Goal: Task Accomplishment & Management: Use online tool/utility

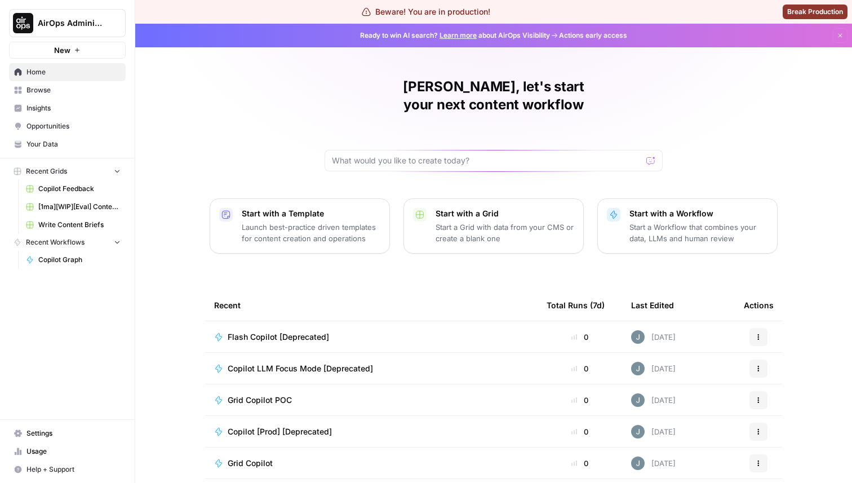
click at [72, 18] on span "AirOps Administrative" at bounding box center [72, 22] width 68 height 11
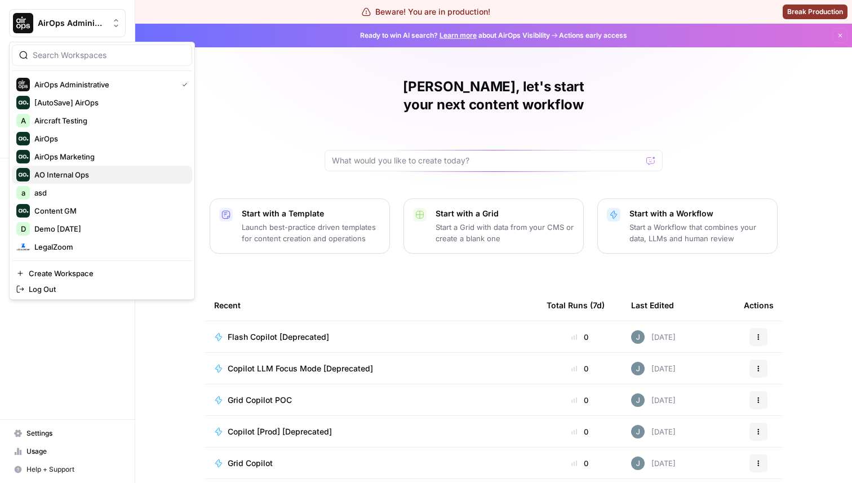
click at [88, 172] on span "AO Internal Ops" at bounding box center [108, 174] width 149 height 11
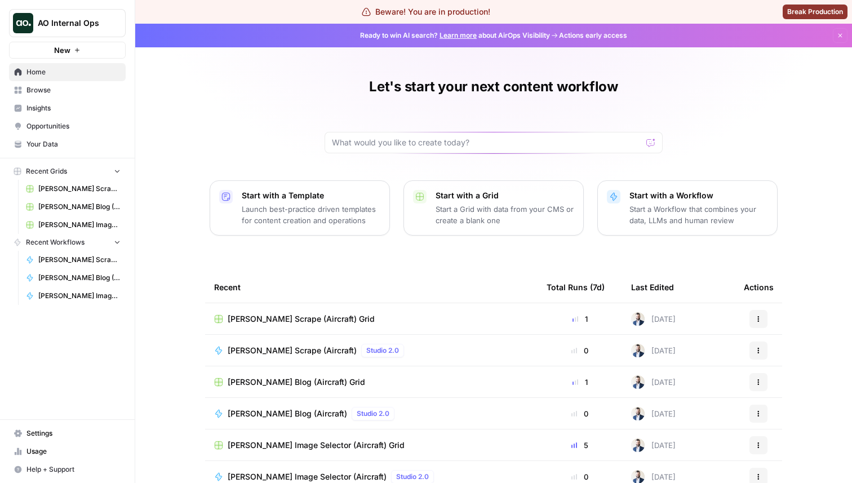
click at [77, 23] on span "AO Internal Ops" at bounding box center [72, 22] width 68 height 11
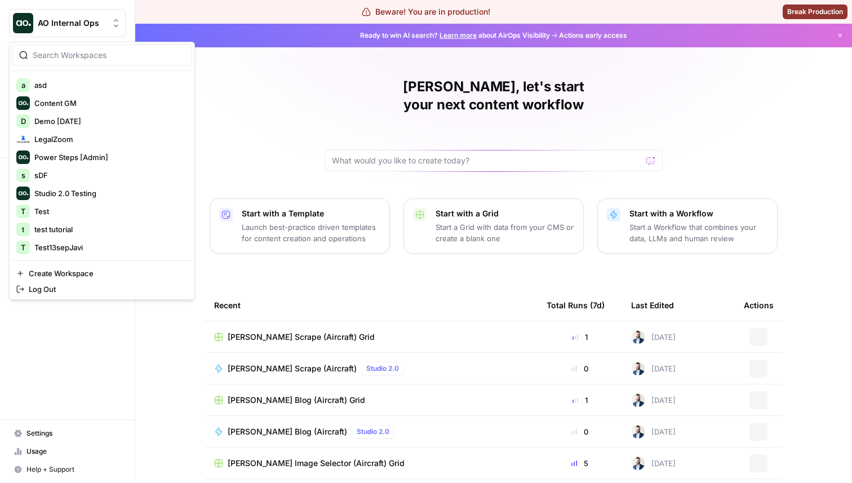
scroll to position [108, 0]
click at [67, 195] on span "Studio 2.0 Testing" at bounding box center [108, 192] width 149 height 11
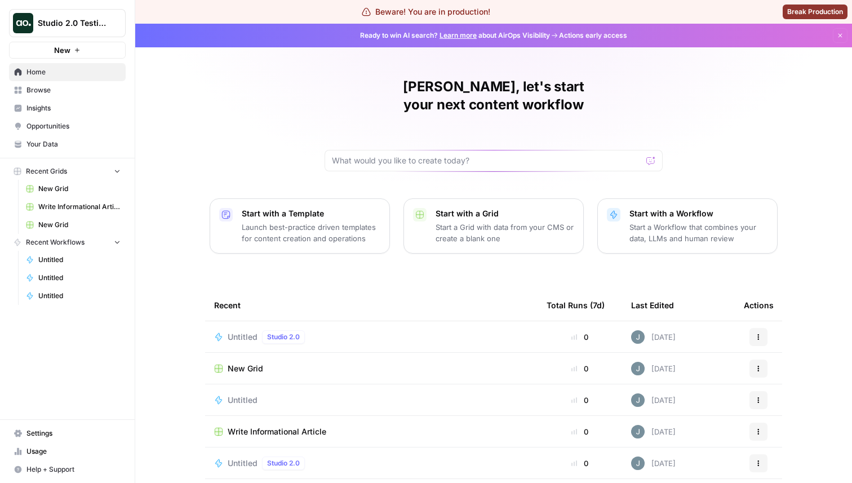
scroll to position [59, 0]
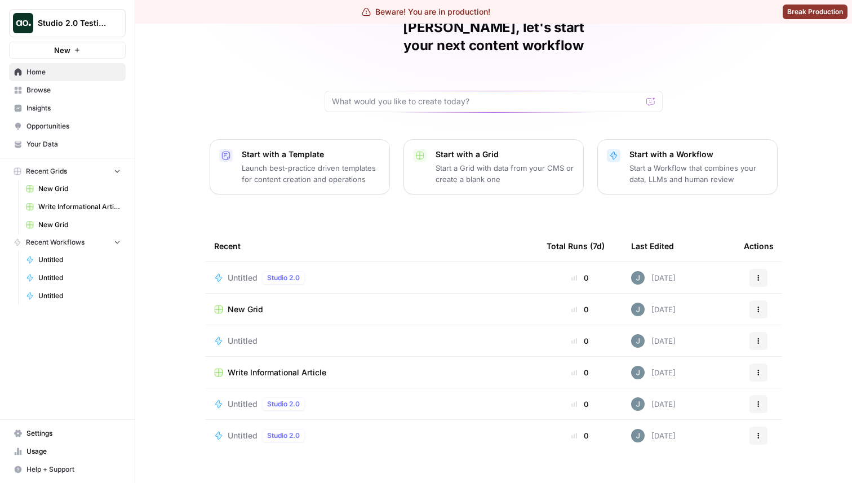
click at [237, 272] on span "Untitled" at bounding box center [243, 277] width 30 height 11
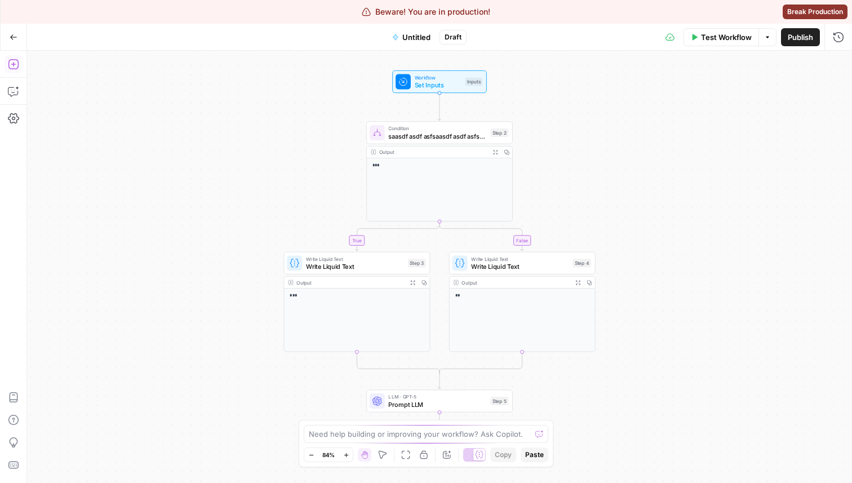
click at [18, 67] on icon "button" at bounding box center [13, 64] width 11 height 11
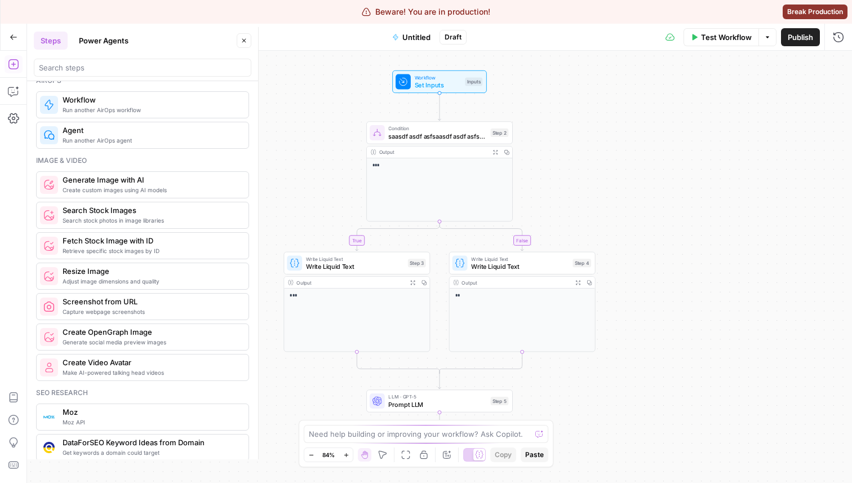
scroll to position [606, 0]
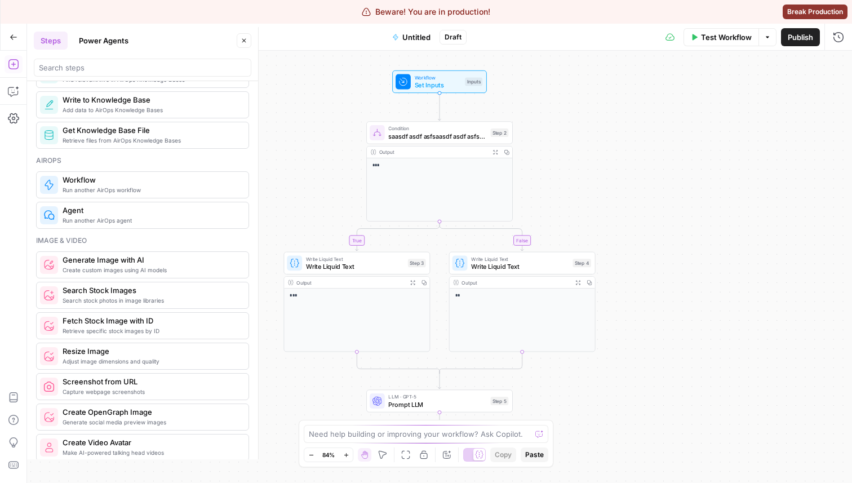
click at [130, 196] on div "Run another AirOps workflow Workflow" at bounding box center [142, 184] width 213 height 27
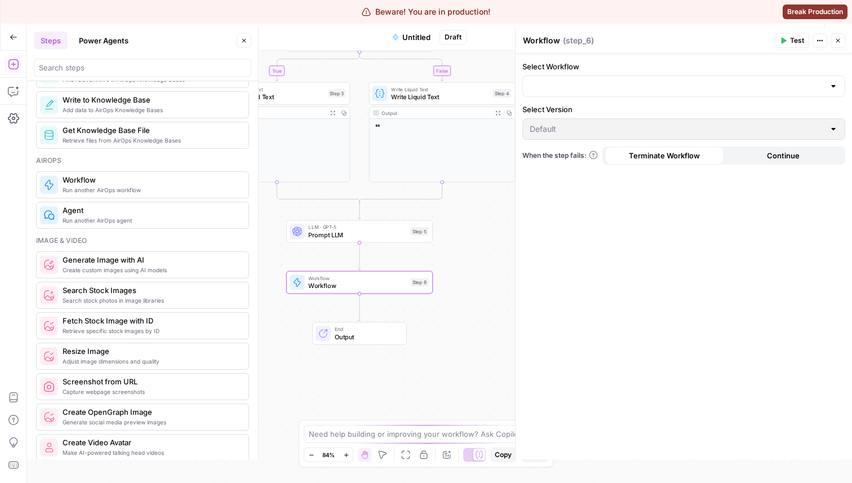
drag, startPoint x: 345, startPoint y: 365, endPoint x: 265, endPoint y: 196, distance: 187.6
click at [265, 196] on div "true false Workflow Set Inputs Inputs Condition saasdf asdf asfsaasdf asdf asfs…" at bounding box center [439, 267] width 825 height 432
click at [551, 37] on textarea "Workflow" at bounding box center [541, 40] width 37 height 11
click at [556, 37] on textarea "Workflow" at bounding box center [541, 40] width 37 height 11
type textarea "Workflow but I get no issues"
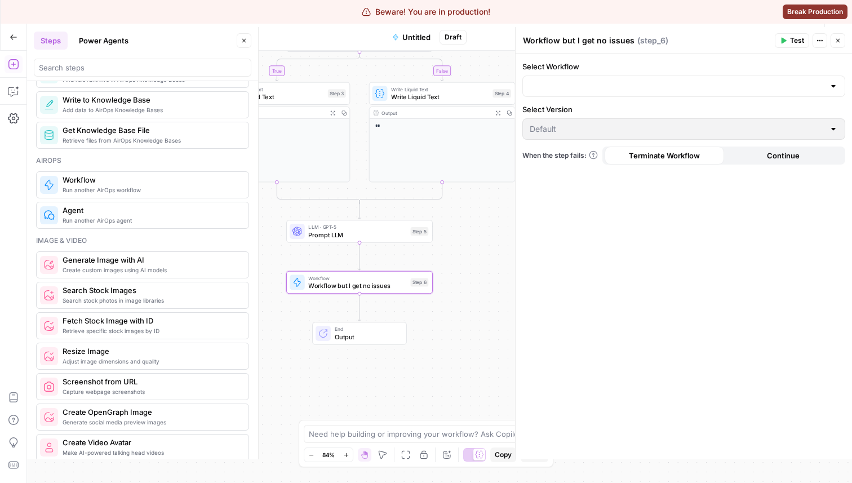
click at [583, 95] on div at bounding box center [683, 86] width 323 height 21
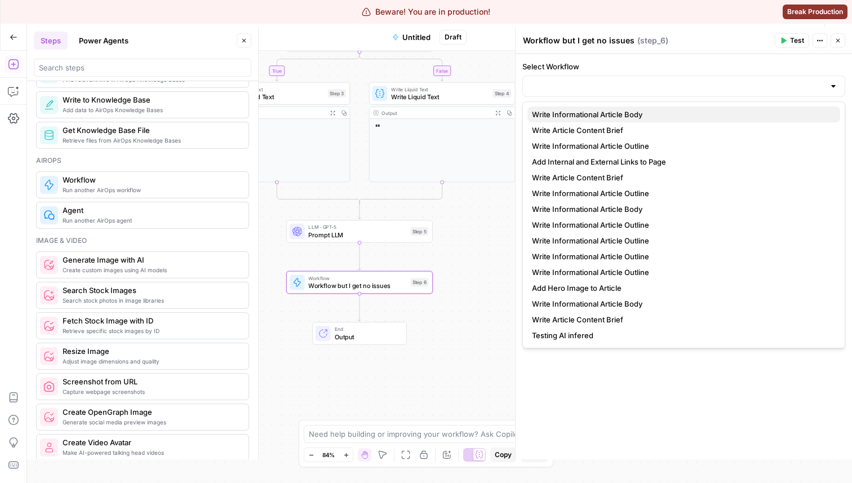
click at [575, 111] on span "Write Informational Article Body" at bounding box center [681, 114] width 299 height 11
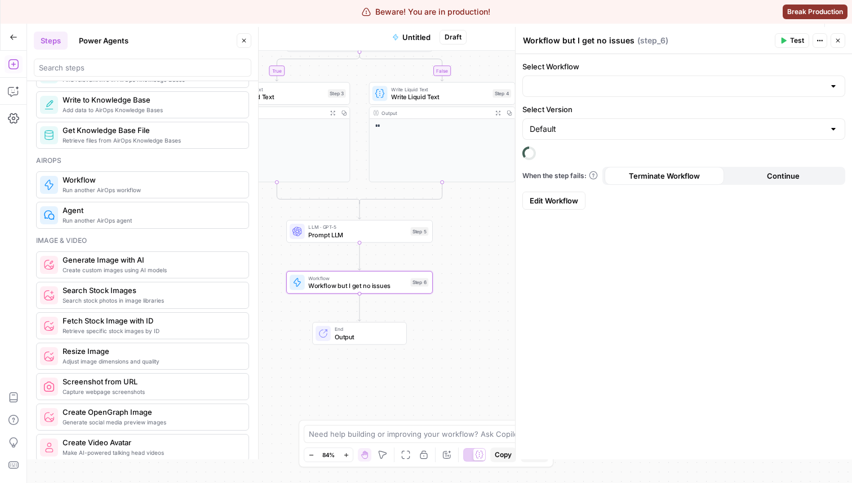
type input "Write Informational Article Body"
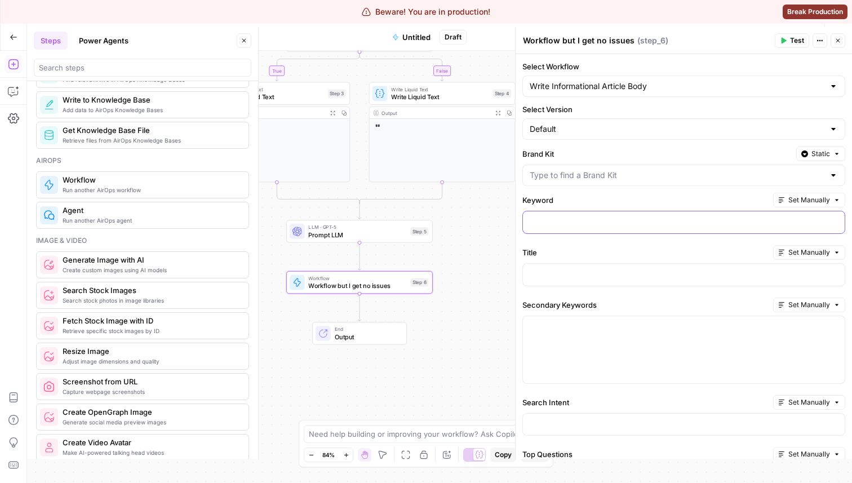
click at [567, 214] on div at bounding box center [684, 222] width 322 height 22
click at [548, 273] on p at bounding box center [684, 273] width 308 height 11
click at [570, 330] on p at bounding box center [684, 326] width 308 height 11
click at [583, 46] on div "Workflow but I get no issues Workflow but I get no issues" at bounding box center [578, 41] width 117 height 14
click at [580, 41] on textarea "Workflow but I get no issues" at bounding box center [579, 40] width 112 height 11
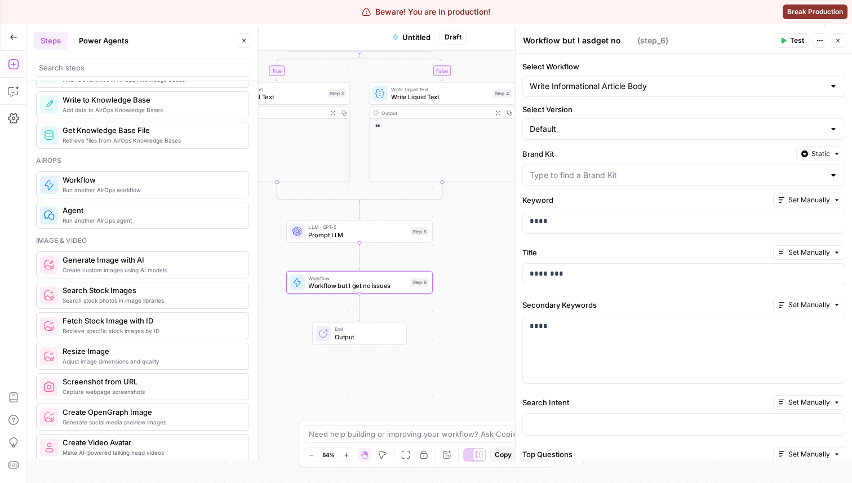
type textarea "Workflow but I asdfget no issues"
click at [374, 236] on span "Prompt LLM" at bounding box center [357, 235] width 98 height 10
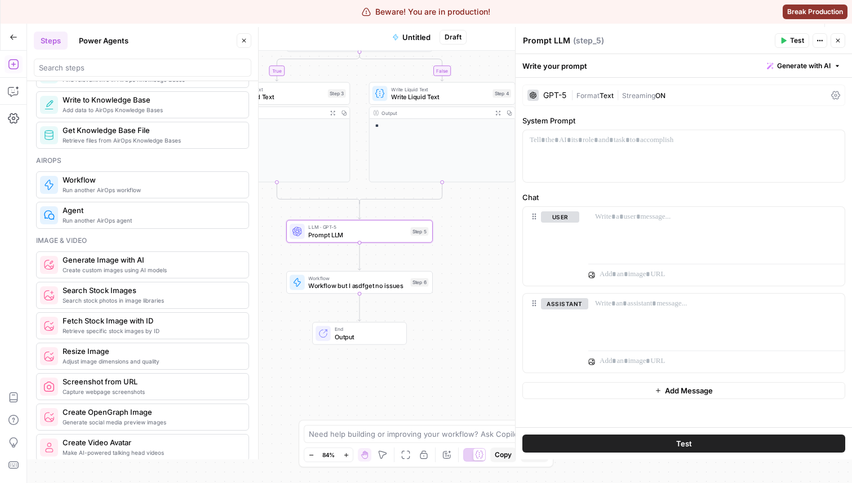
click at [367, 278] on span "Workflow" at bounding box center [357, 277] width 98 height 7
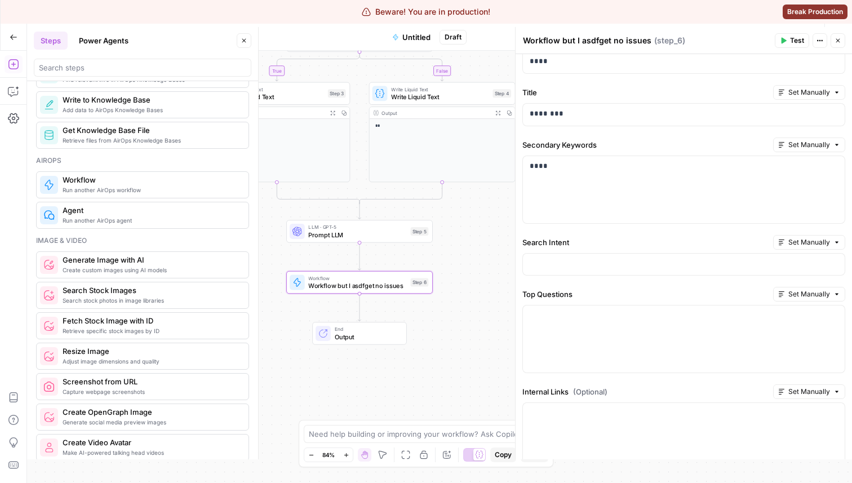
scroll to position [250, 0]
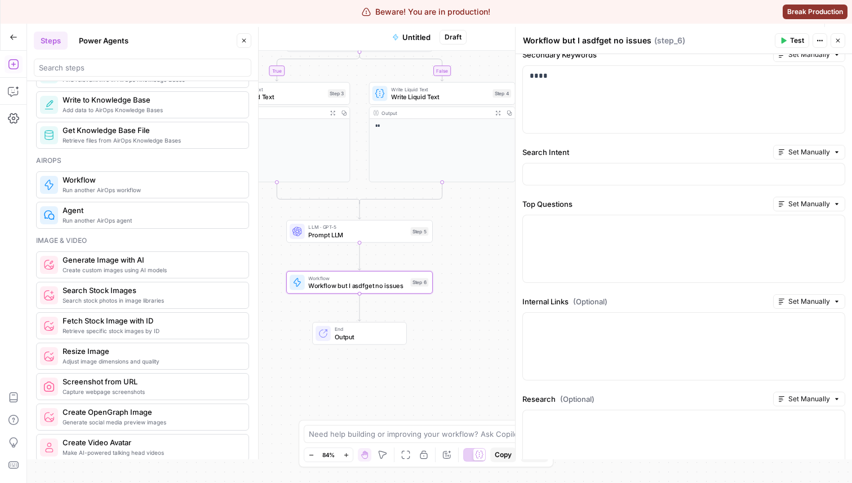
click at [598, 37] on textarea "Workflow but I asdfget no issues" at bounding box center [587, 40] width 128 height 11
type textarea "I don't get ho"
click at [657, 50] on header "Step Name ( step_6 ) Test Actions Close" at bounding box center [684, 40] width 336 height 27
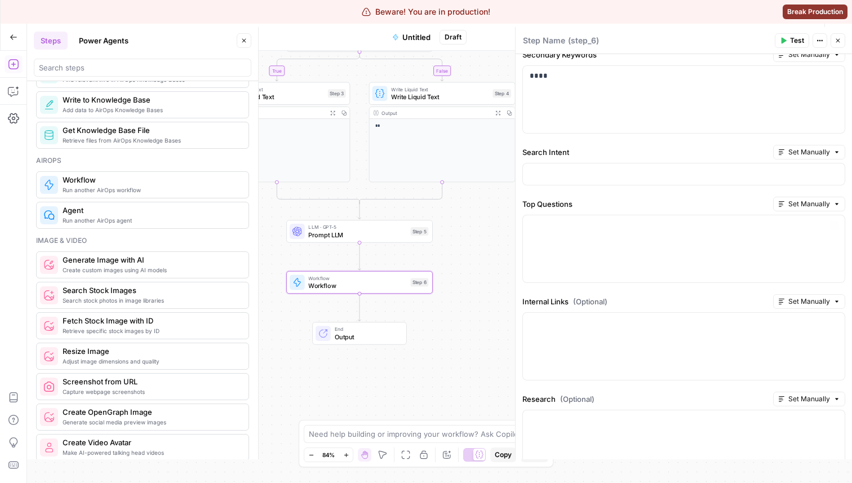
scroll to position [0, 0]
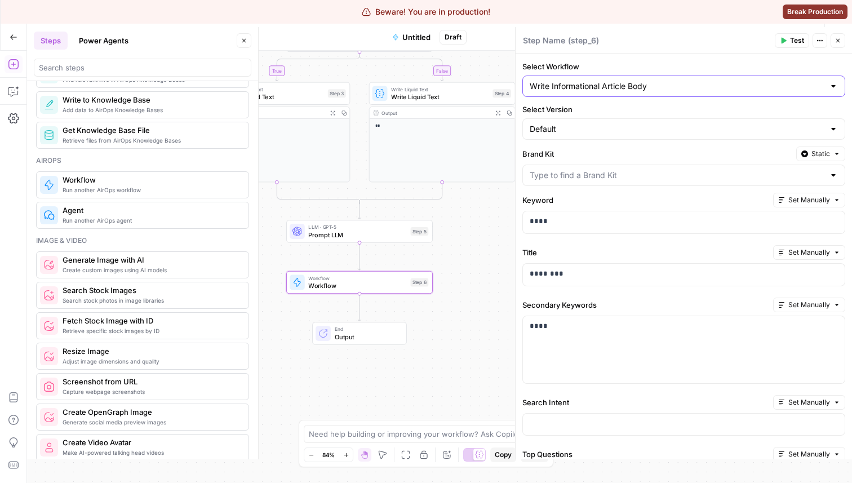
click at [569, 83] on input "Write Informational Article Body" at bounding box center [677, 86] width 295 height 11
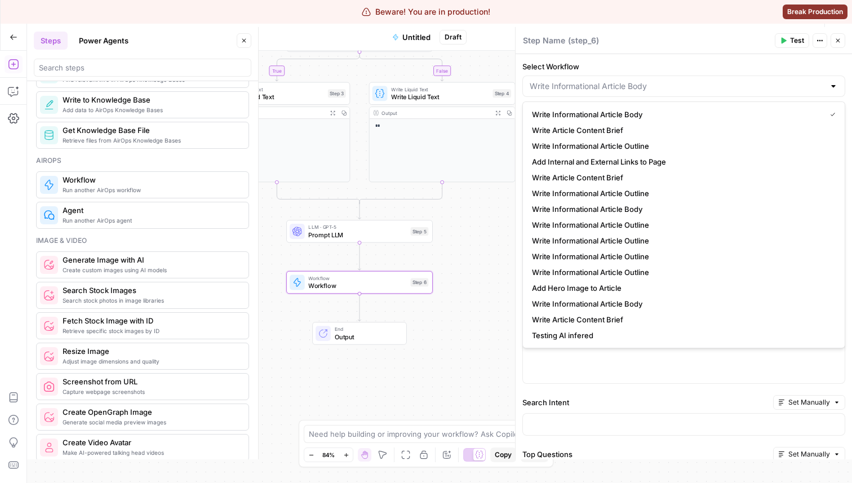
click at [591, 63] on label "Select Workflow" at bounding box center [683, 66] width 323 height 11
click at [591, 81] on input "Select Workflow" at bounding box center [677, 86] width 295 height 11
click at [532, 42] on textarea at bounding box center [544, 40] width 42 height 11
type input "Write Informational Article Body"
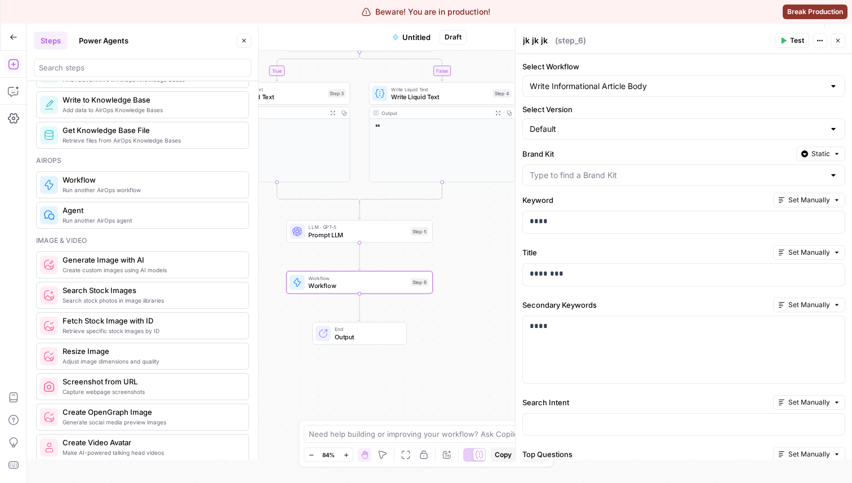
type textarea "jk jk jk jk"
type textarea "While you write there's something there"
click at [639, 64] on label "Select Workflow" at bounding box center [683, 66] width 323 height 11
click at [639, 81] on input "Write Informational Article Body" at bounding box center [677, 86] width 295 height 11
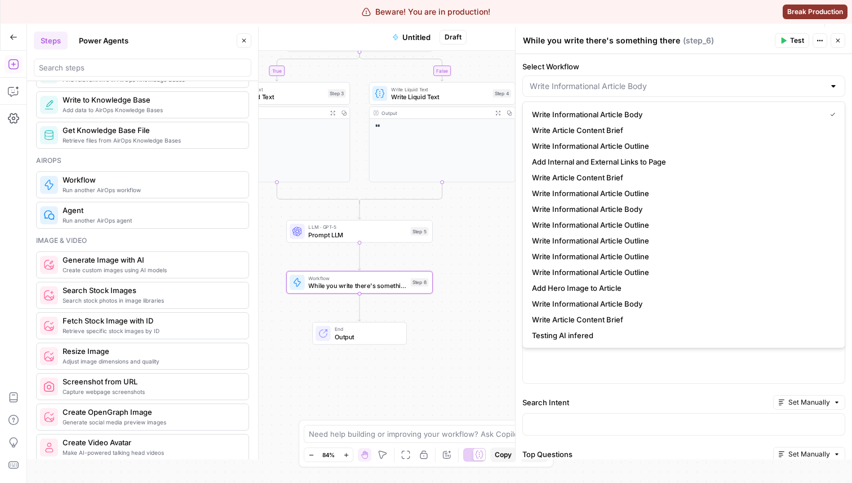
click at [604, 41] on textarea "While you write there's something there" at bounding box center [601, 40] width 157 height 11
type input "Write Informational Article Body"
click at [604, 41] on textarea "While you write there's something there" at bounding box center [601, 40] width 157 height 11
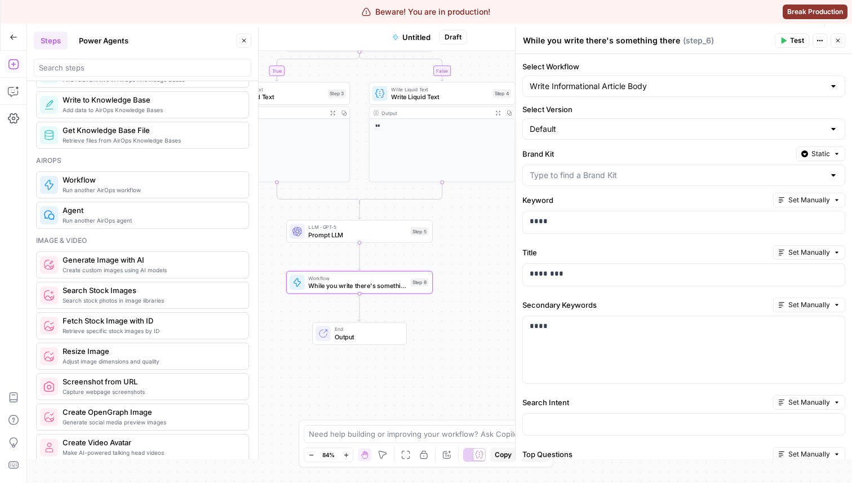
click at [604, 41] on textarea "While you write there's something there" at bounding box center [601, 40] width 157 height 11
click at [559, 220] on p "****" at bounding box center [684, 221] width 308 height 11
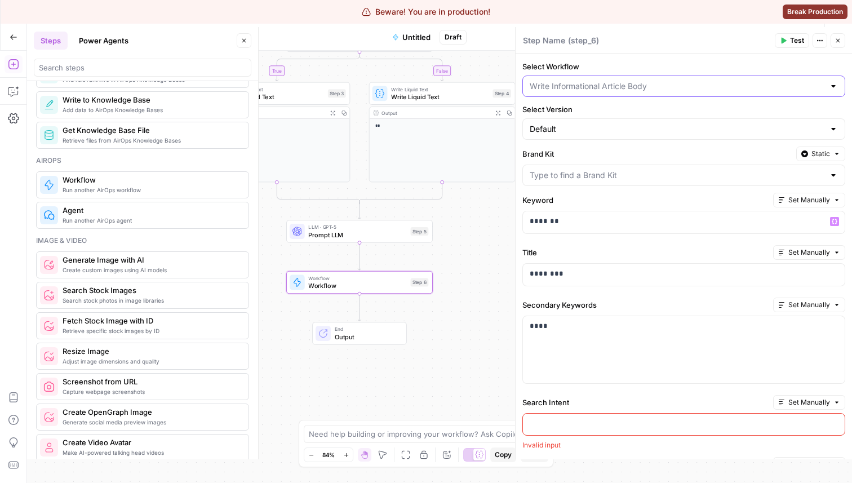
click at [560, 87] on input "Select Workflow" at bounding box center [677, 86] width 295 height 11
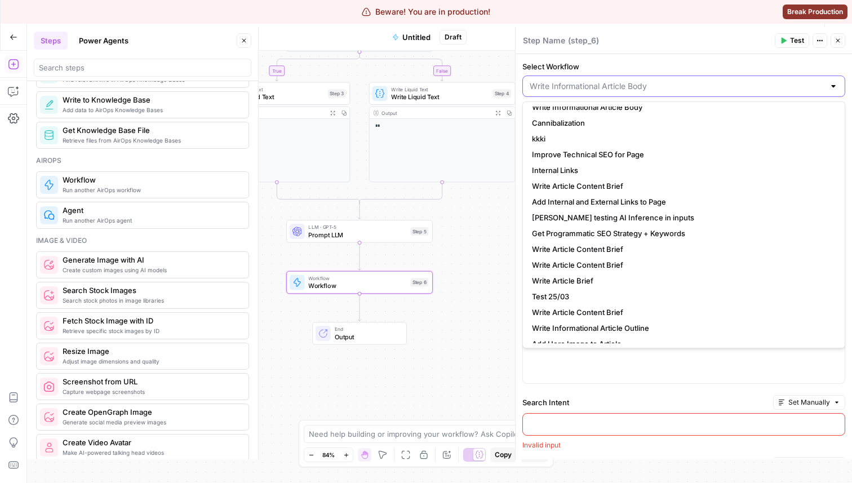
click at [584, 84] on input "Select Workflow" at bounding box center [677, 86] width 295 height 11
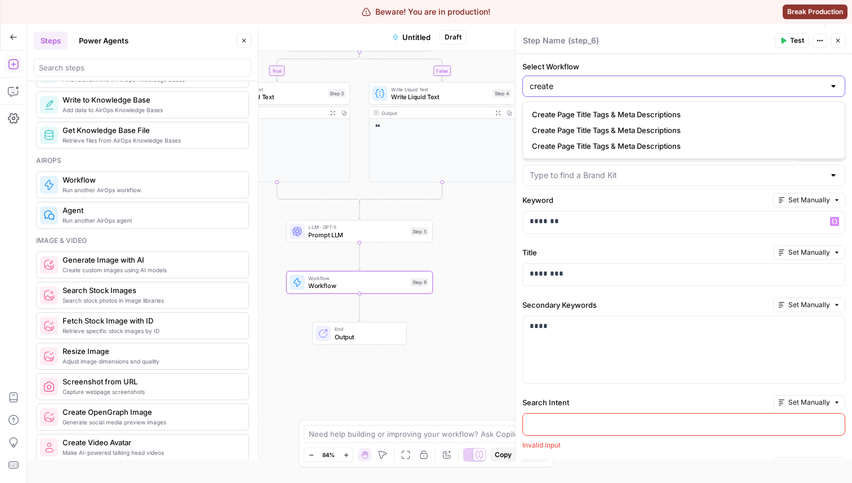
type input "create"
click at [571, 116] on span "Create Page Title Tags & Meta Descriptions" at bounding box center [681, 114] width 299 height 11
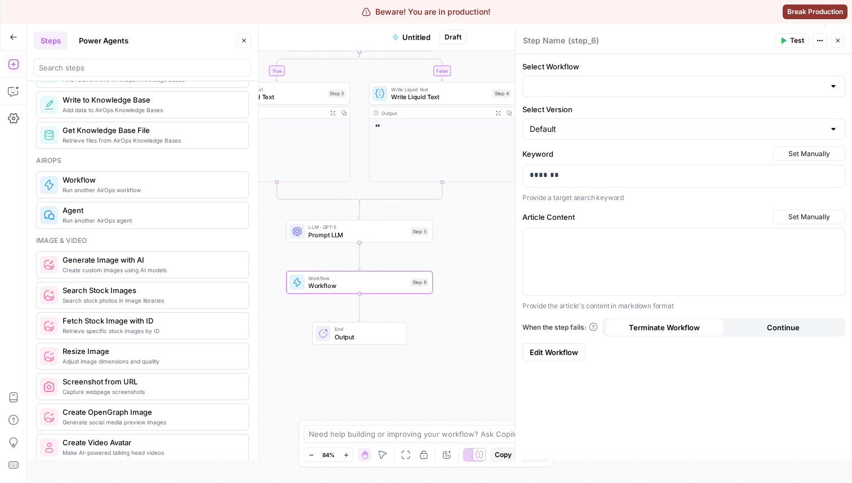
type input "Create Page Title Tags & Meta Descriptions"
click at [586, 92] on div "Create Page Title Tags & Meta Descriptions" at bounding box center [683, 86] width 323 height 21
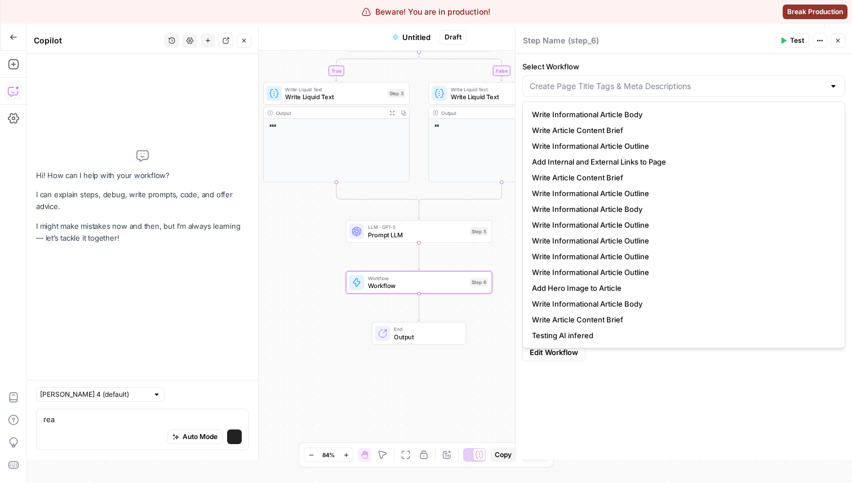
type textarea "rea"
click at [573, 87] on input "Select Workflow" at bounding box center [677, 86] width 295 height 11
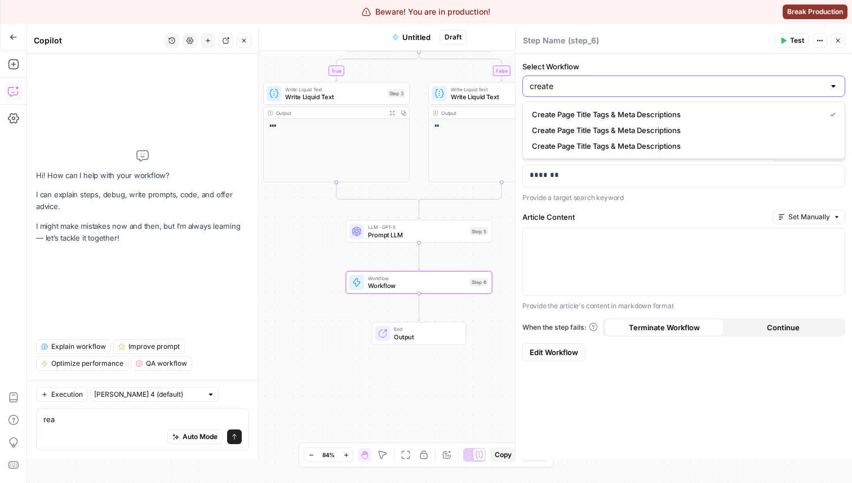
type input "create"
click at [568, 134] on span "Create Page Title Tags & Meta Descriptions" at bounding box center [681, 130] width 299 height 11
type input "Create Page Title Tags & Meta Descriptions"
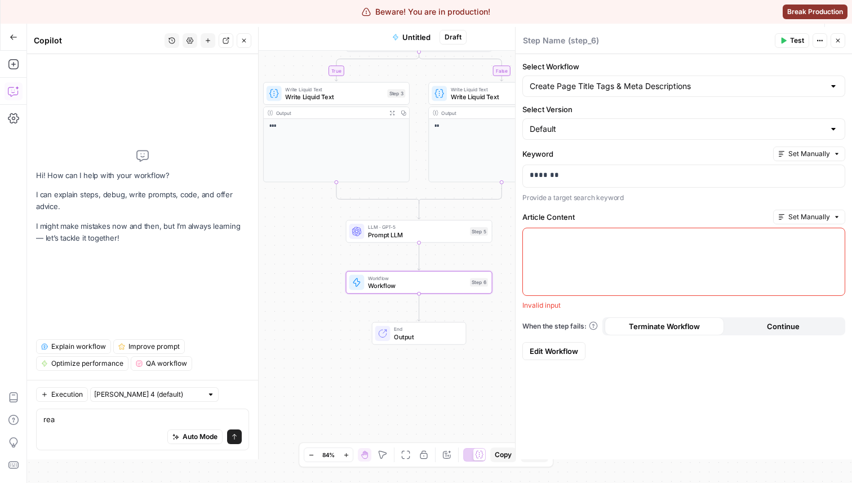
click at [574, 94] on div "Create Page Title Tags & Meta Descriptions" at bounding box center [683, 86] width 323 height 21
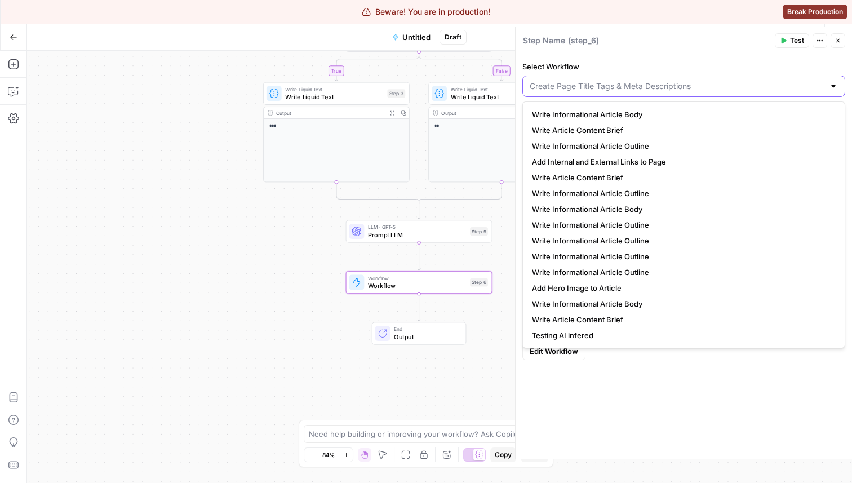
click at [570, 88] on input "Select Workflow" at bounding box center [677, 86] width 295 height 11
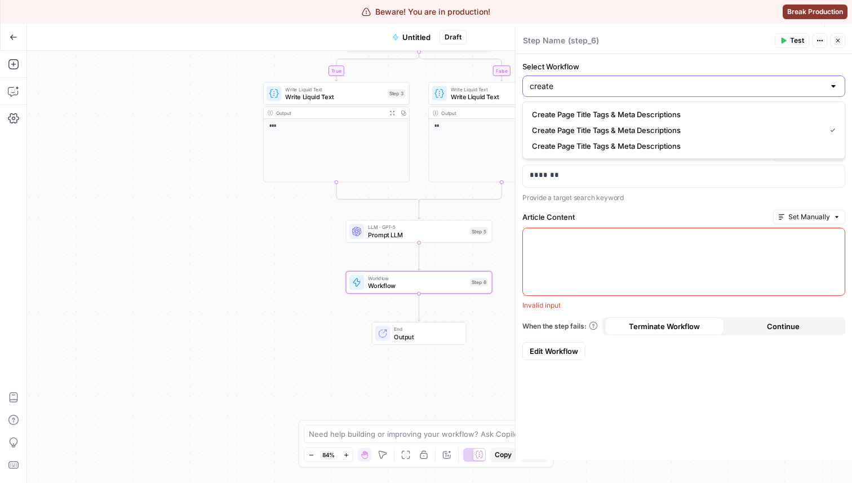
type input "create"
click at [568, 143] on span "Create Page Title Tags & Meta Descriptions" at bounding box center [681, 145] width 299 height 11
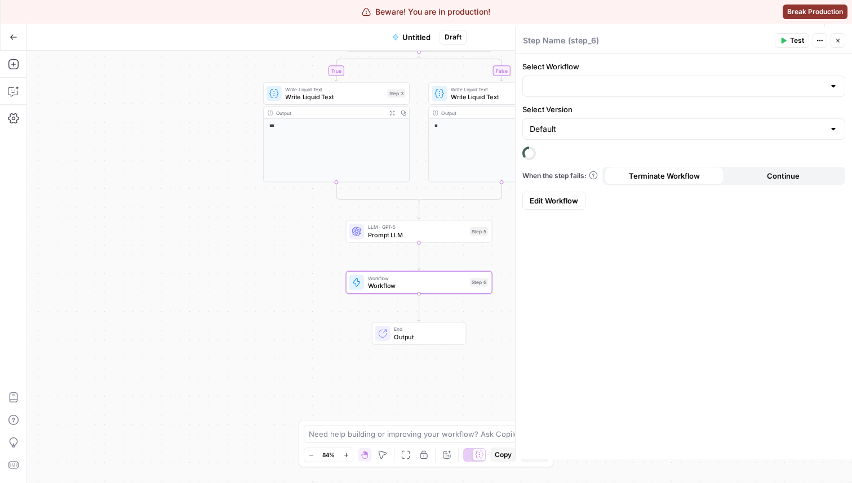
type input "Create Page Title Tags & Meta Descriptions"
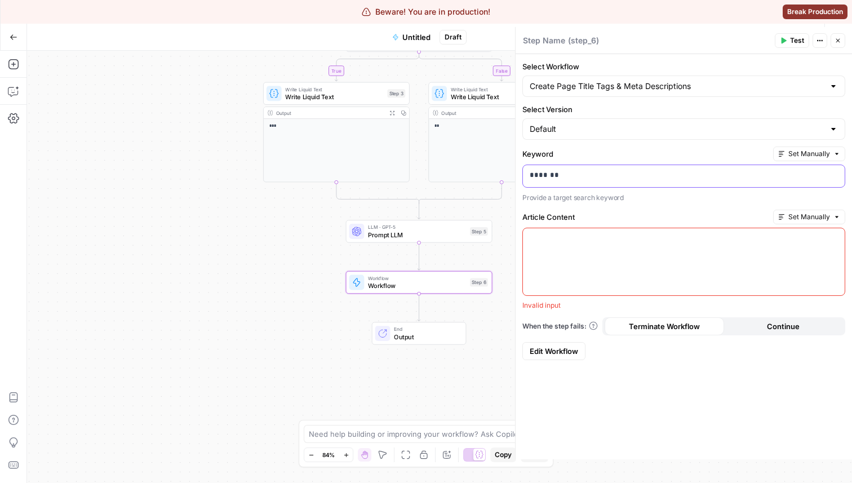
click at [575, 168] on div "*******" at bounding box center [684, 176] width 322 height 22
click at [566, 179] on p "*******" at bounding box center [684, 175] width 308 height 11
click at [554, 176] on p "*******" at bounding box center [684, 175] width 308 height 11
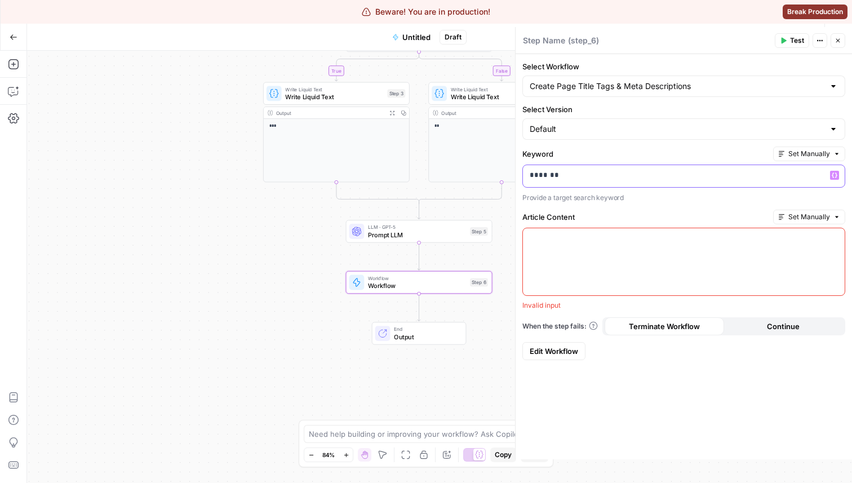
click at [554, 176] on p "*******" at bounding box center [684, 175] width 308 height 11
click at [581, 267] on div at bounding box center [684, 261] width 322 height 67
click at [546, 261] on div at bounding box center [684, 261] width 322 height 67
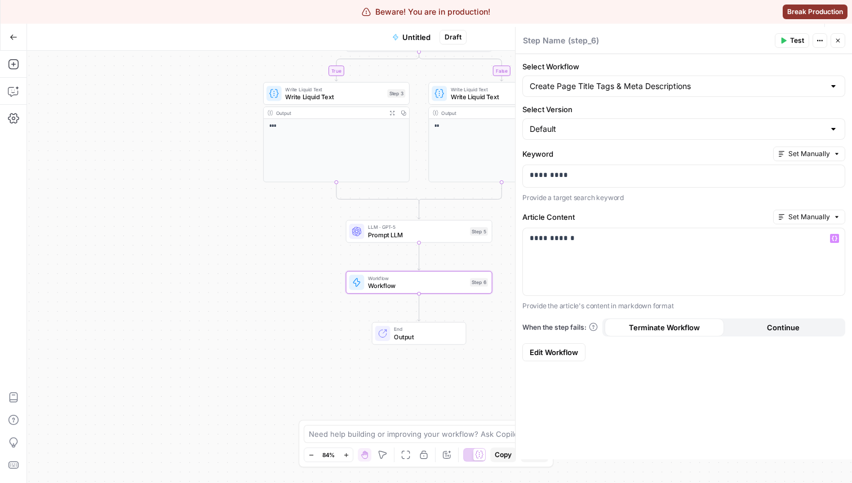
click at [599, 218] on label "Article Content" at bounding box center [645, 216] width 246 height 11
click at [450, 230] on span "Prompt LLM" at bounding box center [417, 235] width 98 height 10
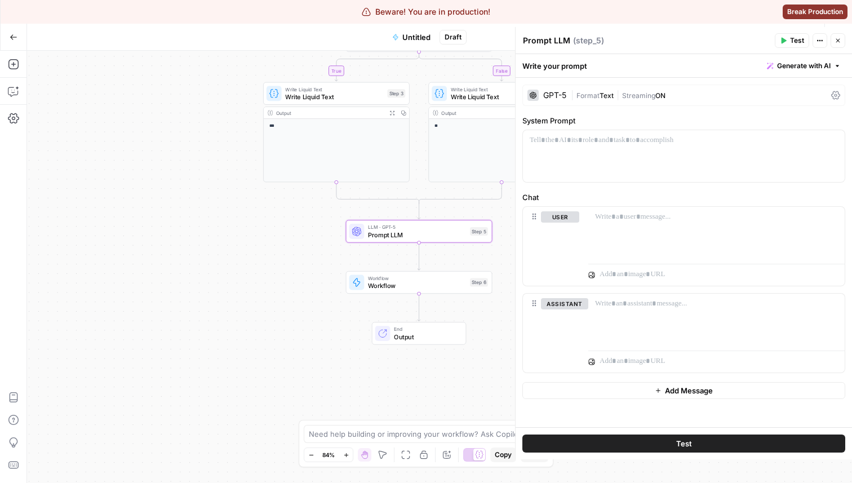
click at [451, 284] on span "Workflow" at bounding box center [417, 286] width 98 height 10
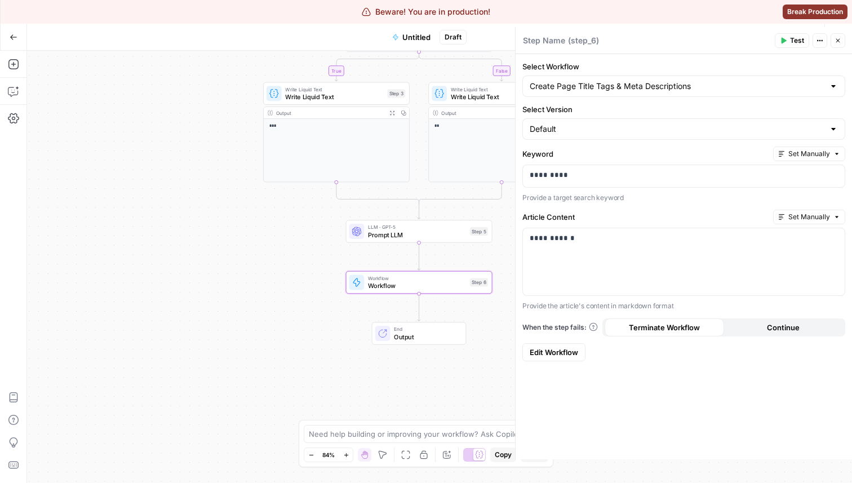
click at [529, 36] on textarea at bounding box center [544, 40] width 42 height 11
type textarea "Workflow"
click at [607, 49] on header "Workflow Workflow ( step_6 ) Test Actions Close" at bounding box center [684, 40] width 336 height 27
click at [435, 238] on span "Prompt LLM" at bounding box center [417, 235] width 98 height 10
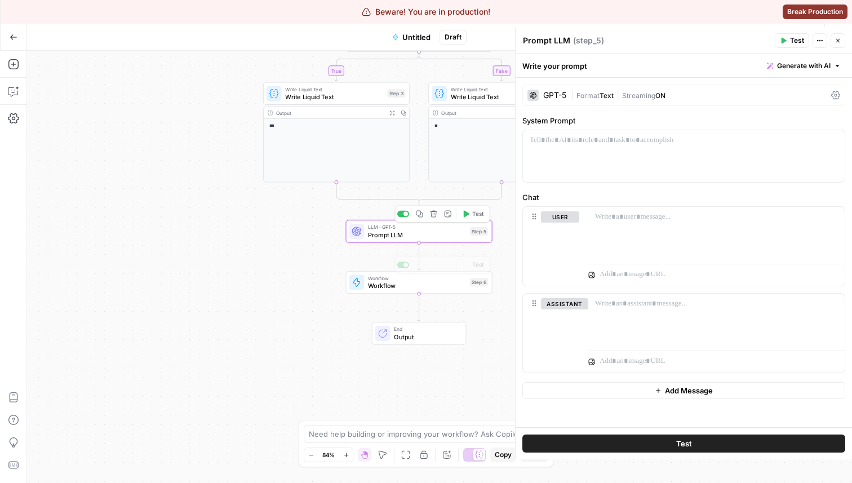
click at [441, 294] on div "true false Workflow Set Inputs Inputs Condition saasdf asdf asfsaasdf asdf asfs…" at bounding box center [439, 267] width 825 height 432
click at [426, 285] on span "Workflow" at bounding box center [417, 286] width 98 height 10
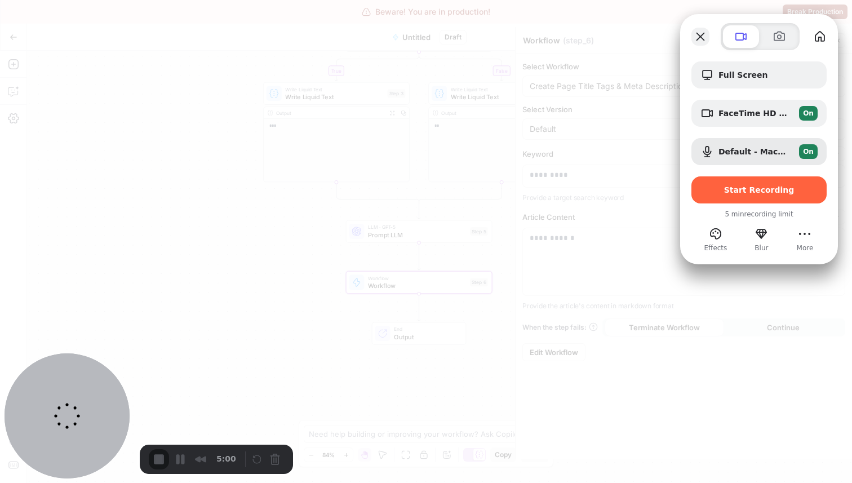
click at [698, 36] on button "Close" at bounding box center [701, 37] width 18 height 18
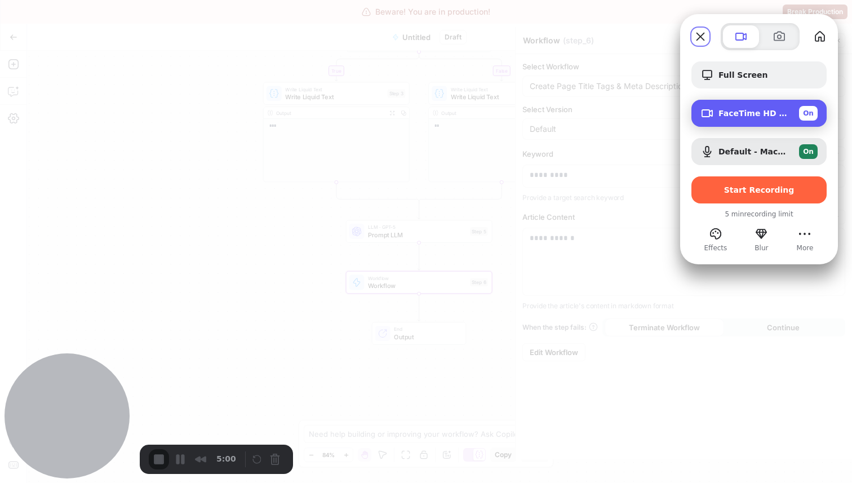
click at [751, 111] on span "FaceTime HD Camera (D288:[DATE])" at bounding box center [755, 113] width 72 height 9
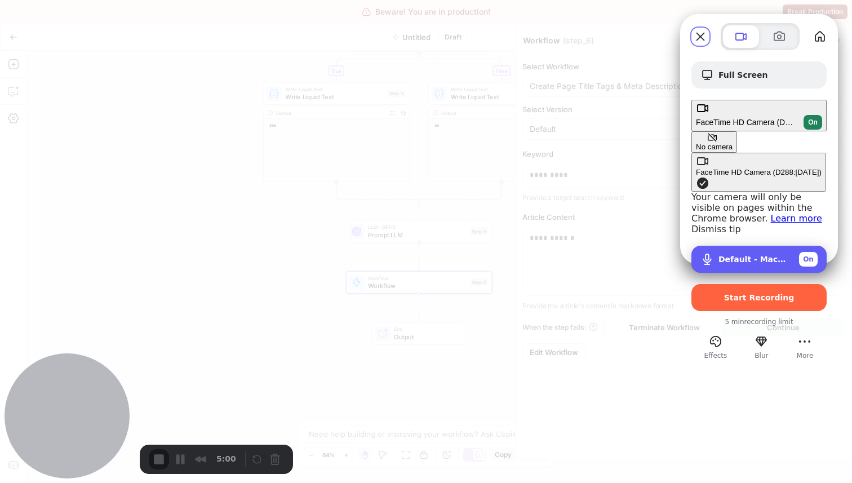
click at [744, 246] on div "Default - MacBook Pro Microphone (Built-in) On" at bounding box center [759, 259] width 135 height 27
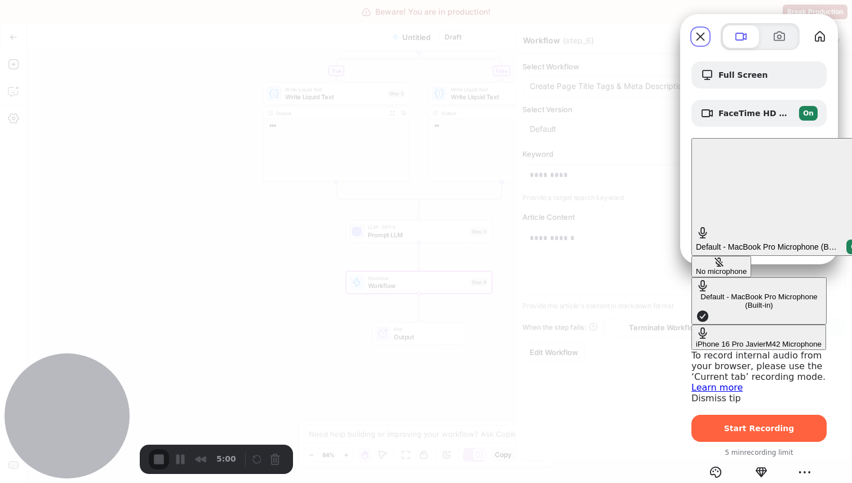
click at [692, 256] on button "No microphone" at bounding box center [722, 266] width 60 height 21
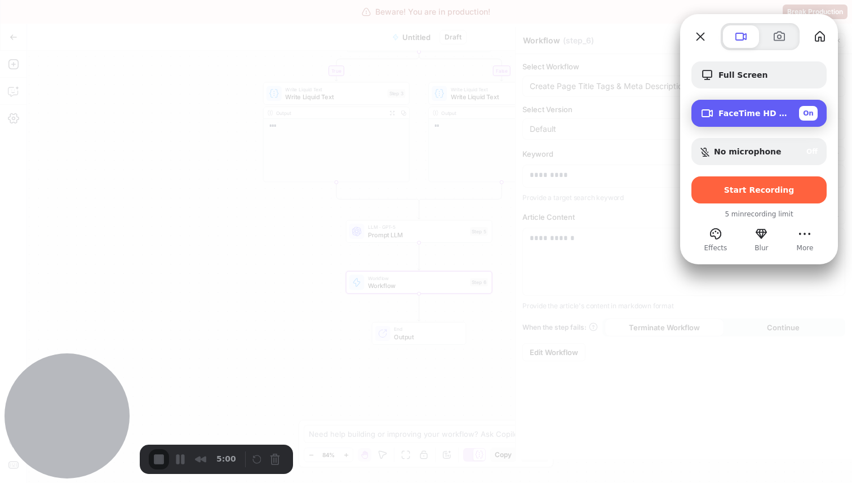
click at [706, 108] on span "Camera options" at bounding box center [708, 114] width 14 height 14
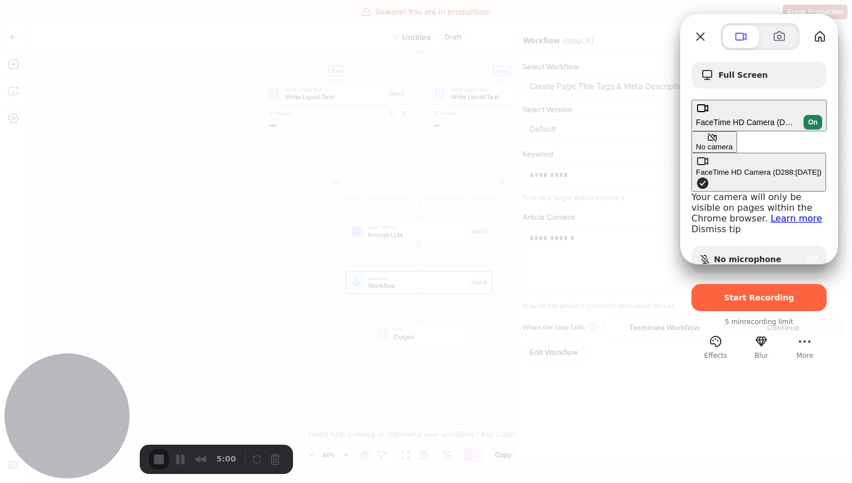
click at [692, 131] on button "No camera" at bounding box center [715, 141] width 46 height 21
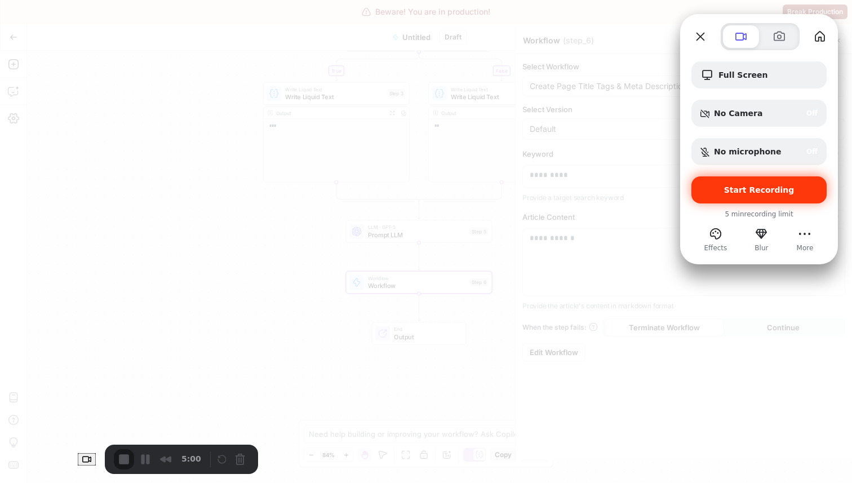
click at [728, 198] on div "Start Recording" at bounding box center [759, 189] width 135 height 27
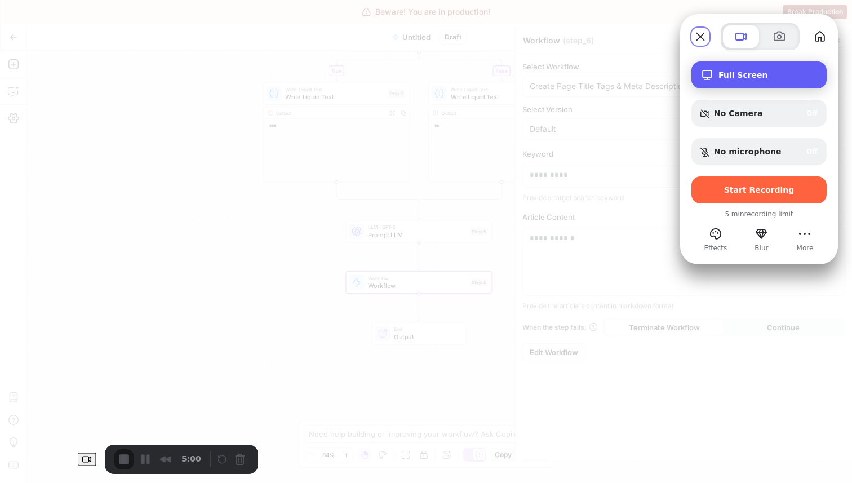
click at [721, 64] on div "Full Screen" at bounding box center [759, 74] width 135 height 27
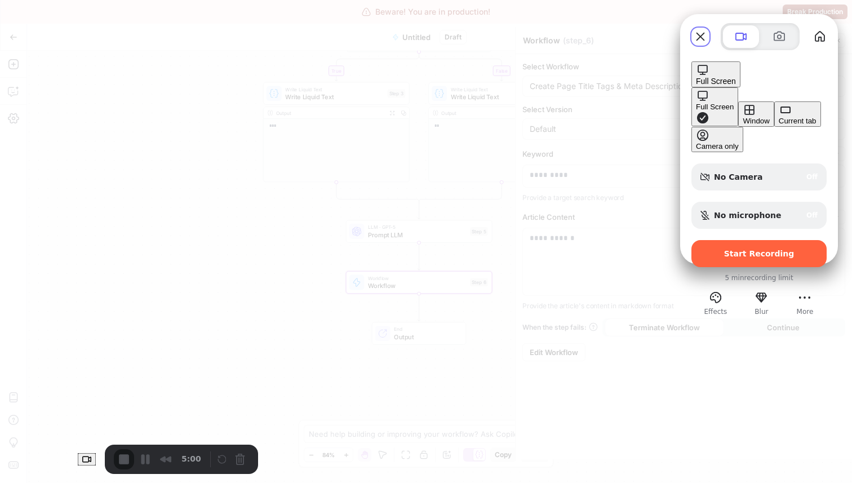
click at [779, 125] on div "Current tab" at bounding box center [798, 121] width 38 height 8
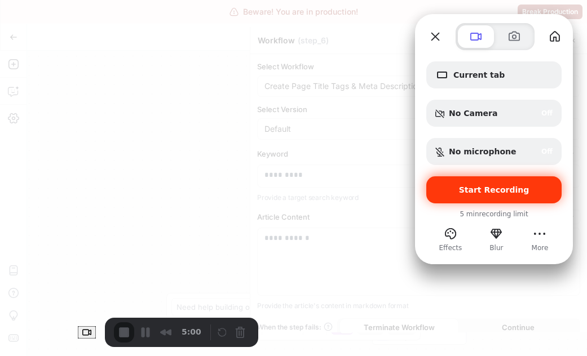
click at [482, 196] on div "Start Recording" at bounding box center [493, 189] width 135 height 27
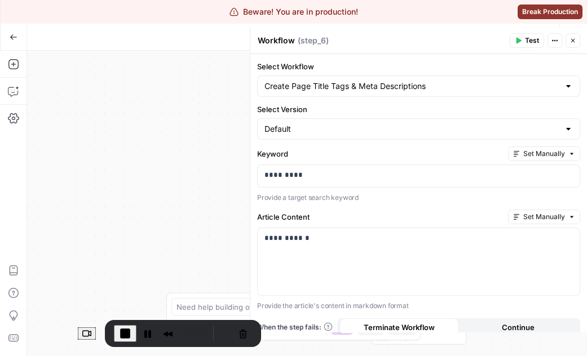
click at [286, 41] on textarea "Workflow" at bounding box center [276, 40] width 37 height 11
type textarea "Editing the title should look like this"
click at [442, 46] on div "Editing the title should look like this Editing the title should look like this…" at bounding box center [381, 40] width 249 height 12
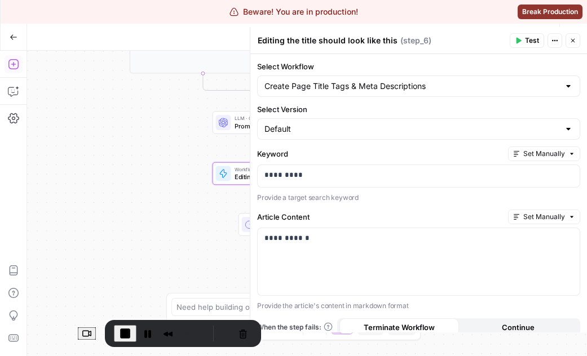
drag, startPoint x: 139, startPoint y: 174, endPoint x: 6, endPoint y: 65, distance: 172.3
click at [6, 65] on div "Add Steps Copilot Settings AirOps Academy Help Give Feedback Shortcuts true fal…" at bounding box center [293, 203] width 587 height 305
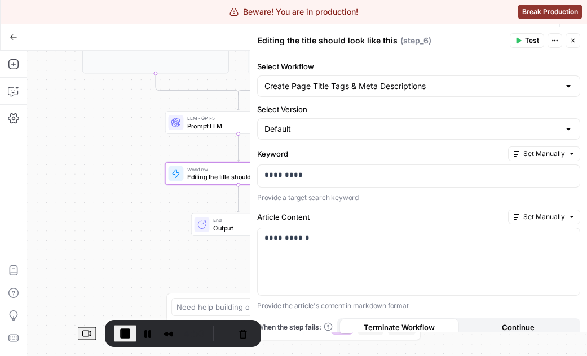
drag, startPoint x: 96, startPoint y: 179, endPoint x: 8, endPoint y: 195, distance: 88.9
click at [8, 195] on div "Add Steps Copilot Settings AirOps Academy Help Give Feedback Shortcuts true fal…" at bounding box center [293, 203] width 587 height 305
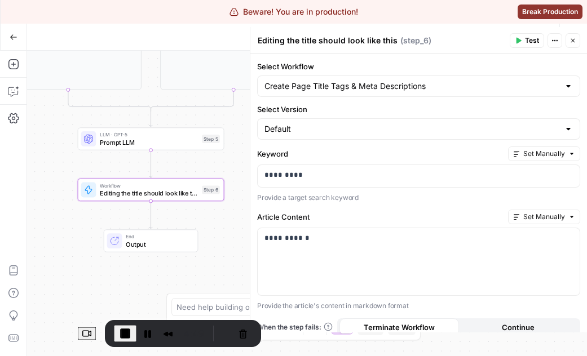
click at [141, 136] on span "LLM · GPT-5" at bounding box center [149, 134] width 98 height 7
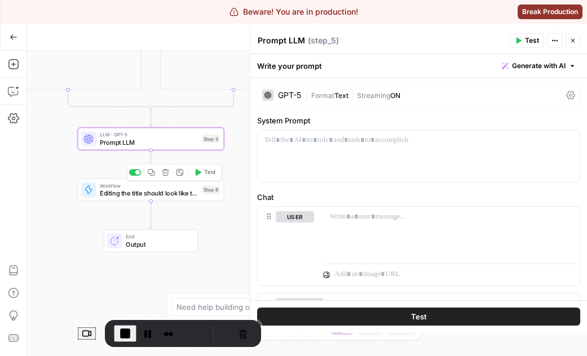
click at [110, 198] on span "Editing the title should look like this" at bounding box center [149, 194] width 98 height 10
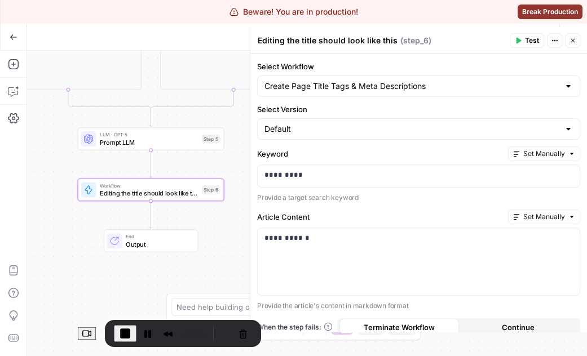
click at [118, 335] on span "End Recording" at bounding box center [125, 334] width 14 height 14
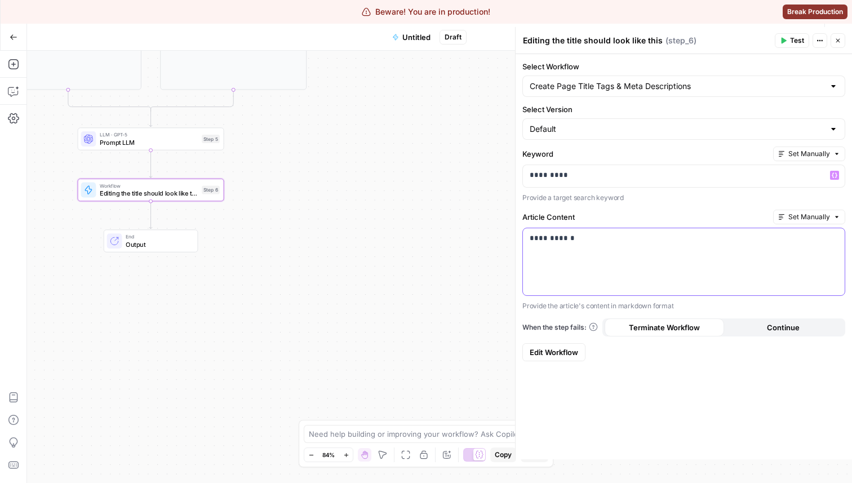
click at [570, 258] on div "**********" at bounding box center [684, 261] width 322 height 67
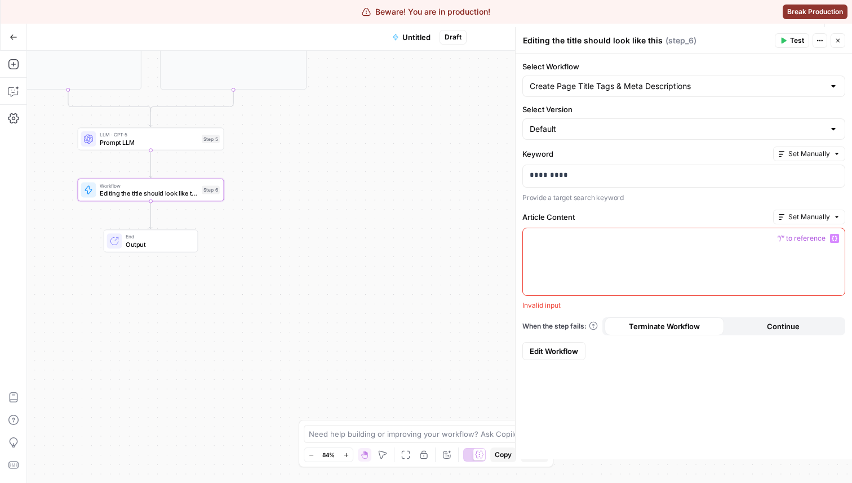
click at [832, 237] on icon "button" at bounding box center [835, 239] width 6 height 6
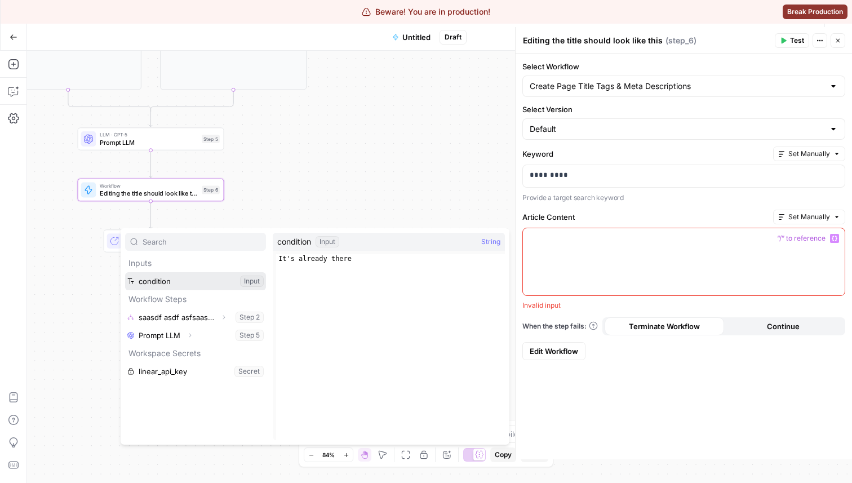
click at [171, 287] on button "Select variable condition" at bounding box center [195, 281] width 141 height 18
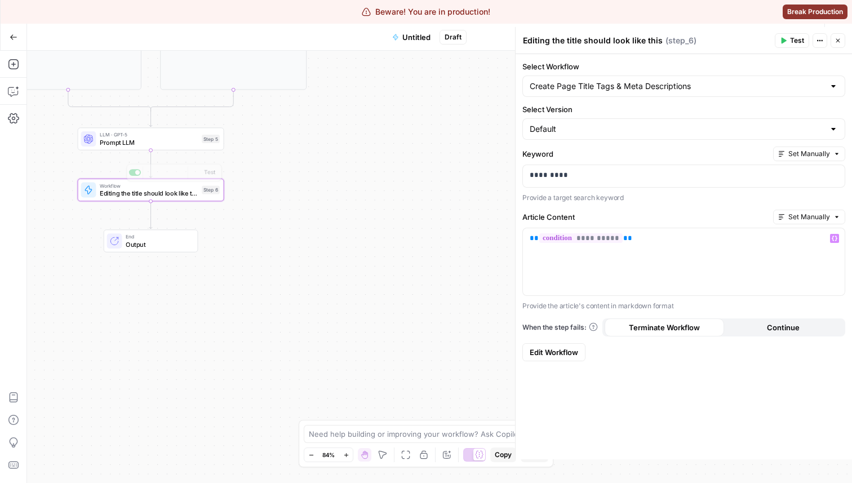
click at [116, 145] on span "Prompt LLM" at bounding box center [149, 143] width 98 height 10
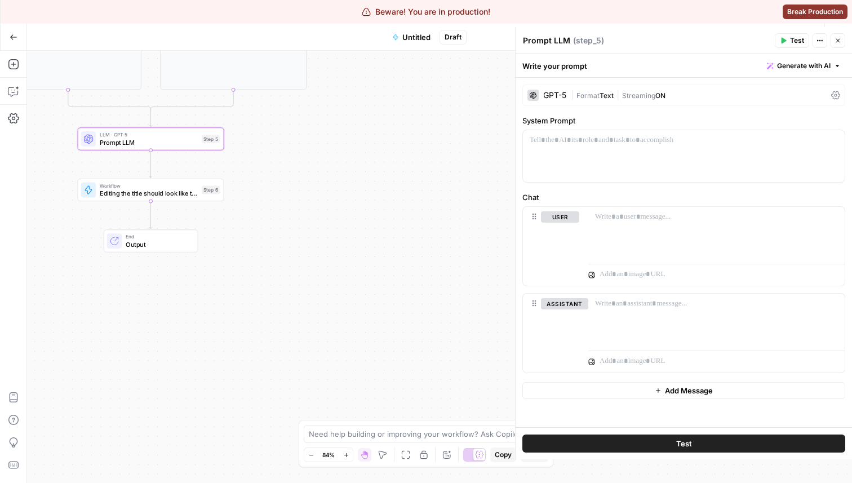
click at [119, 194] on span "Editing the title should look like this" at bounding box center [149, 194] width 98 height 10
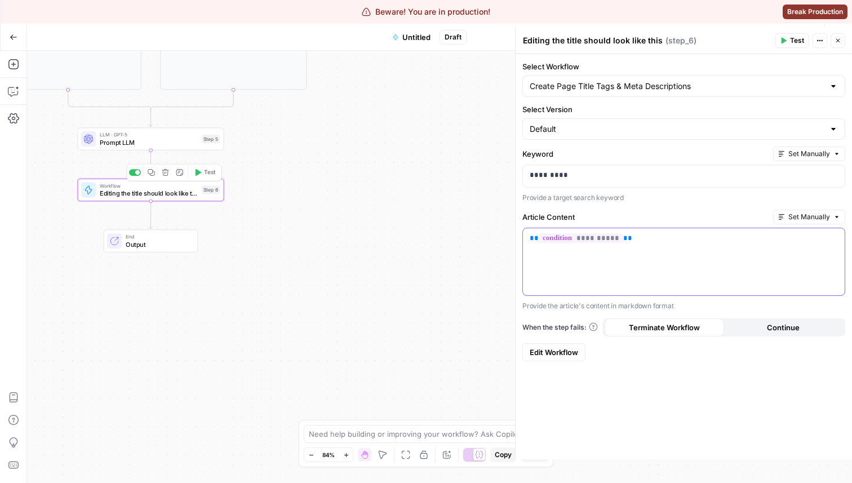
click at [717, 257] on div "**********" at bounding box center [684, 261] width 322 height 67
click at [654, 204] on form "**********" at bounding box center [684, 211] width 336 height 314
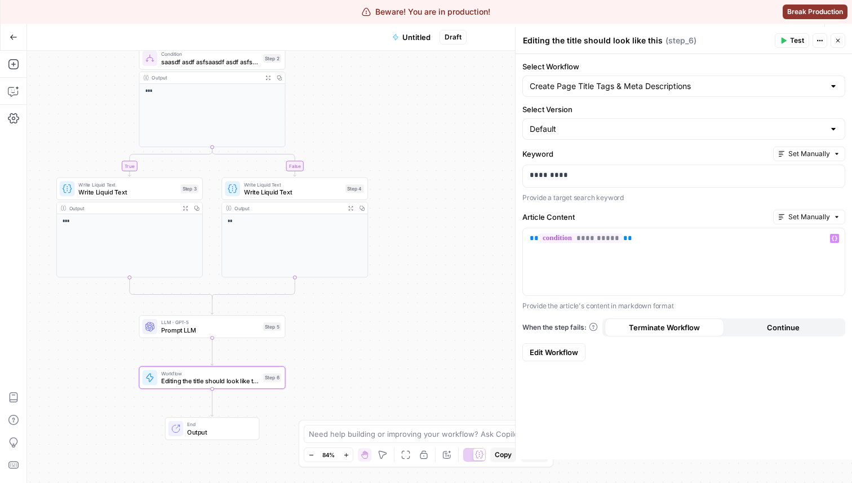
drag, startPoint x: 305, startPoint y: 161, endPoint x: 368, endPoint y: 352, distance: 200.7
click at [368, 352] on div "true false Workflow Set Inputs Inputs Condition saasdf asdf asfsaasdf asdf asfs…" at bounding box center [439, 267] width 825 height 432
drag, startPoint x: 342, startPoint y: 280, endPoint x: 439, endPoint y: 340, distance: 114.2
click at [439, 340] on div "true false Workflow Set Inputs Inputs Condition saasdf asdf asfsaasdf asdf asfs…" at bounding box center [439, 267] width 825 height 432
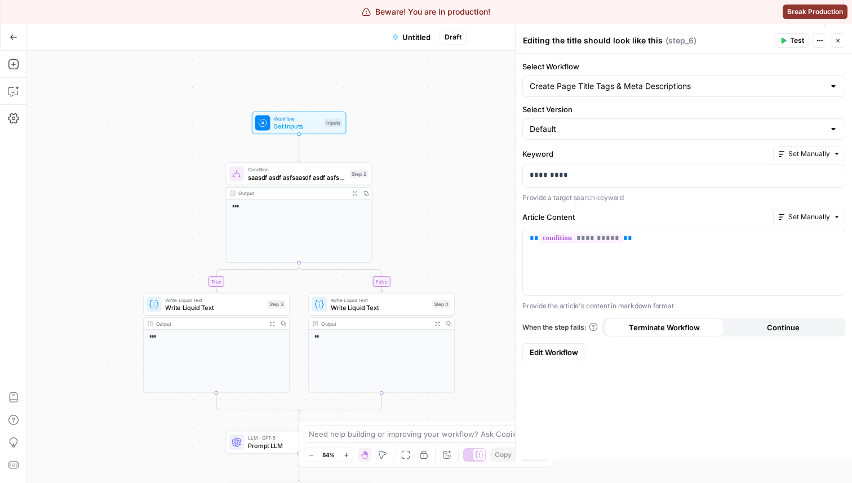
drag, startPoint x: 407, startPoint y: 245, endPoint x: 493, endPoint y: 357, distance: 141.2
click at [493, 357] on div "true false Workflow Set Inputs Inputs Condition saasdf asdf asfsaasdf asdf asfs…" at bounding box center [439, 267] width 825 height 432
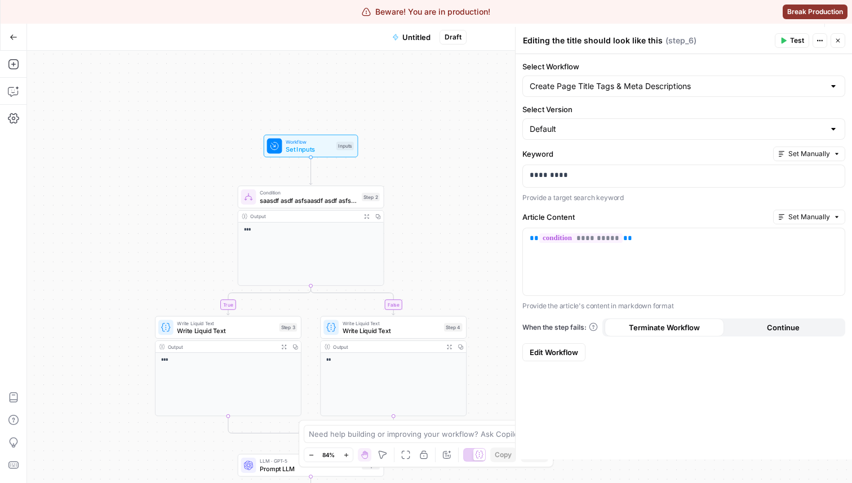
drag, startPoint x: 412, startPoint y: 229, endPoint x: 424, endPoint y: 252, distance: 26.0
click at [424, 252] on div "true false Workflow Set Inputs Inputs Condition saasdf asdf asfsaasdf asdf asfs…" at bounding box center [439, 267] width 825 height 432
click at [15, 64] on icon "button" at bounding box center [13, 64] width 11 height 11
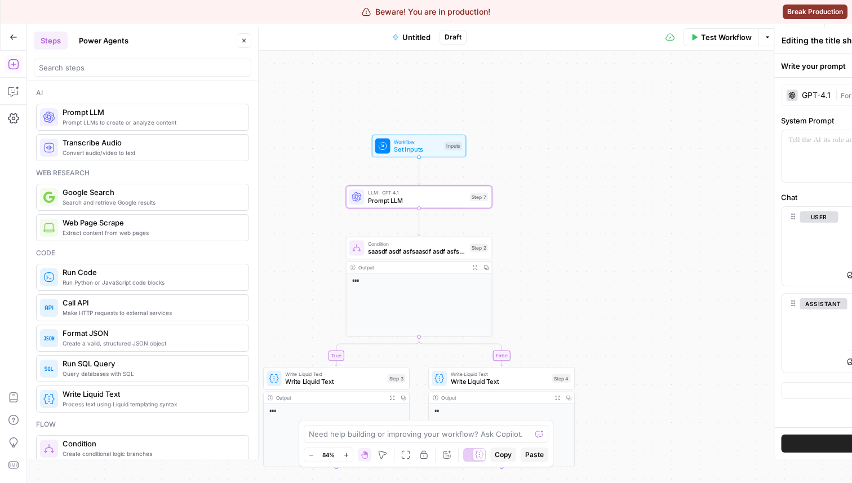
type textarea "Prompt LLM"
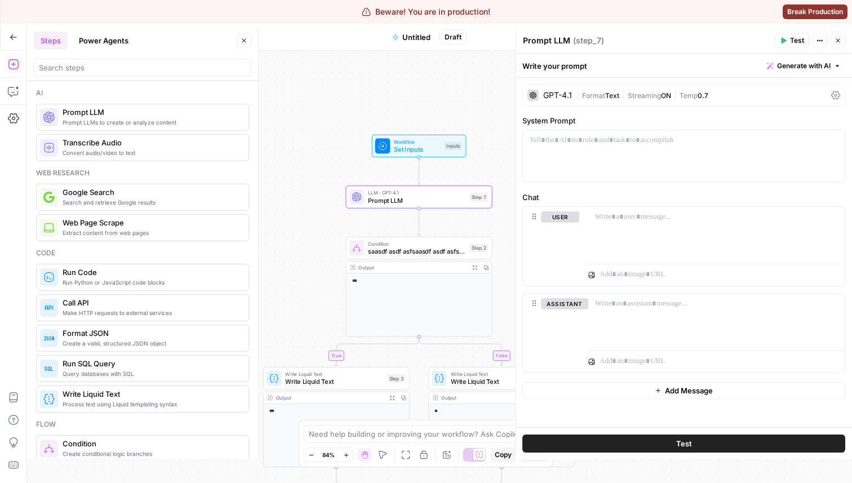
click at [237, 38] on button "Close" at bounding box center [244, 40] width 15 height 15
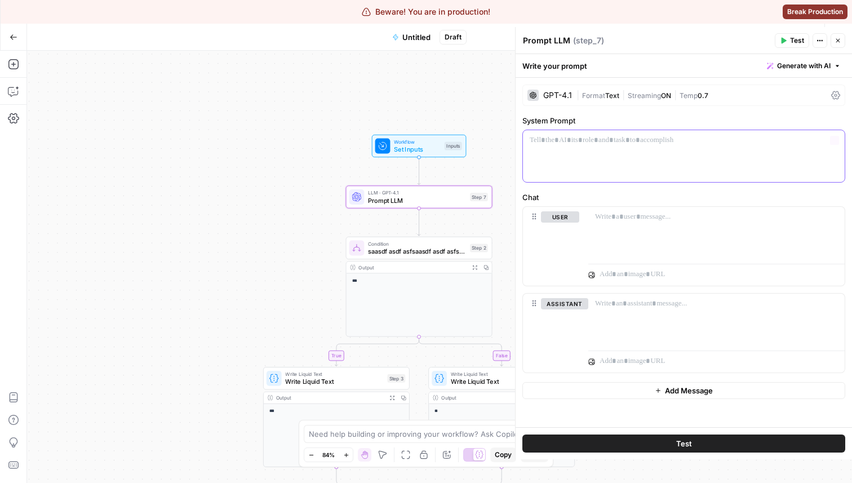
click at [779, 154] on div at bounding box center [684, 156] width 322 height 52
click at [832, 140] on icon "button" at bounding box center [835, 141] width 6 height 6
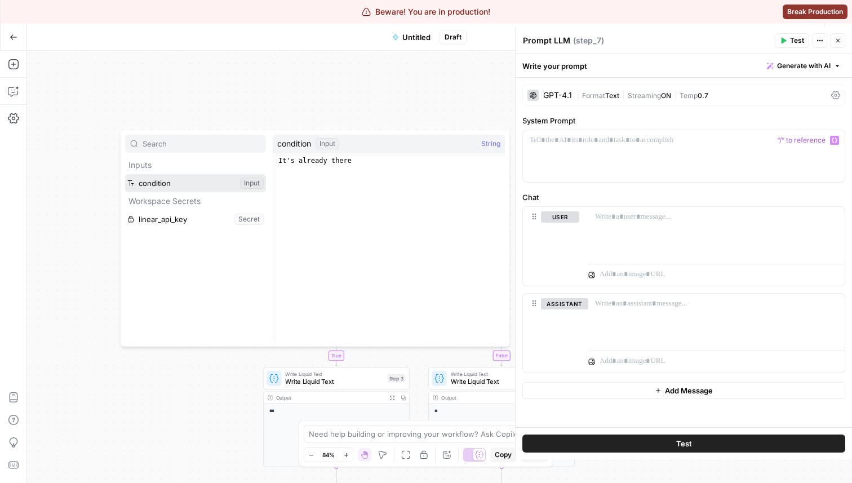
click at [203, 187] on button "Select variable condition" at bounding box center [195, 183] width 141 height 18
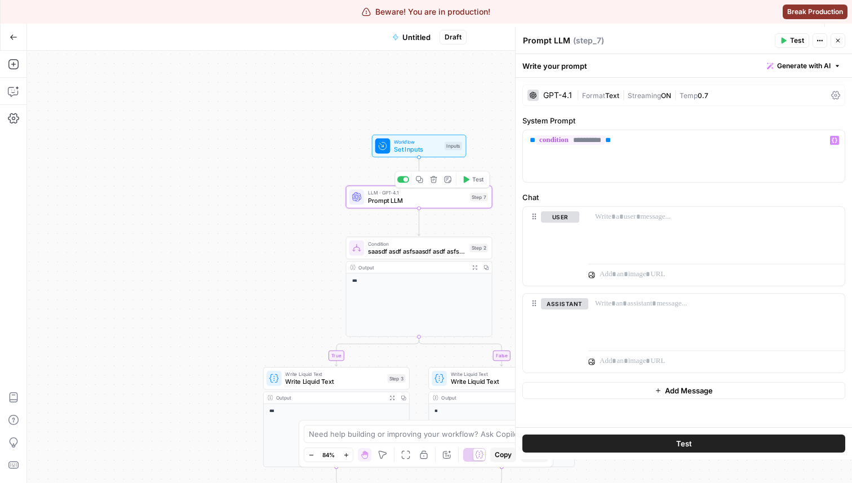
click at [469, 181] on icon "button" at bounding box center [465, 179] width 7 height 7
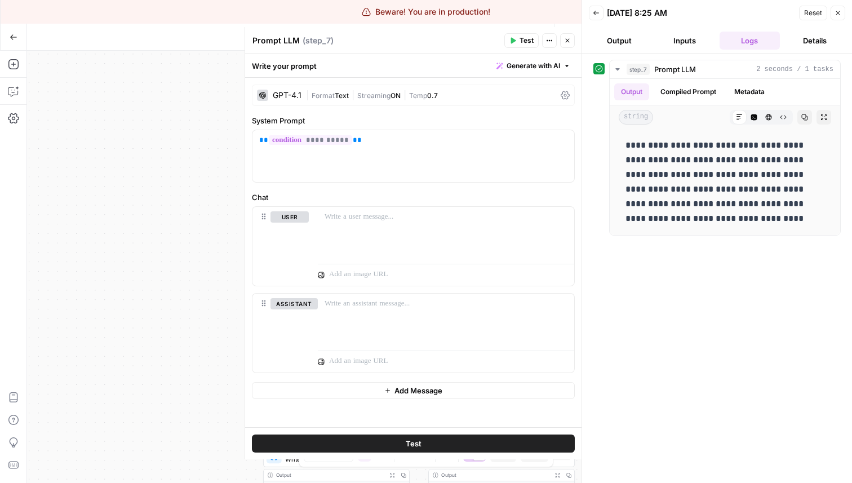
click at [569, 39] on icon "button" at bounding box center [567, 40] width 7 height 7
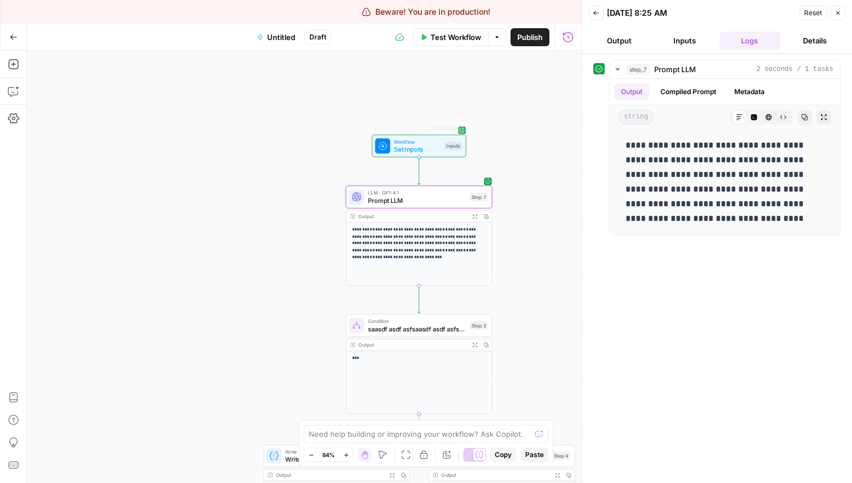
click at [373, 199] on span "Prompt LLM" at bounding box center [417, 201] width 98 height 10
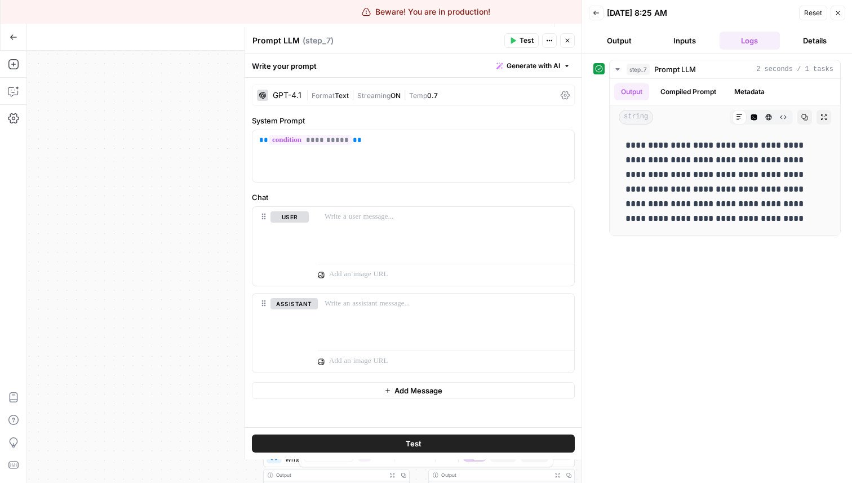
click at [562, 38] on button "Close" at bounding box center [567, 40] width 15 height 15
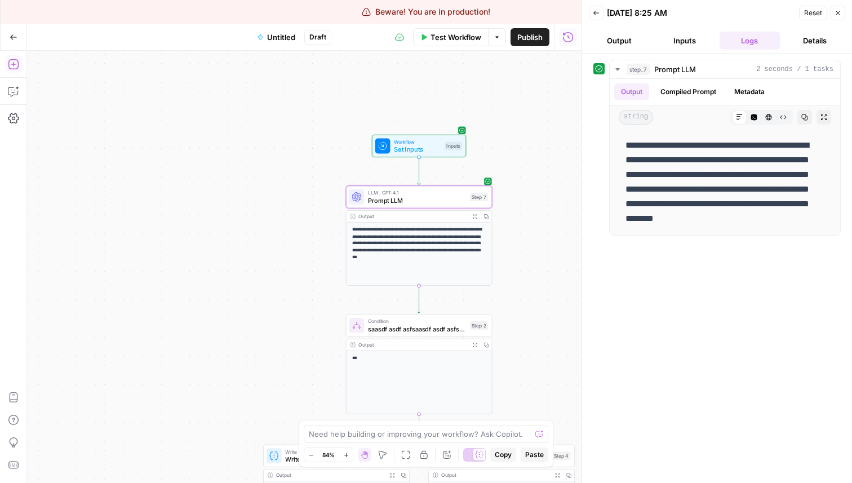
click at [14, 59] on icon "button" at bounding box center [13, 64] width 11 height 11
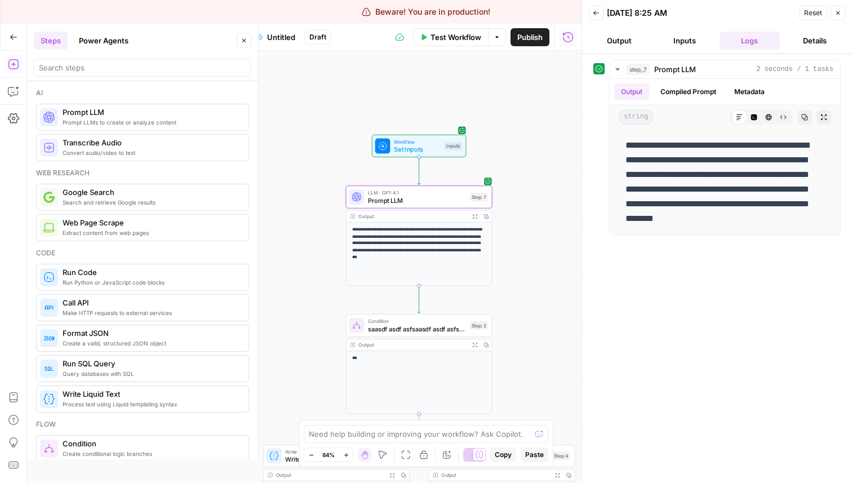
click at [95, 38] on button "Power Agents" at bounding box center [103, 41] width 63 height 18
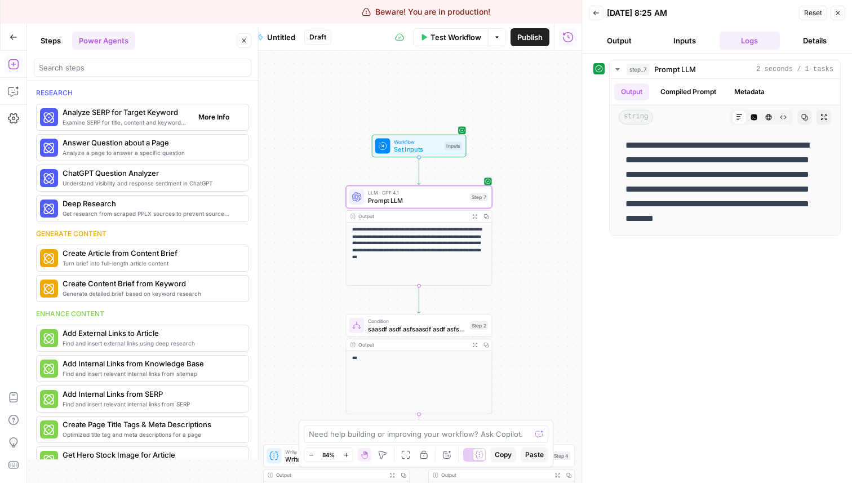
click at [77, 105] on div "Examine SERP for title, content and keyword patterns Analyze SERP for Target Ke…" at bounding box center [142, 117] width 213 height 27
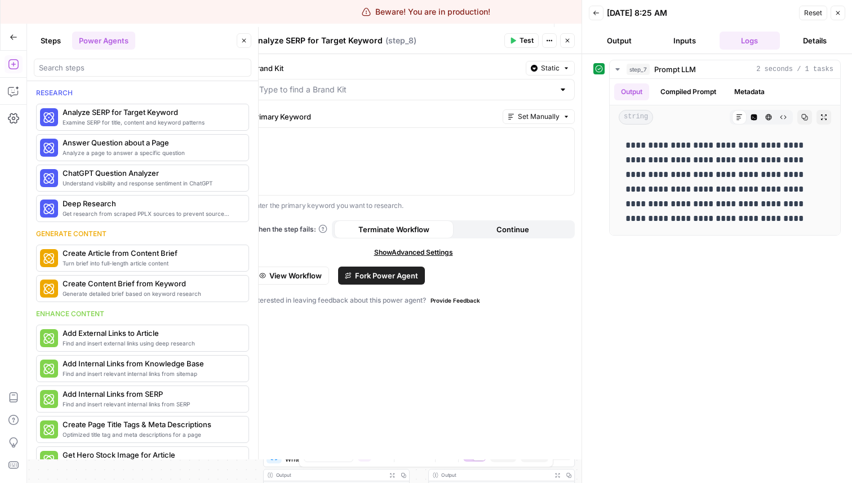
click at [242, 42] on icon "button" at bounding box center [244, 41] width 4 height 4
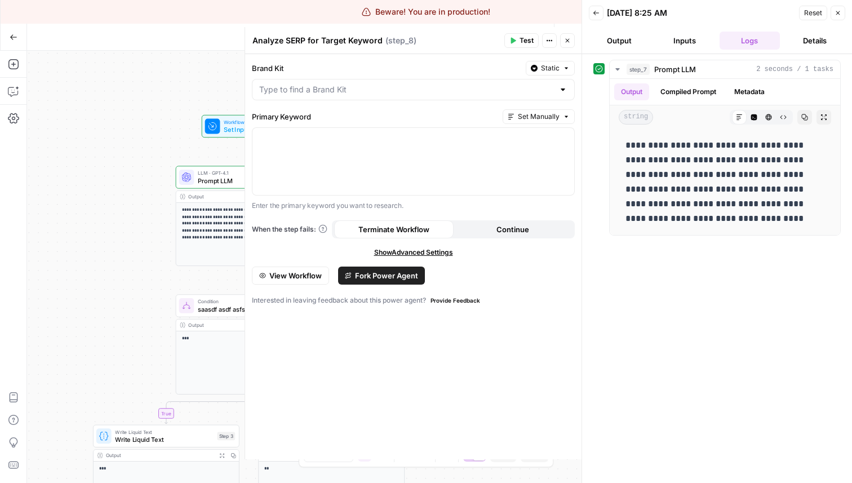
drag, startPoint x: 170, startPoint y: 170, endPoint x: 0, endPoint y: 150, distance: 171.3
click at [0, 150] on div "**********" at bounding box center [291, 267] width 582 height 432
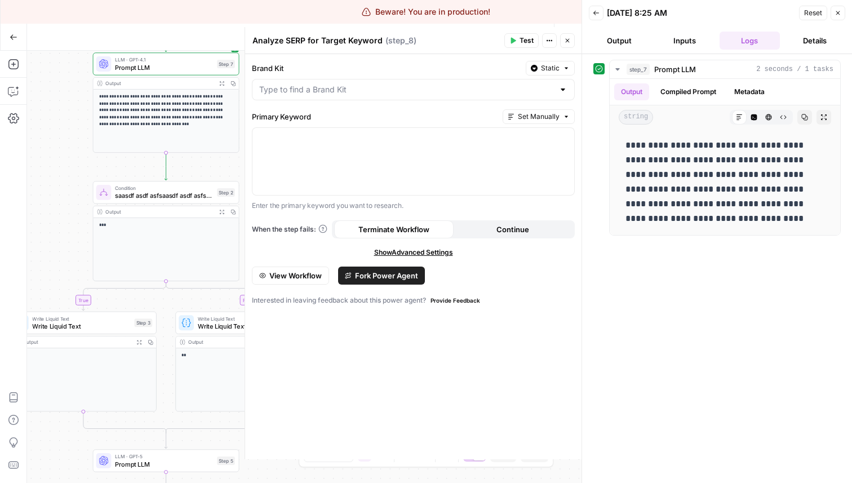
drag, startPoint x: 133, startPoint y: 284, endPoint x: 24, endPoint y: 120, distance: 196.8
click at [24, 120] on div "**********" at bounding box center [291, 267] width 582 height 432
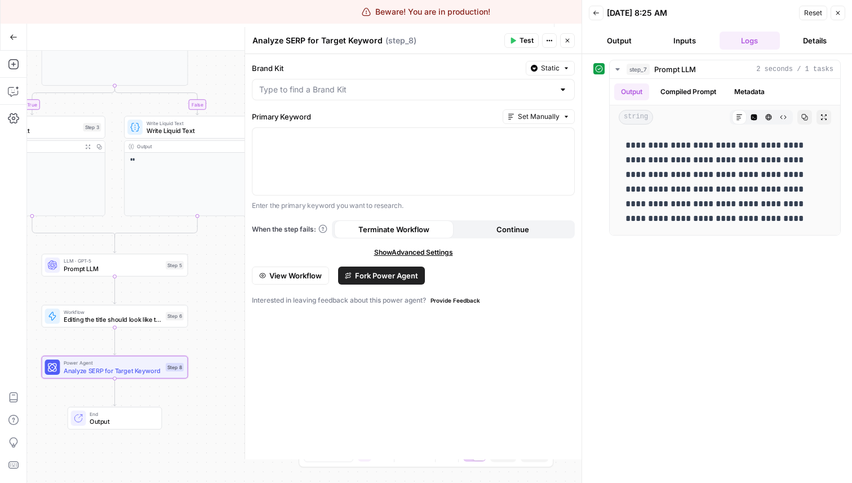
drag, startPoint x: 228, startPoint y: 419, endPoint x: 202, endPoint y: 262, distance: 159.3
click at [202, 262] on div "**********" at bounding box center [304, 267] width 555 height 432
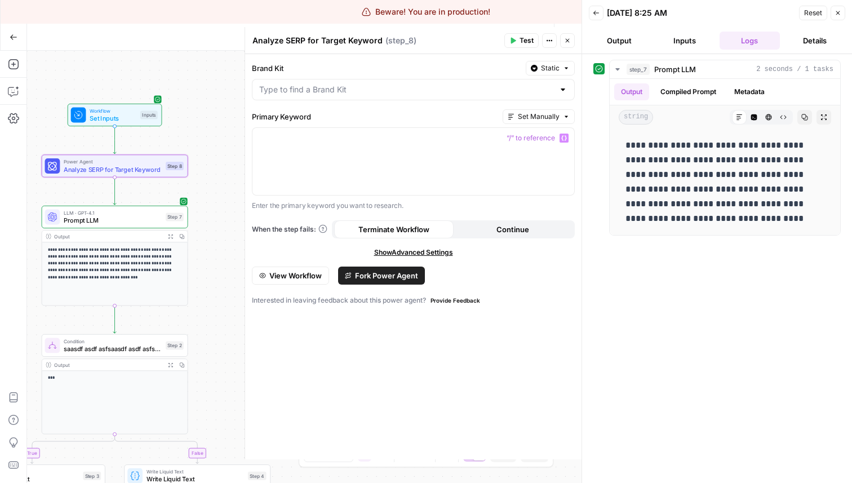
click at [561, 138] on icon "button" at bounding box center [564, 138] width 6 height 5
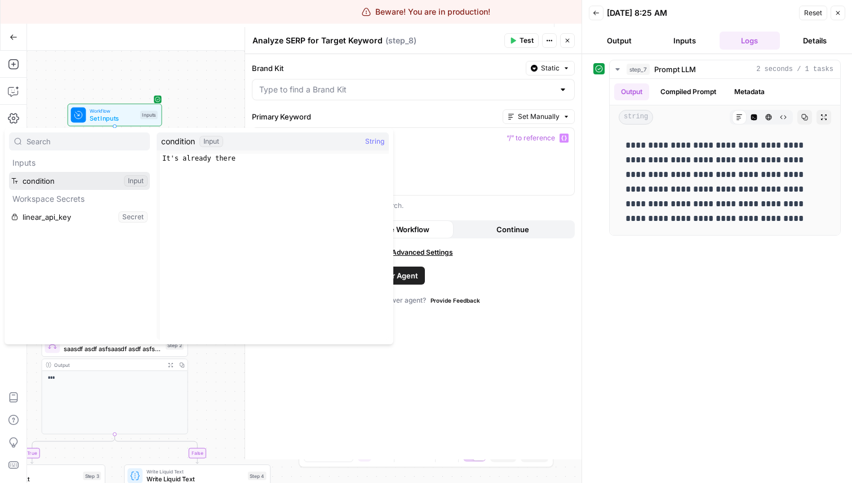
click at [60, 182] on button "Select variable condition" at bounding box center [79, 181] width 141 height 18
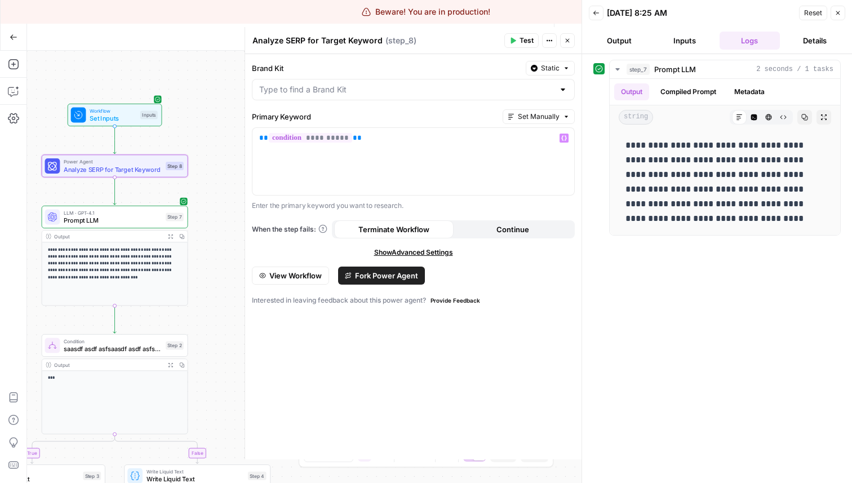
click at [519, 33] on button "Test" at bounding box center [521, 40] width 34 height 15
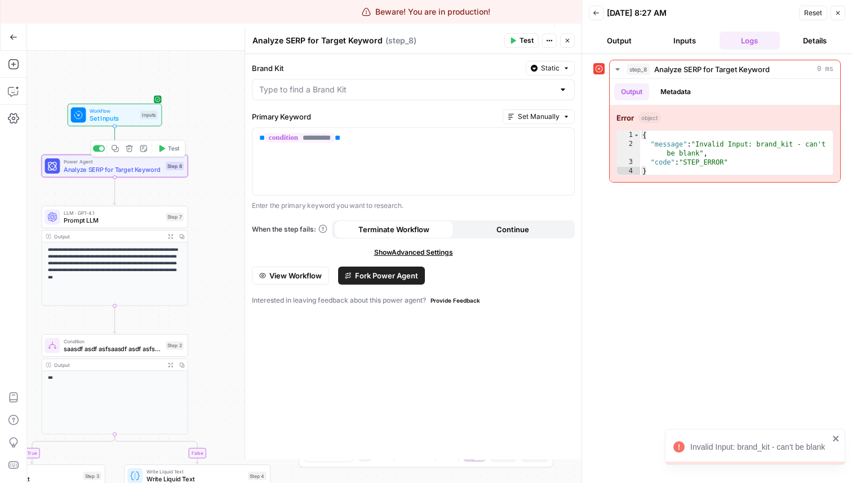
click at [131, 153] on button "Delete step" at bounding box center [129, 149] width 12 height 12
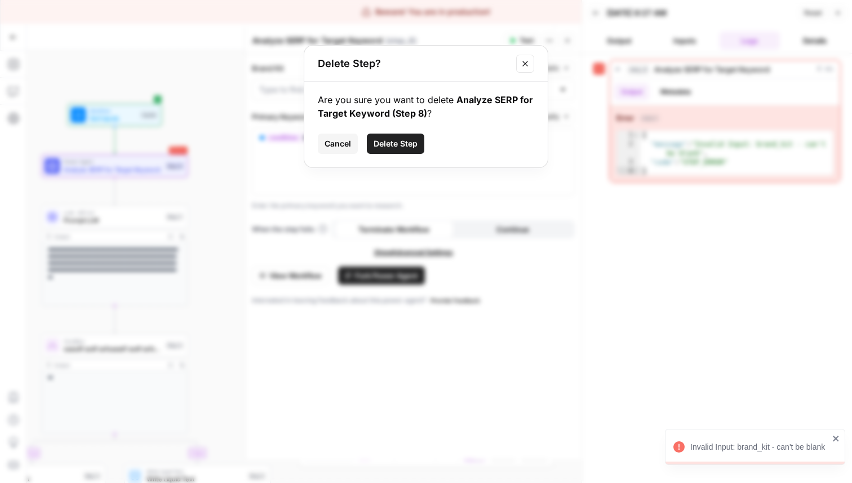
click button "Delete Step" at bounding box center [395, 144] width 57 height 20
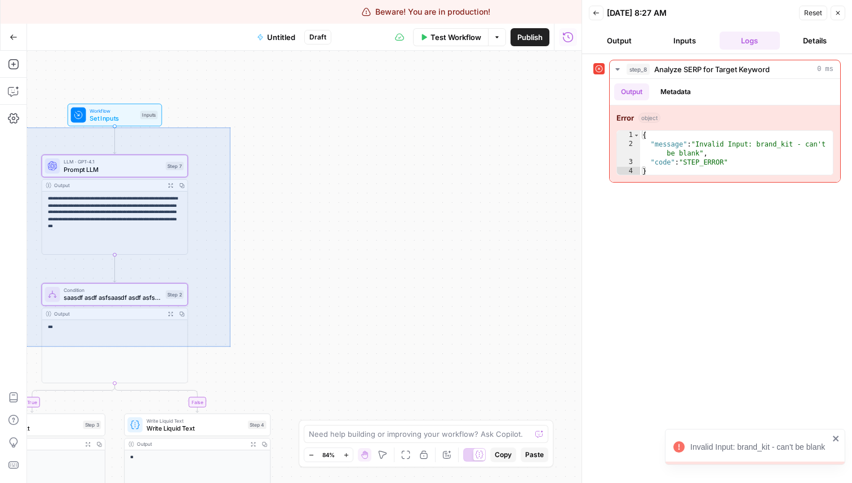
drag, startPoint x: 192, startPoint y: 165, endPoint x: 0, endPoint y: 382, distance: 289.5
click at [27, 382] on div "**********" at bounding box center [304, 267] width 555 height 432
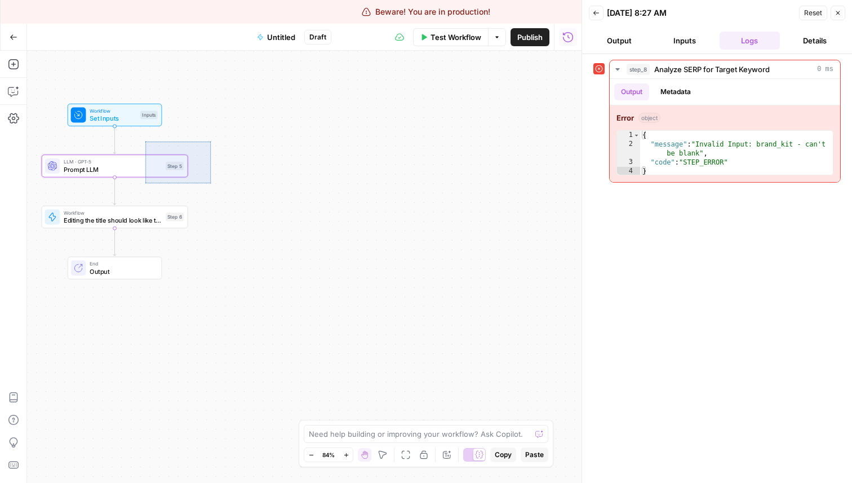
drag, startPoint x: 211, startPoint y: 141, endPoint x: 7, endPoint y: 294, distance: 254.5
click at [27, 294] on div "Workflow Set Inputs Inputs LLM · GPT-5 Prompt LLM Step 5 Workflow Editing the t…" at bounding box center [304, 267] width 555 height 432
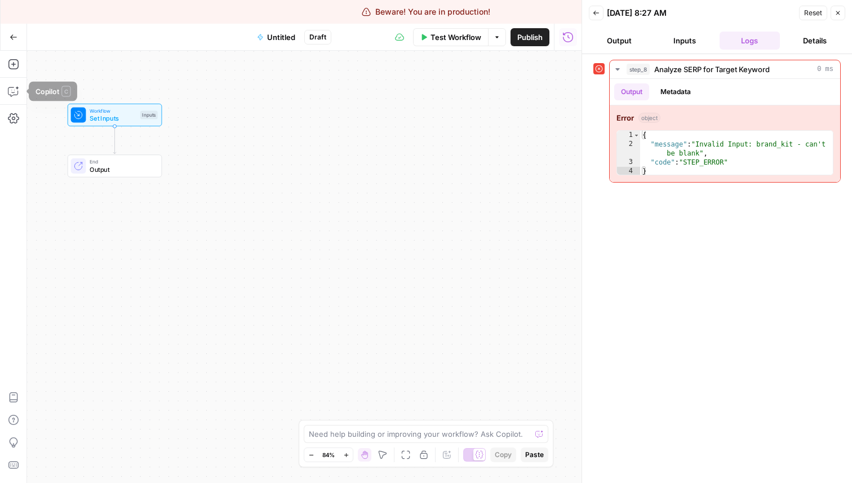
click at [6, 72] on button "Add Steps" at bounding box center [14, 64] width 18 height 18
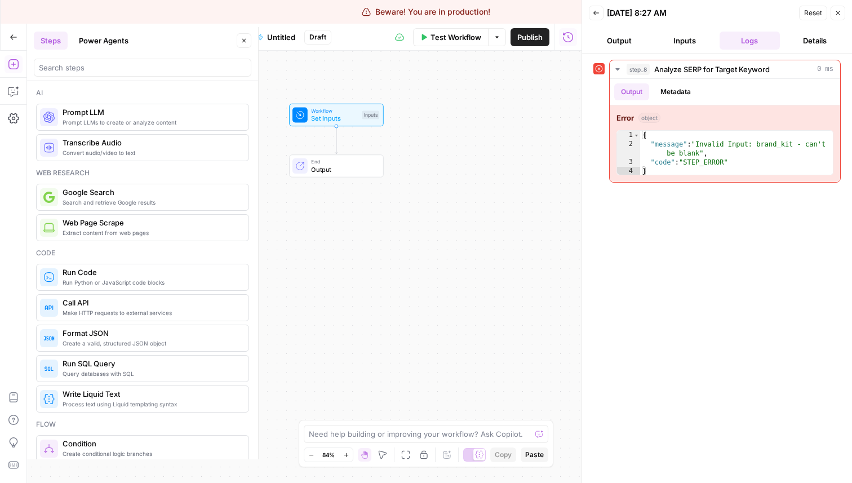
click at [840, 11] on icon "button" at bounding box center [838, 13] width 7 height 7
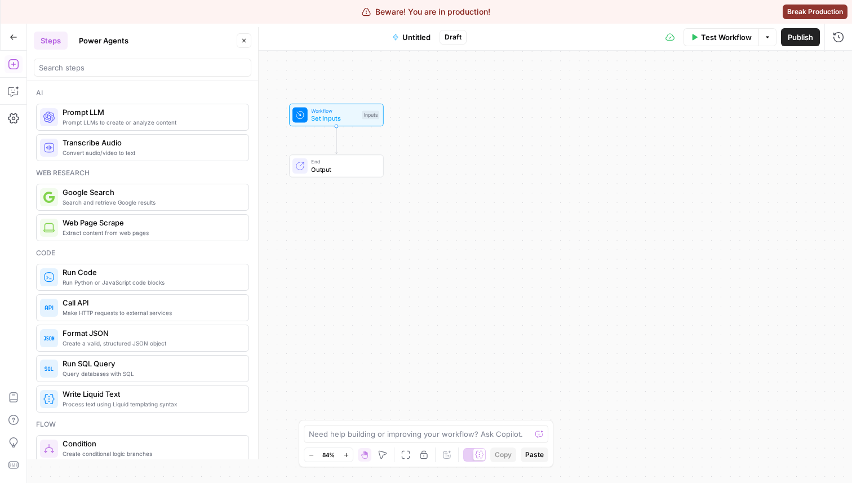
click at [80, 41] on button "Power Agents" at bounding box center [103, 41] width 63 height 18
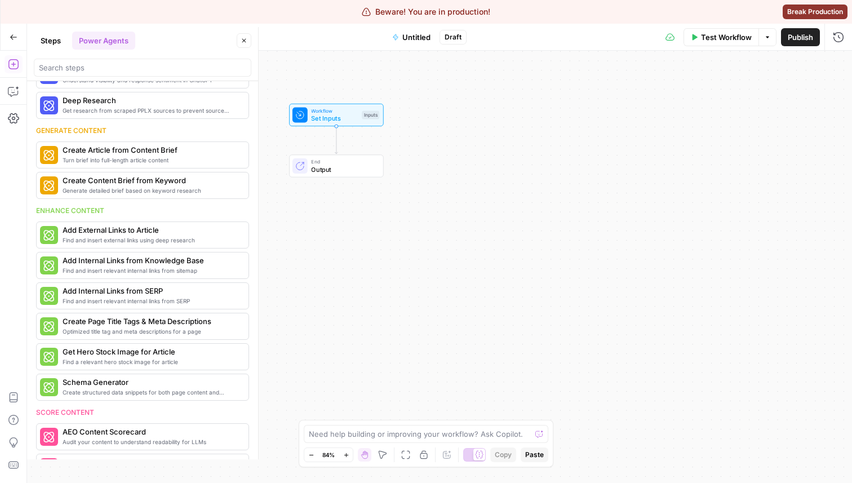
scroll to position [117, 0]
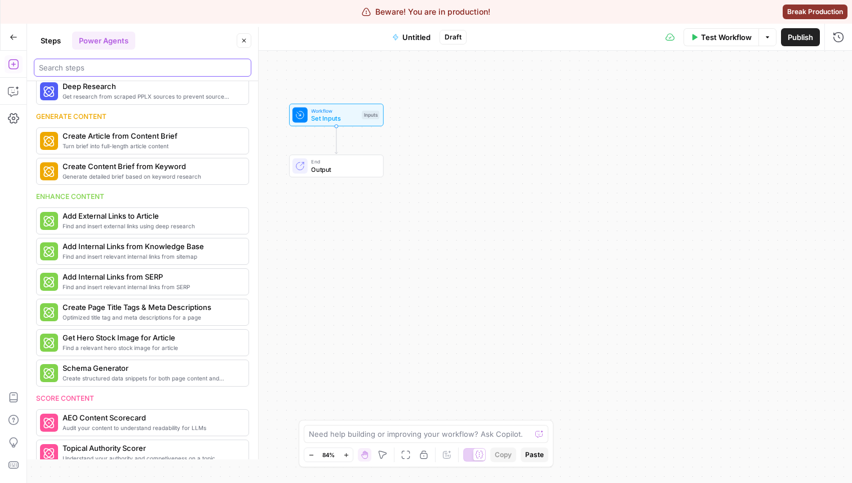
click at [86, 72] on input "search" at bounding box center [142, 67] width 207 height 11
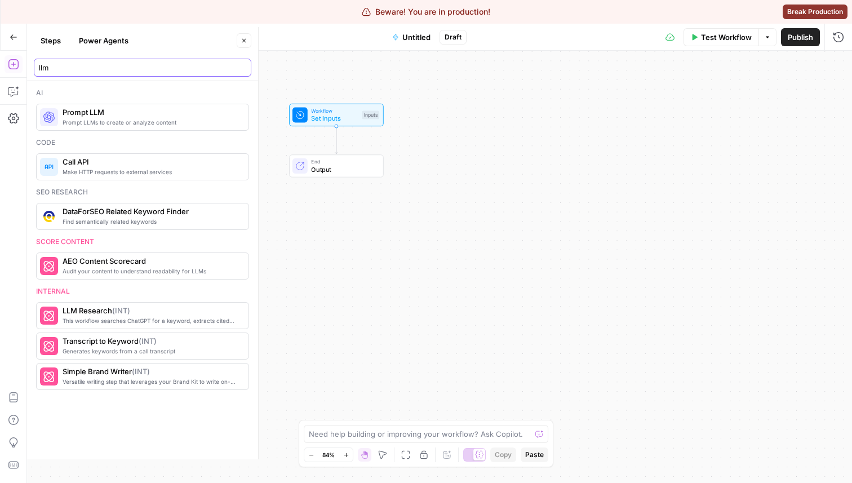
scroll to position [0, 0]
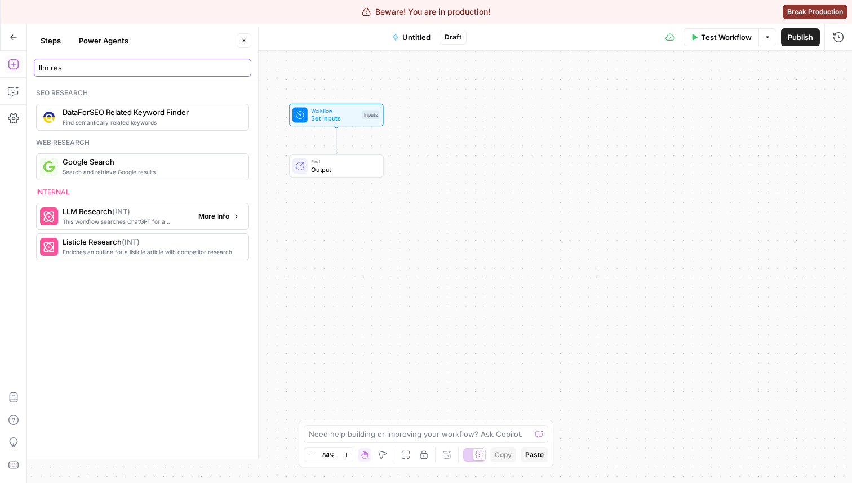
type input "llm res"
click at [122, 221] on span "This workflow searches ChatGPT for a keyword, extracts cited URLs, and scrapes …" at bounding box center [126, 221] width 127 height 9
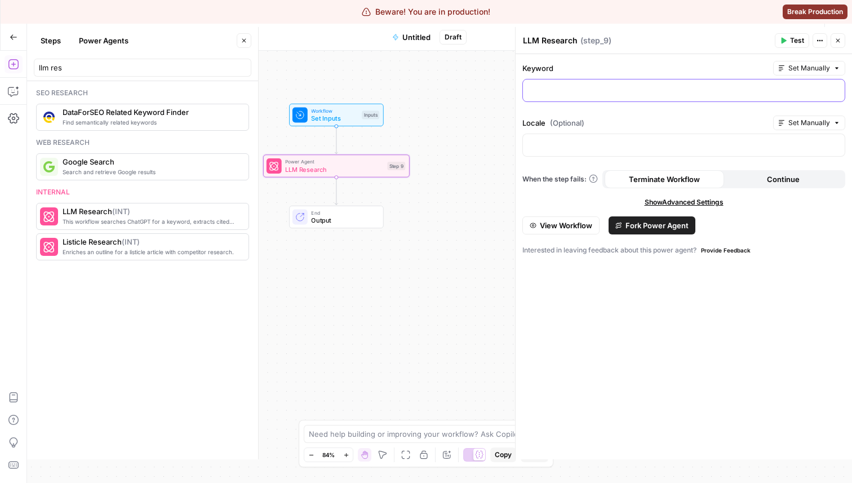
click at [836, 90] on icon "button" at bounding box center [835, 89] width 6 height 5
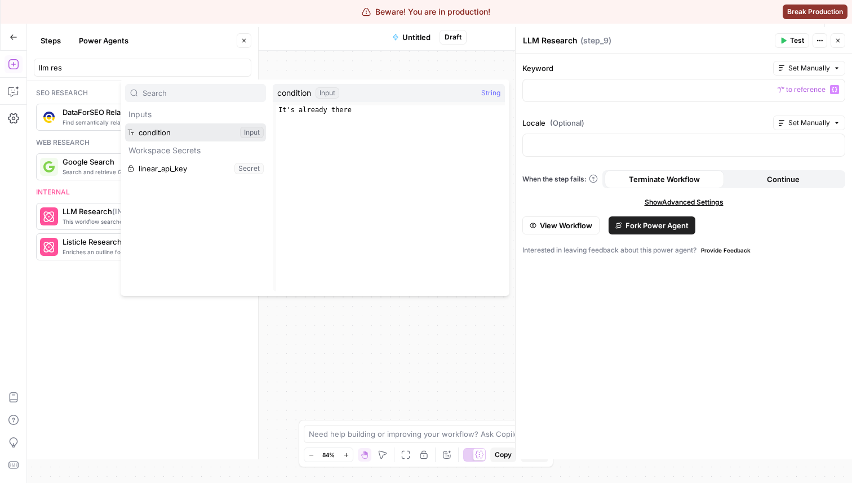
click at [196, 135] on button "Select variable condition" at bounding box center [195, 132] width 141 height 18
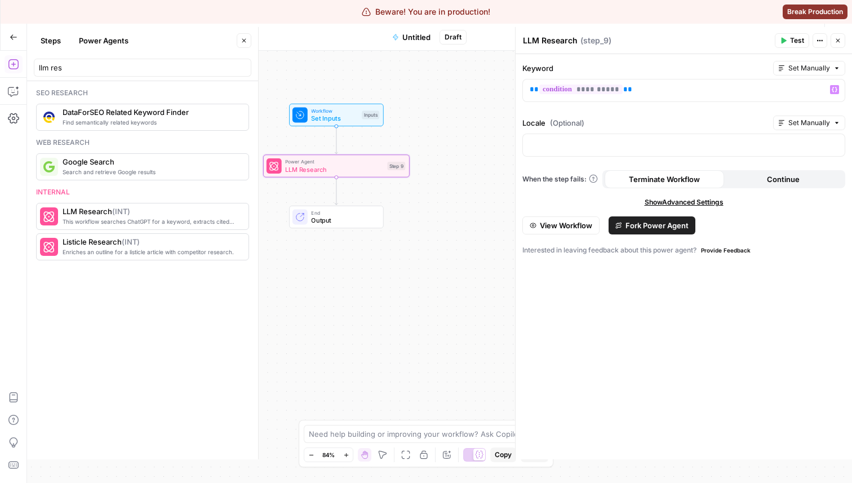
click at [791, 39] on span "Test" at bounding box center [797, 41] width 14 height 10
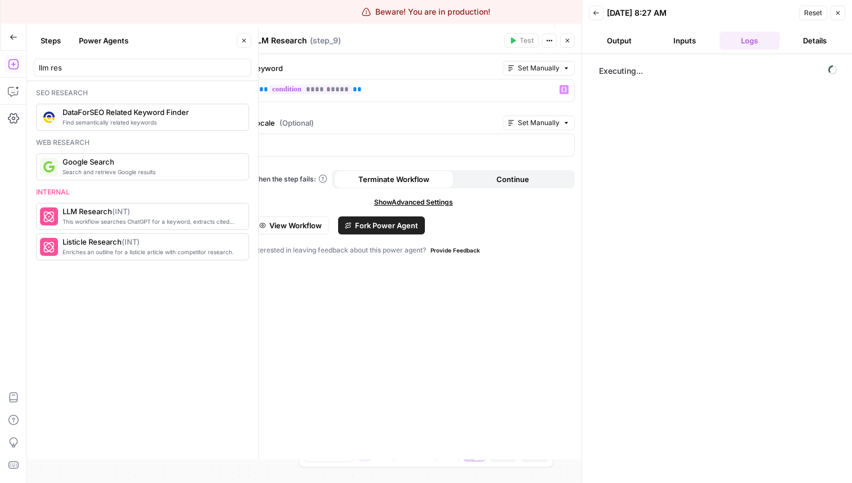
click at [237, 43] on button "Close" at bounding box center [244, 40] width 15 height 15
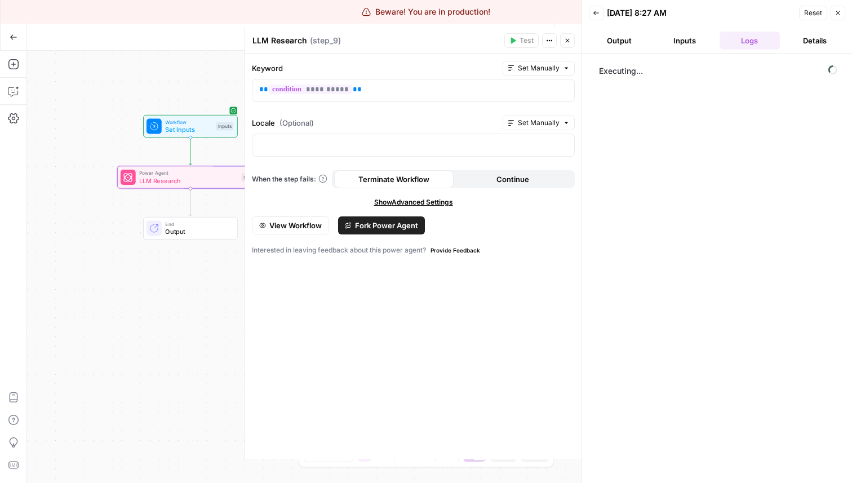
drag, startPoint x: 146, startPoint y: 296, endPoint x: 0, endPoint y: 310, distance: 146.6
click at [0, 310] on div "Add Steps Copilot Settings AirOps Academy Help Give Feedback Shortcuts Workflow…" at bounding box center [291, 267] width 582 height 432
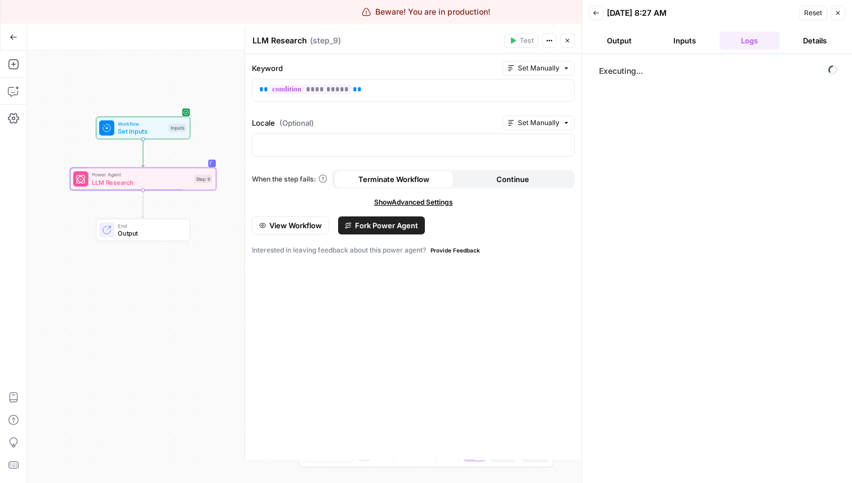
drag, startPoint x: 183, startPoint y: 292, endPoint x: 136, endPoint y: 291, distance: 47.4
click at [136, 291] on div "Workflow Set Inputs Inputs Power Agent LLM Research Step 9 End Output" at bounding box center [304, 267] width 555 height 432
click at [144, 233] on span "Output" at bounding box center [150, 233] width 64 height 10
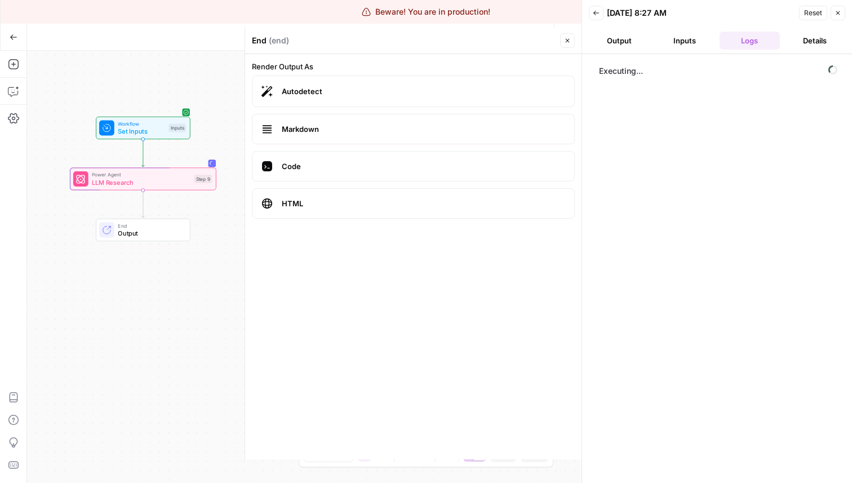
click at [125, 179] on span "LLM Research" at bounding box center [141, 183] width 98 height 10
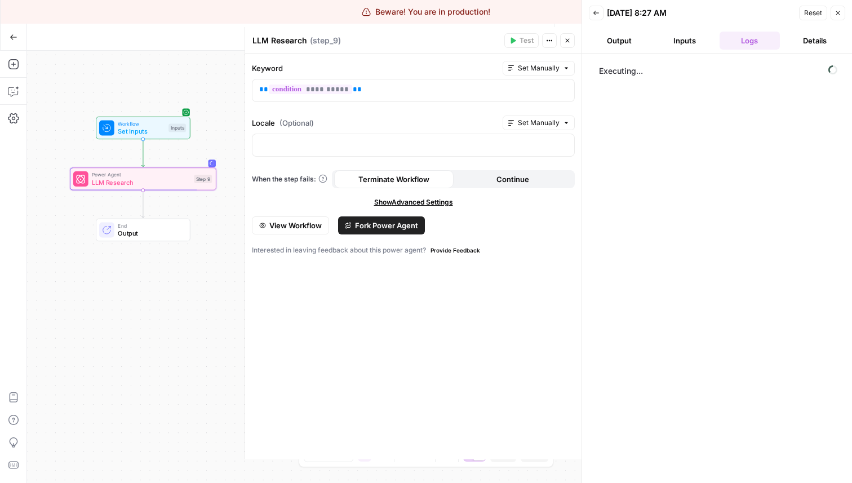
click at [571, 38] on button "Close" at bounding box center [567, 40] width 15 height 15
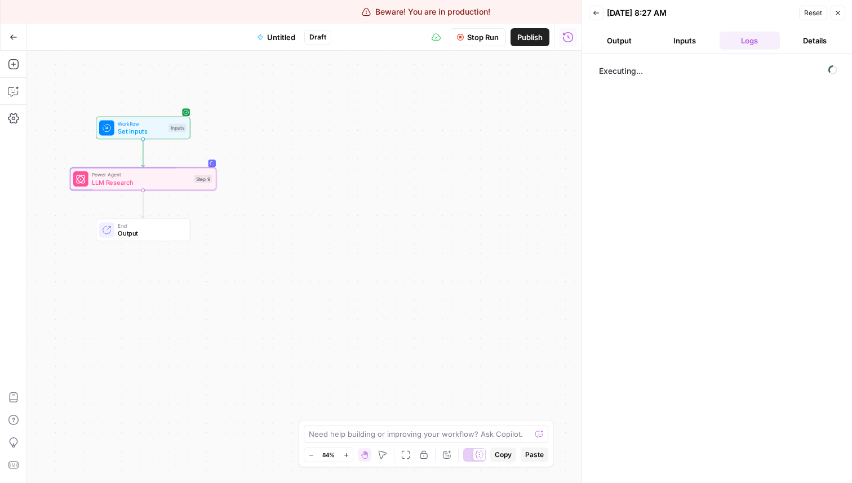
click at [840, 13] on icon "button" at bounding box center [838, 13] width 7 height 7
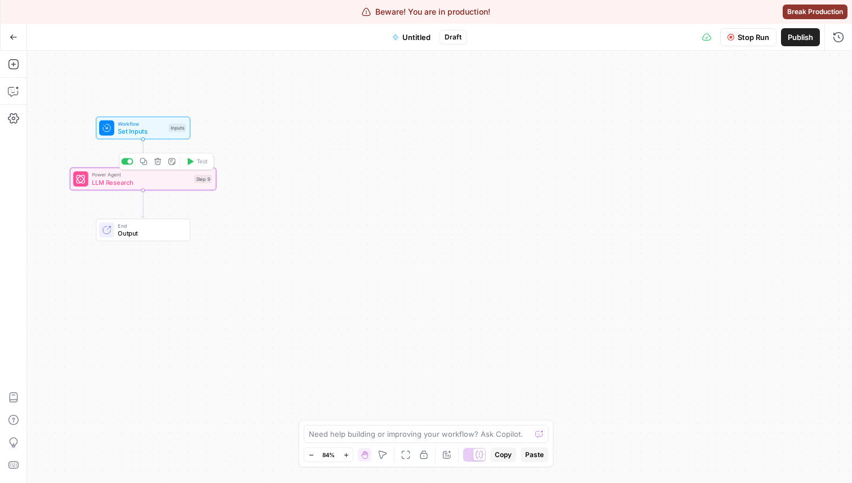
click at [159, 163] on icon "button" at bounding box center [157, 161] width 7 height 7
click button "Delete Step" at bounding box center [398, 140] width 51 height 18
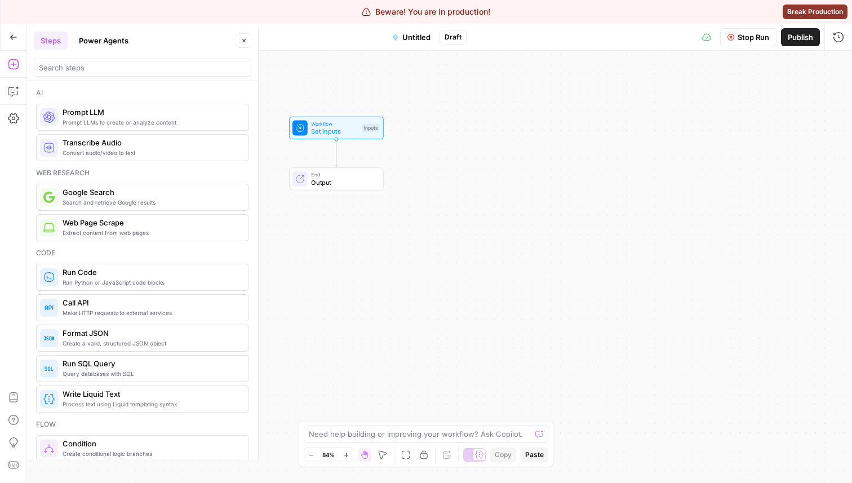
click at [112, 37] on button "Power Agents" at bounding box center [103, 41] width 63 height 18
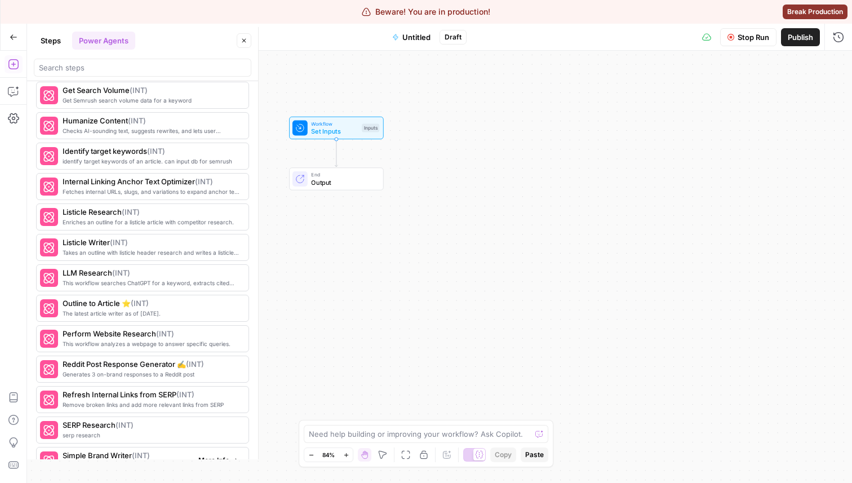
scroll to position [1298, 0]
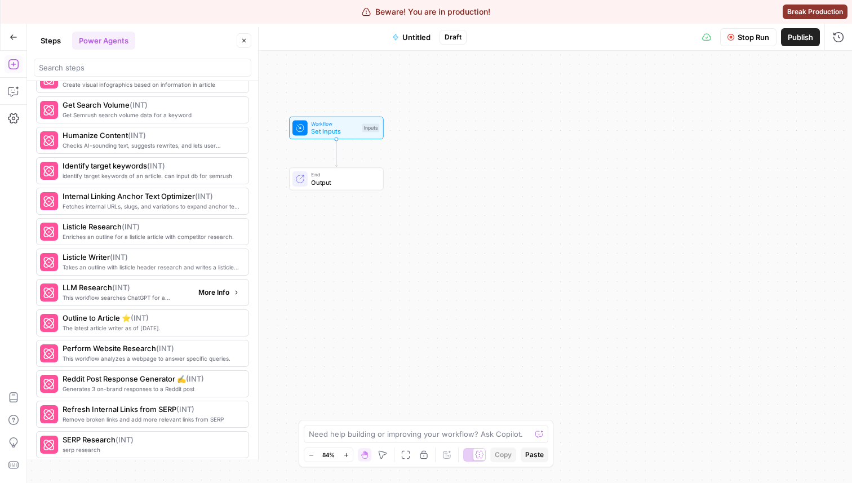
click at [205, 292] on span "More Info" at bounding box center [213, 292] width 31 height 10
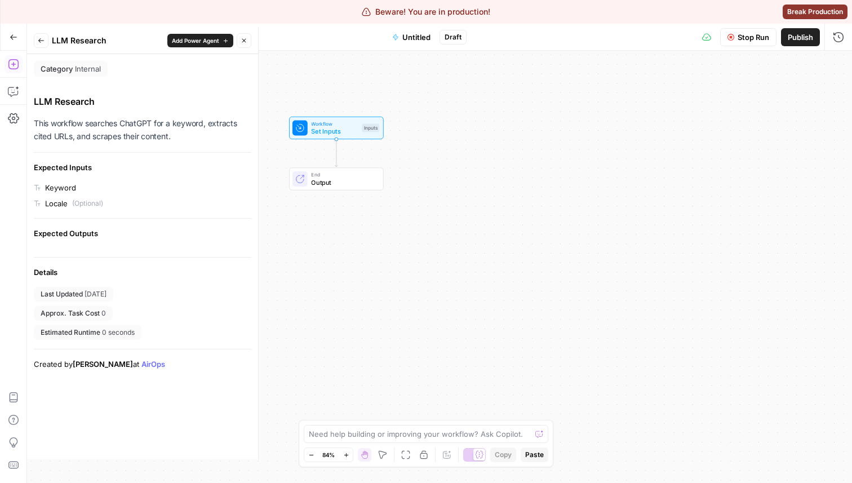
click at [178, 37] on span "Add Power Agent" at bounding box center [195, 40] width 47 height 9
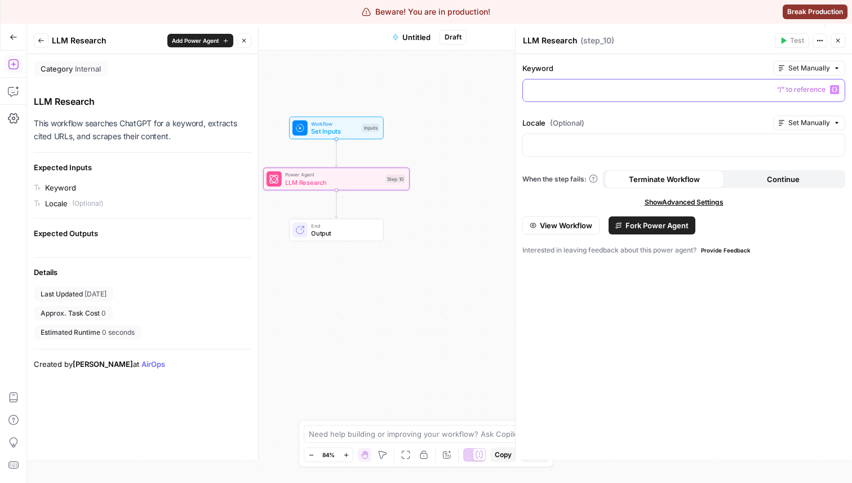
click at [830, 87] on button "Variables Menu" at bounding box center [834, 89] width 9 height 9
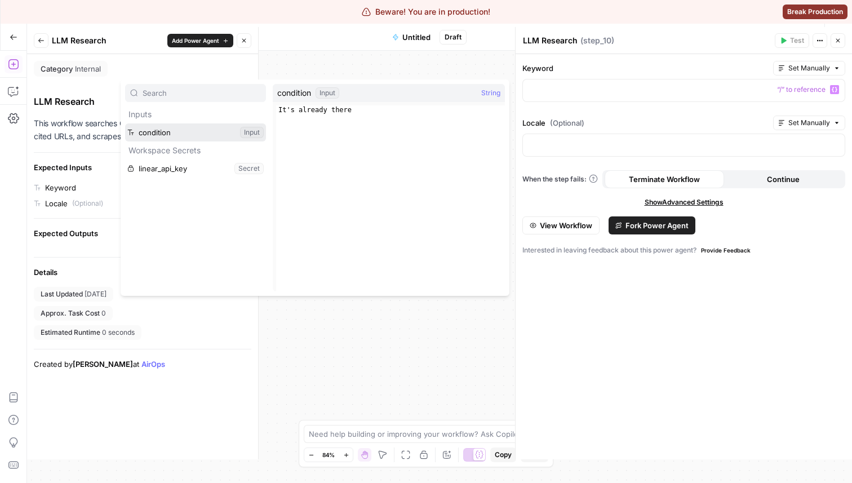
click at [238, 131] on button "Select variable condition" at bounding box center [195, 132] width 141 height 18
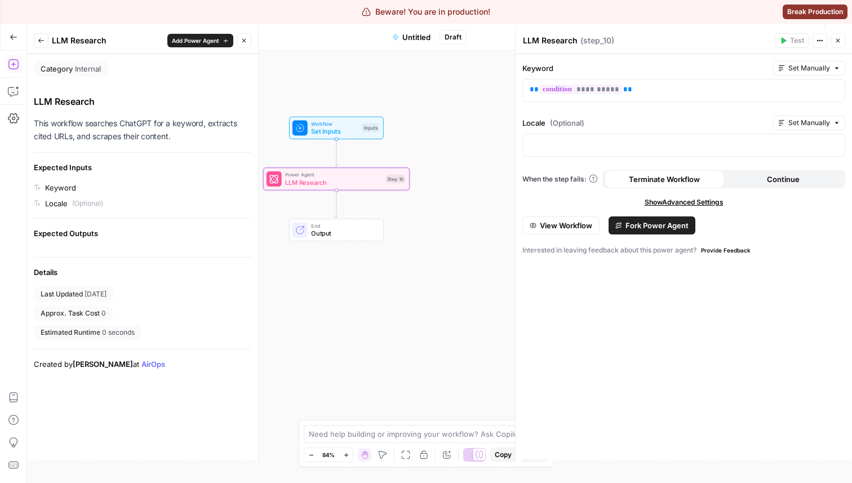
click at [632, 36] on div "LLM Research LLM Research ( step_10 )" at bounding box center [646, 40] width 249 height 12
click at [839, 41] on icon "button" at bounding box center [838, 41] width 4 height 4
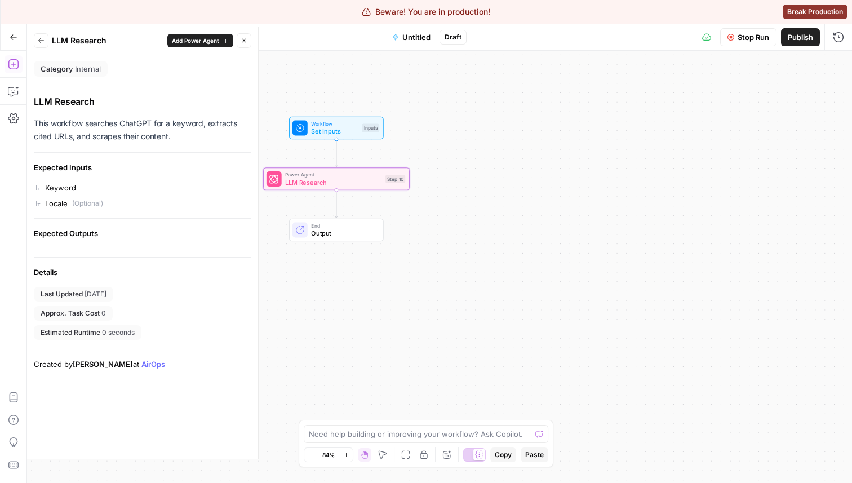
click at [749, 41] on span "Stop Run" at bounding box center [754, 37] width 32 height 11
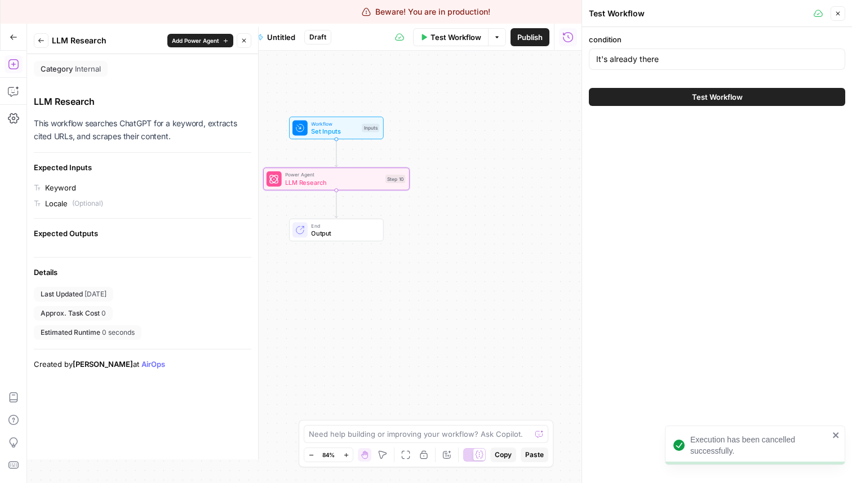
click at [845, 12] on button "Close" at bounding box center [838, 13] width 15 height 15
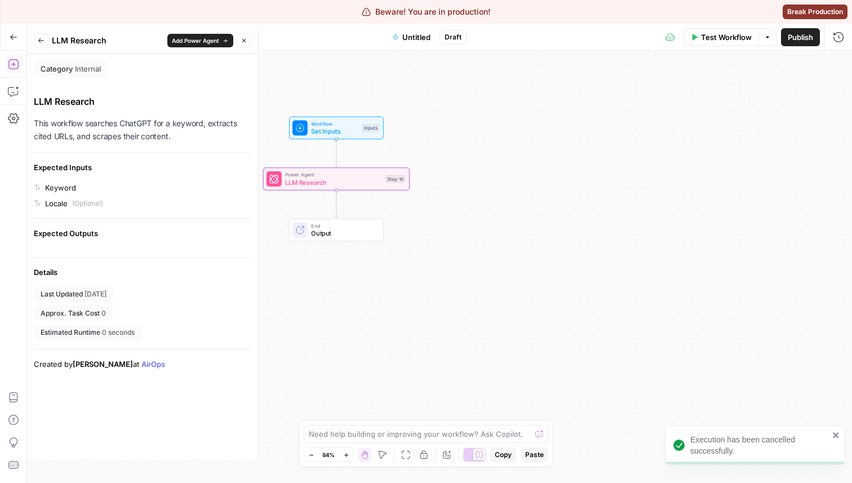
click at [349, 183] on span "LLM Research" at bounding box center [333, 183] width 96 height 10
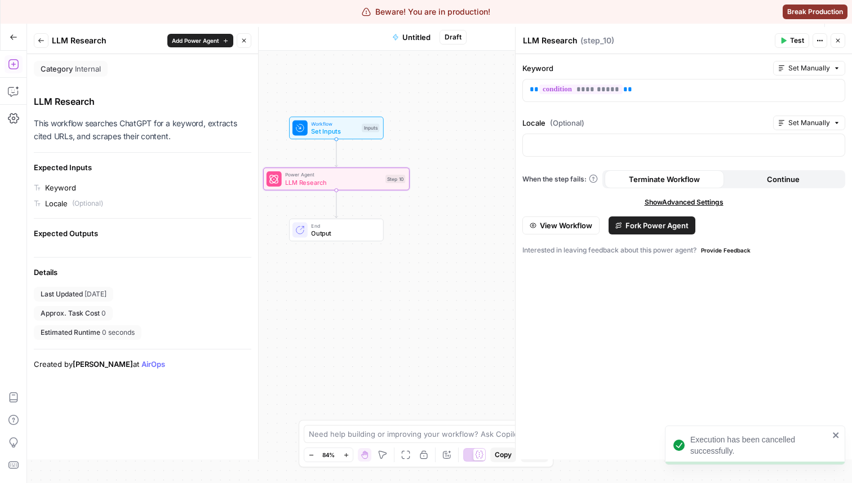
click at [789, 34] on button "Test" at bounding box center [792, 40] width 34 height 15
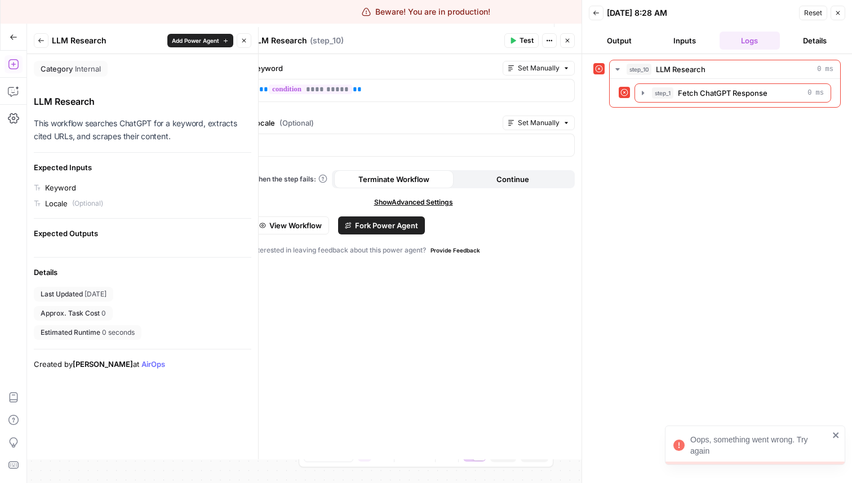
click at [568, 39] on icon "button" at bounding box center [567, 40] width 7 height 7
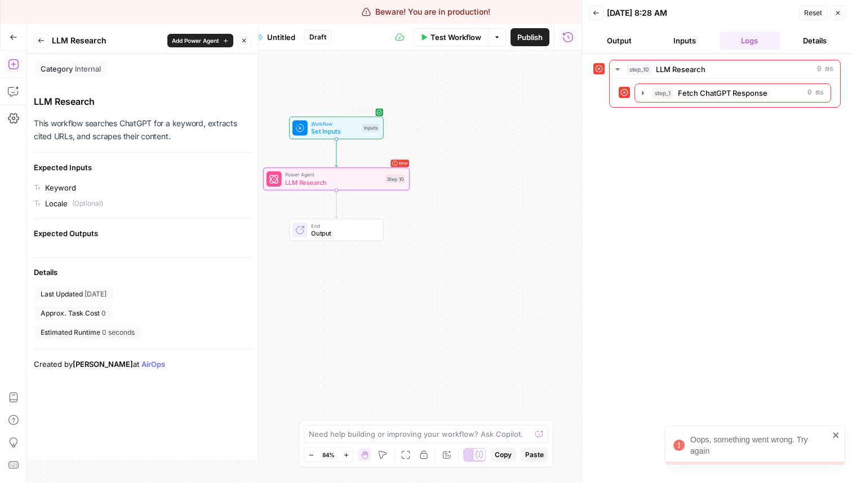
click at [274, 194] on div "Workflow Set Inputs Inputs Test Step Error Power Agent LLM Research Step 10 Cop…" at bounding box center [304, 267] width 555 height 432
click at [276, 179] on icon at bounding box center [274, 179] width 10 height 10
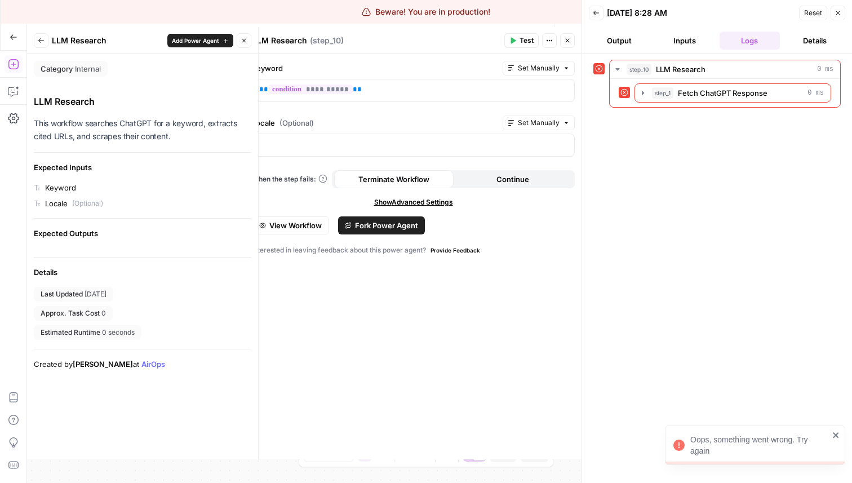
click at [243, 43] on icon "button" at bounding box center [244, 40] width 7 height 7
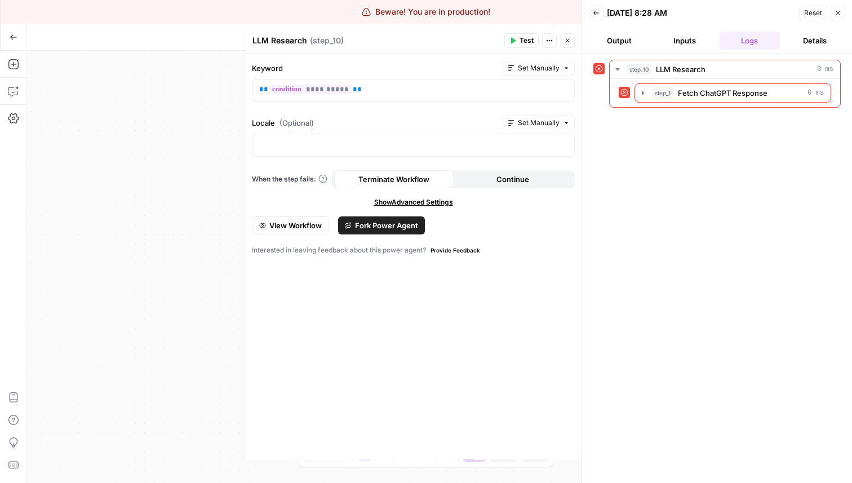
click at [837, 14] on icon "button" at bounding box center [838, 13] width 4 height 4
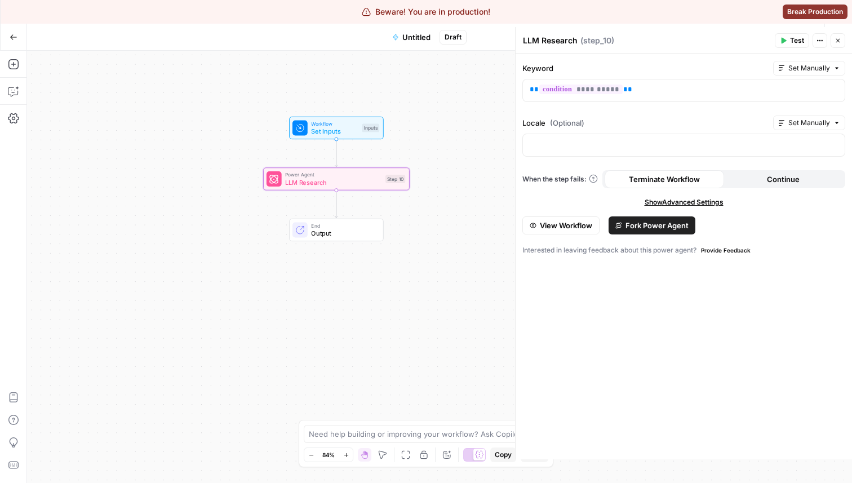
click at [837, 34] on button "Close" at bounding box center [838, 40] width 15 height 15
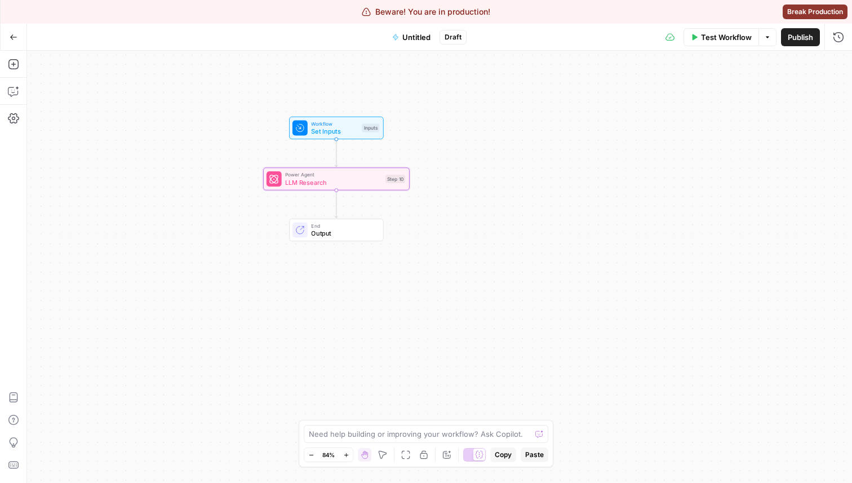
click at [320, 178] on span "LLM Research" at bounding box center [333, 183] width 96 height 10
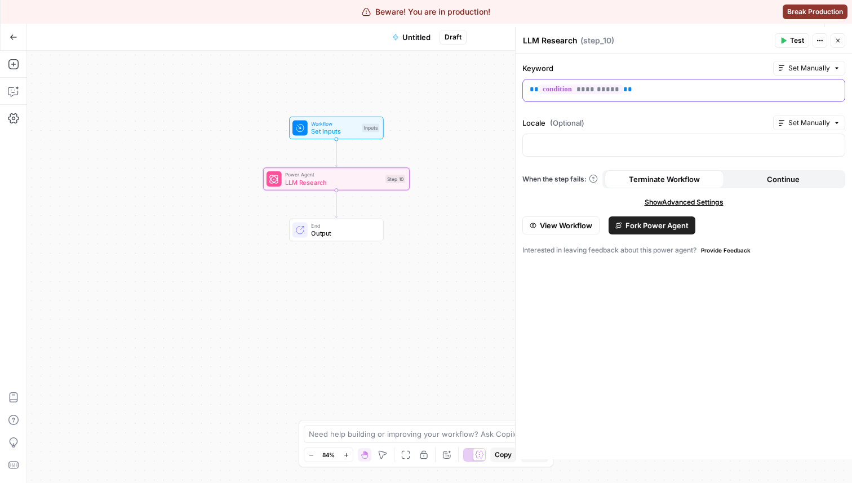
click at [645, 91] on p "**********" at bounding box center [684, 89] width 308 height 11
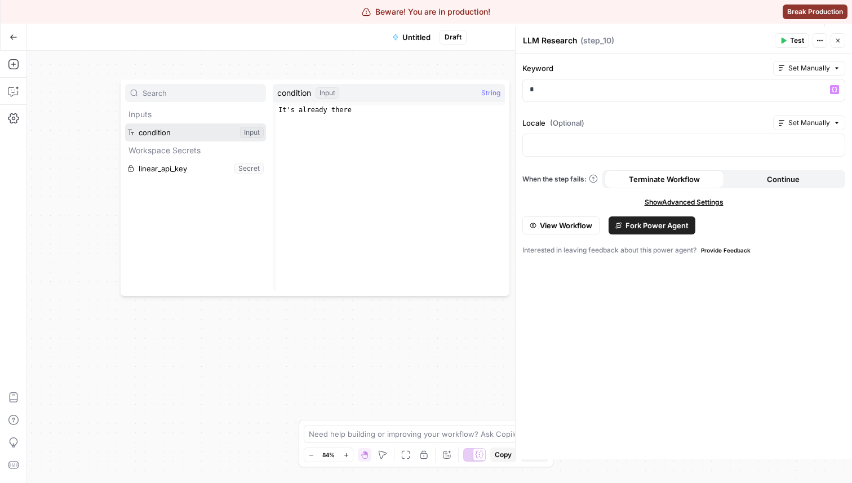
click at [165, 134] on button "Select variable condition" at bounding box center [195, 132] width 141 height 18
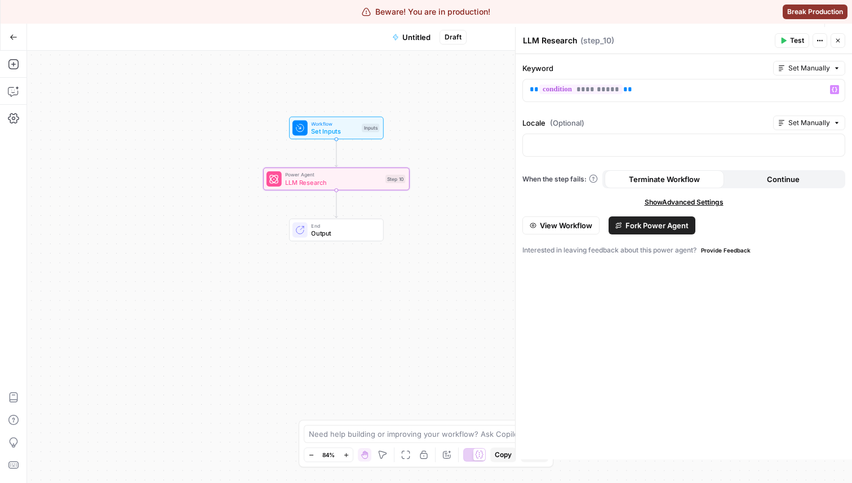
click at [787, 35] on button "Test" at bounding box center [792, 40] width 34 height 15
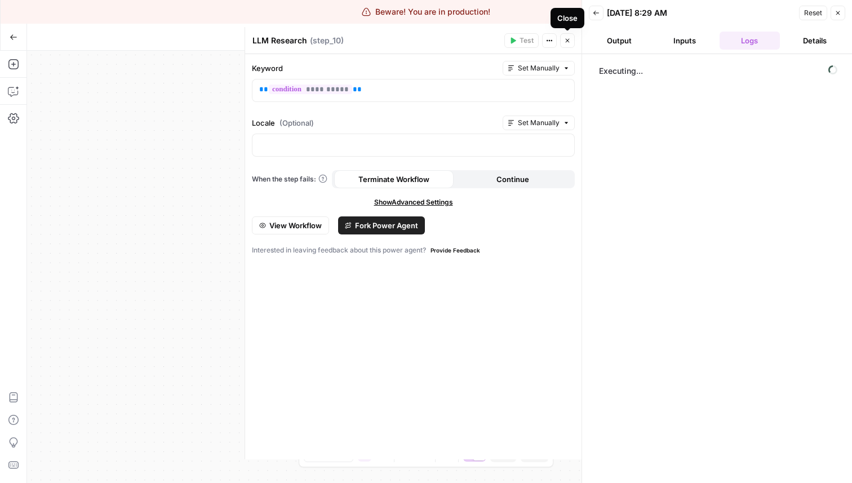
click at [562, 37] on button "Close" at bounding box center [567, 40] width 15 height 15
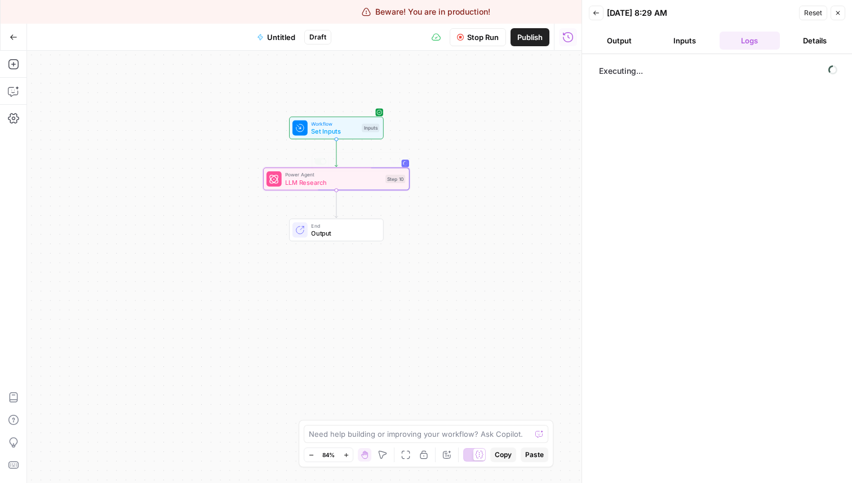
click at [325, 188] on div "Power Agent LLM Research Step 10 Copy step Delete step Add Note Test" at bounding box center [336, 178] width 147 height 23
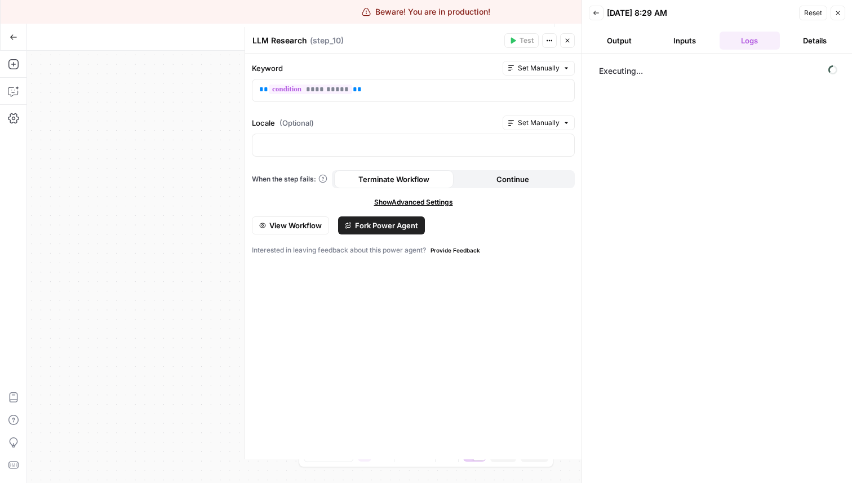
click at [837, 16] on button "Close" at bounding box center [838, 13] width 15 height 15
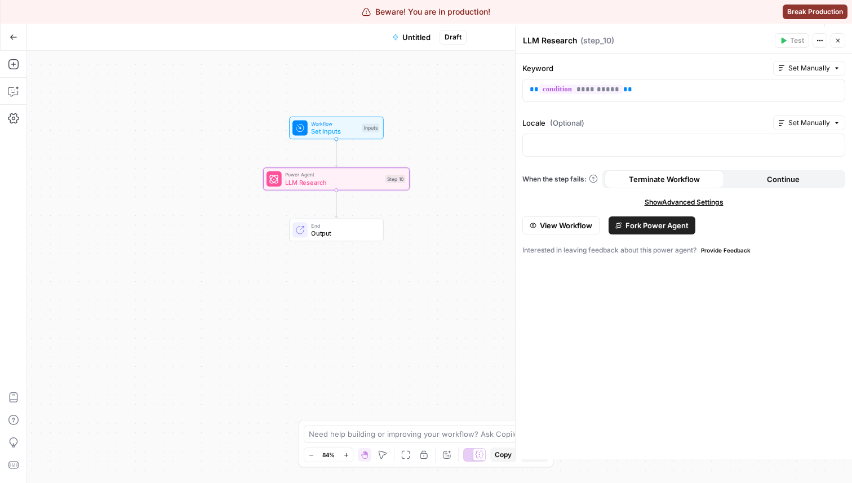
click at [836, 41] on icon "button" at bounding box center [838, 40] width 7 height 7
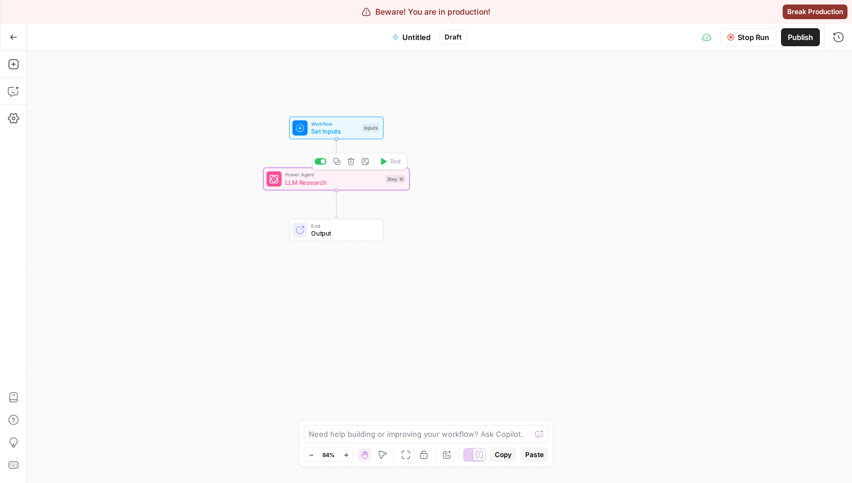
click at [349, 159] on icon "button" at bounding box center [350, 161] width 7 height 7
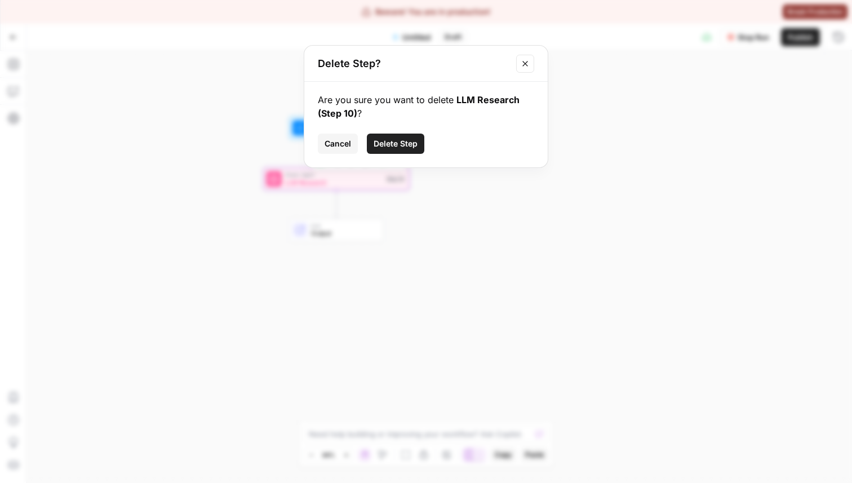
click button "Delete Step" at bounding box center [395, 144] width 57 height 20
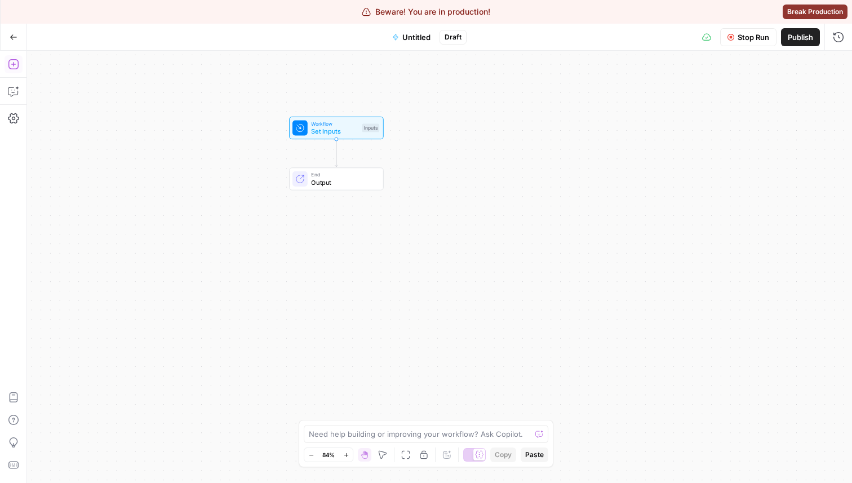
click at [8, 64] on icon "button" at bounding box center [13, 64] width 11 height 11
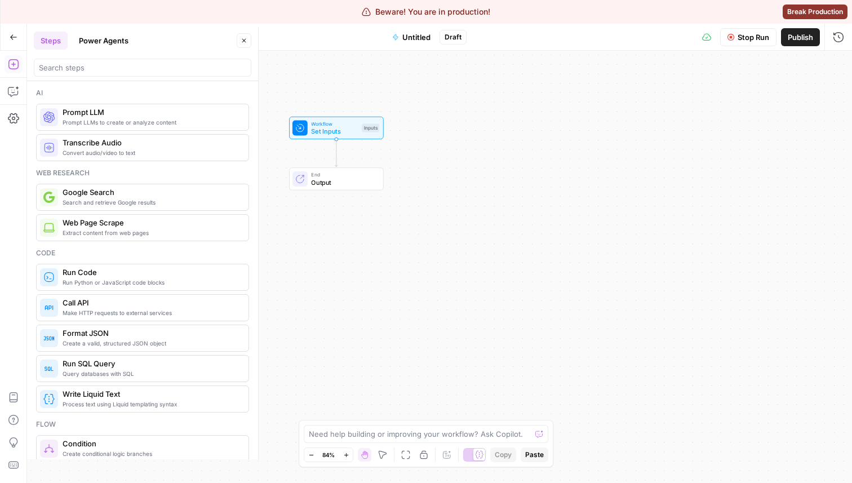
click at [98, 43] on button "Power Agents" at bounding box center [103, 41] width 63 height 18
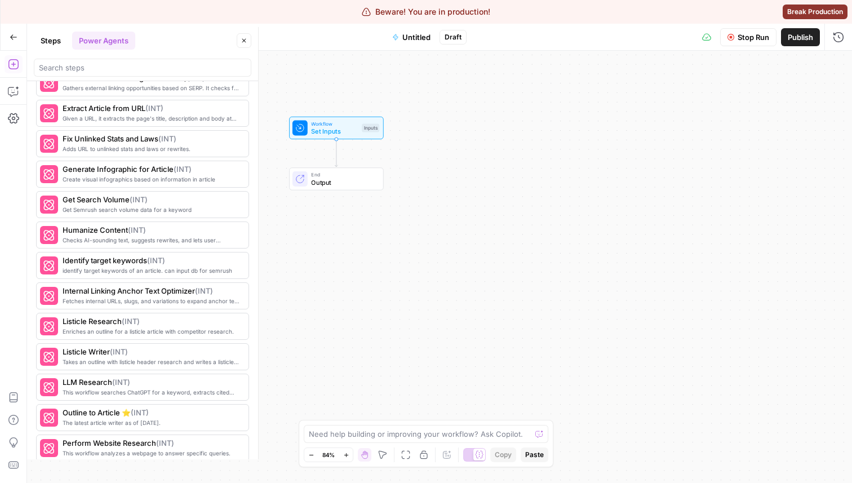
scroll to position [1205, 0]
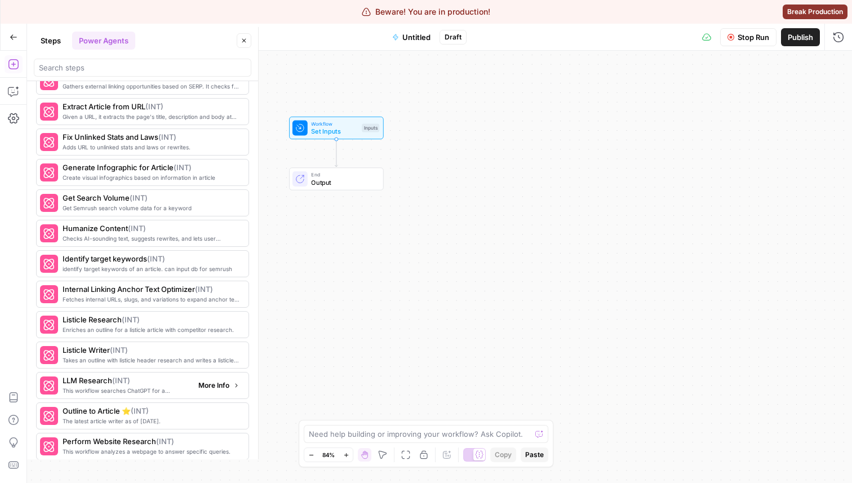
click at [152, 383] on span "LLM Research ( INT )" at bounding box center [126, 380] width 127 height 11
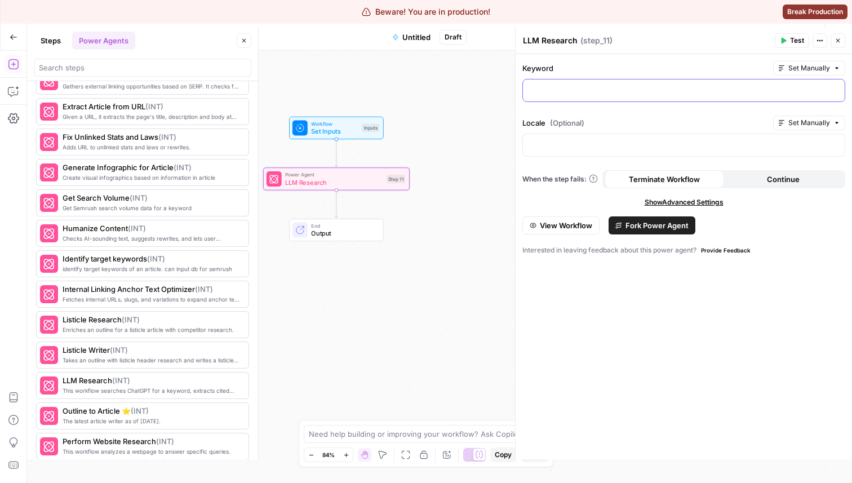
click at [594, 96] on div at bounding box center [684, 90] width 322 height 22
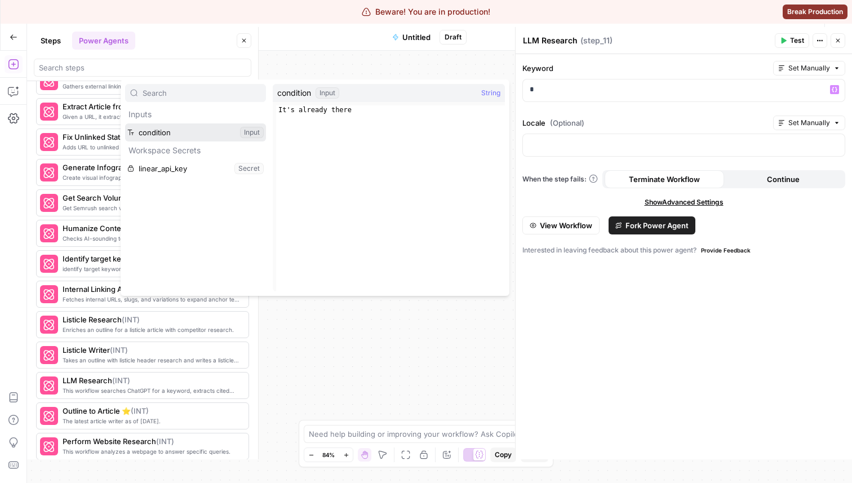
click at [192, 136] on button "Select variable condition" at bounding box center [195, 132] width 141 height 18
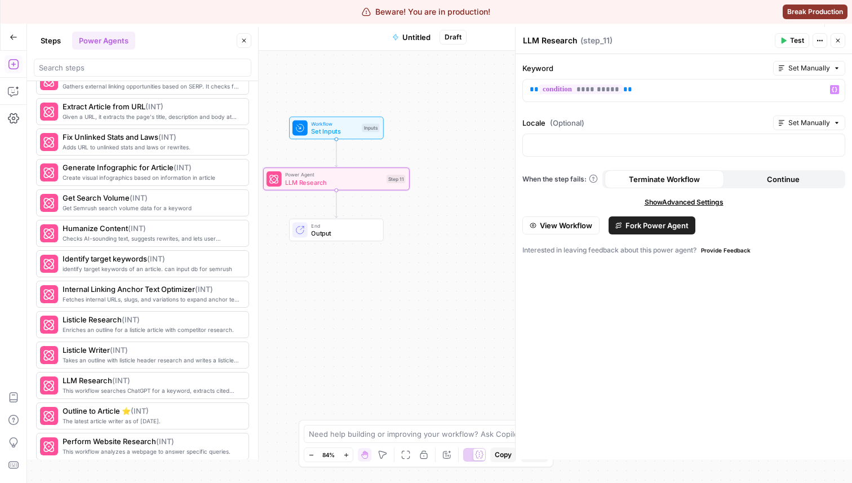
click at [841, 41] on span "Close" at bounding box center [841, 41] width 1 height 1
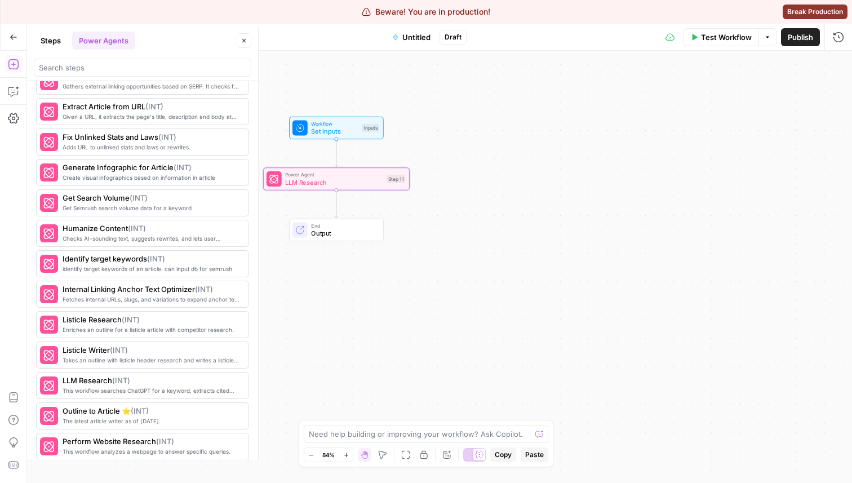
click at [375, 181] on span "LLM Research" at bounding box center [333, 183] width 97 height 10
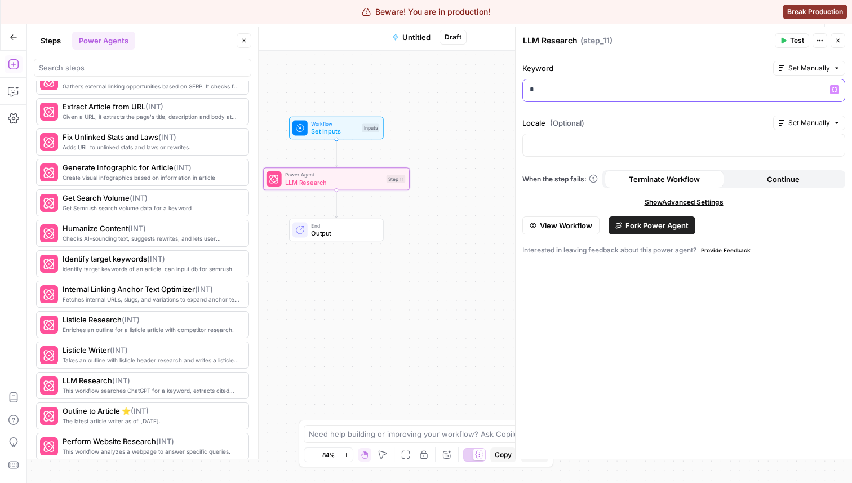
click at [541, 92] on p "*" at bounding box center [684, 89] width 308 height 11
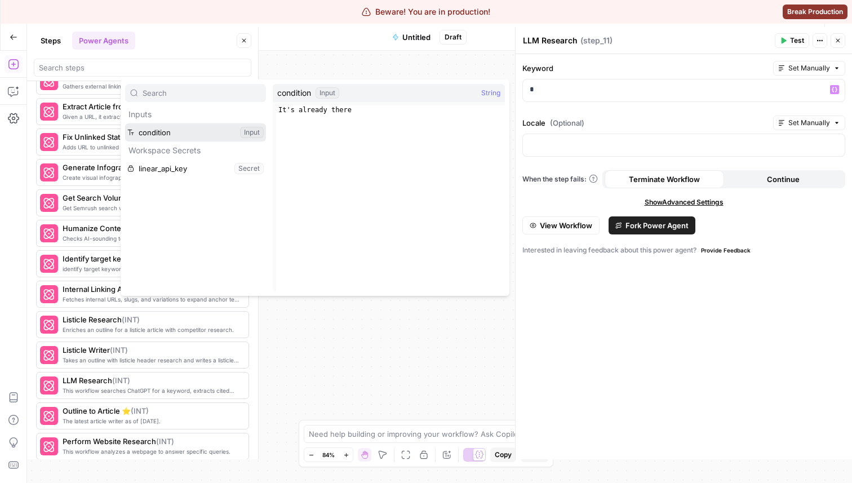
click at [178, 141] on button "Select variable condition" at bounding box center [195, 132] width 141 height 18
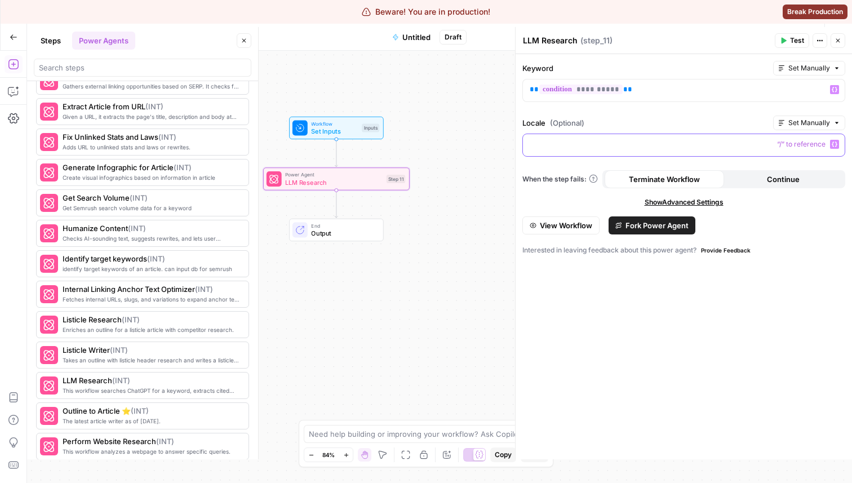
click at [569, 150] on div at bounding box center [684, 145] width 322 height 22
click at [835, 41] on icon "button" at bounding box center [838, 40] width 7 height 7
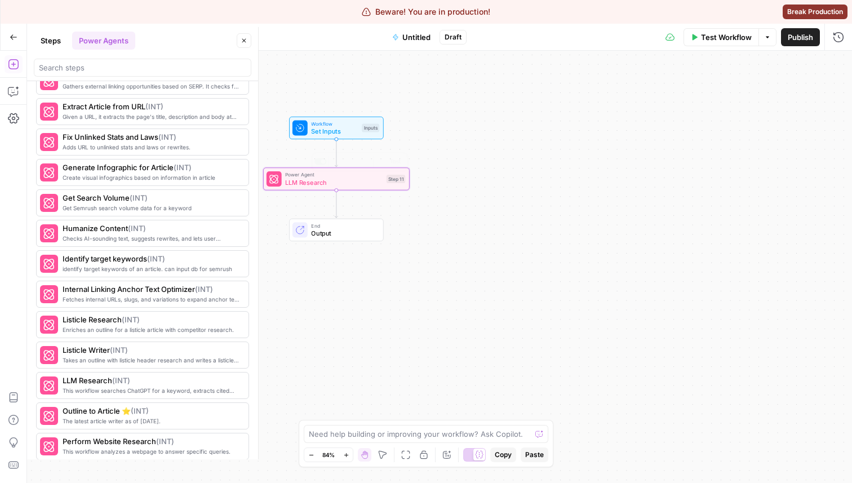
click at [355, 185] on span "LLM Research" at bounding box center [333, 183] width 97 height 10
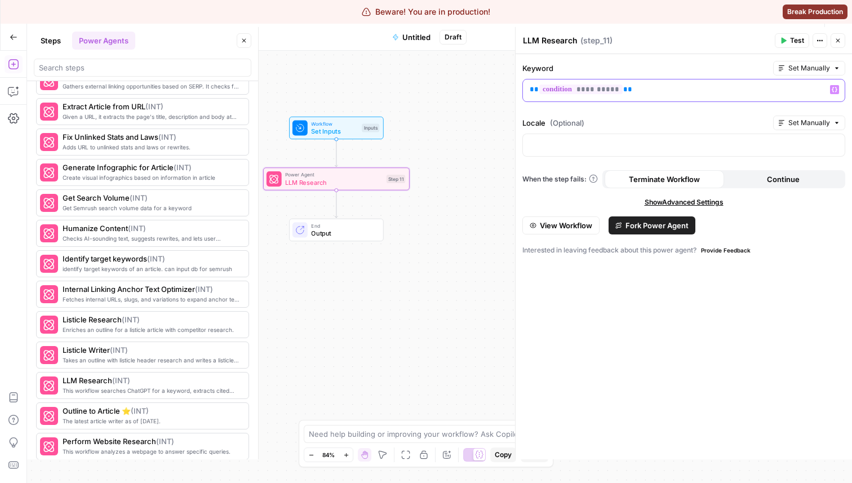
click at [658, 89] on p "**********" at bounding box center [684, 89] width 308 height 11
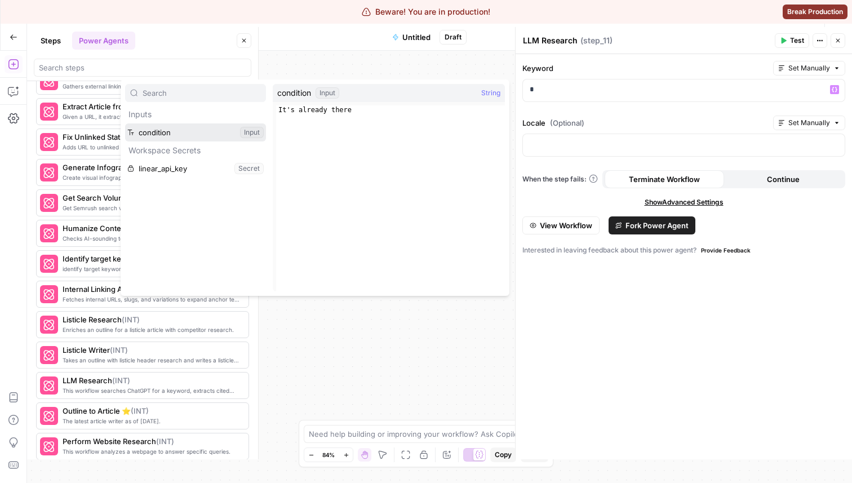
click at [193, 130] on button "Select variable condition" at bounding box center [195, 132] width 141 height 18
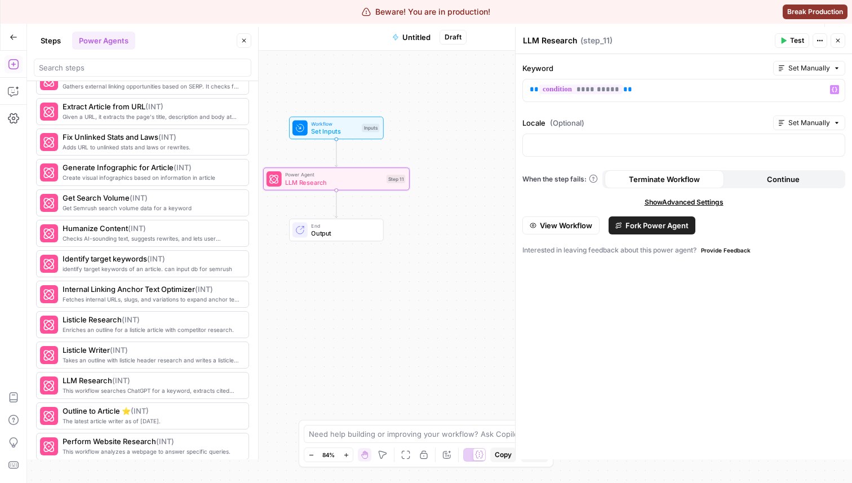
click at [840, 43] on icon "button" at bounding box center [838, 40] width 7 height 7
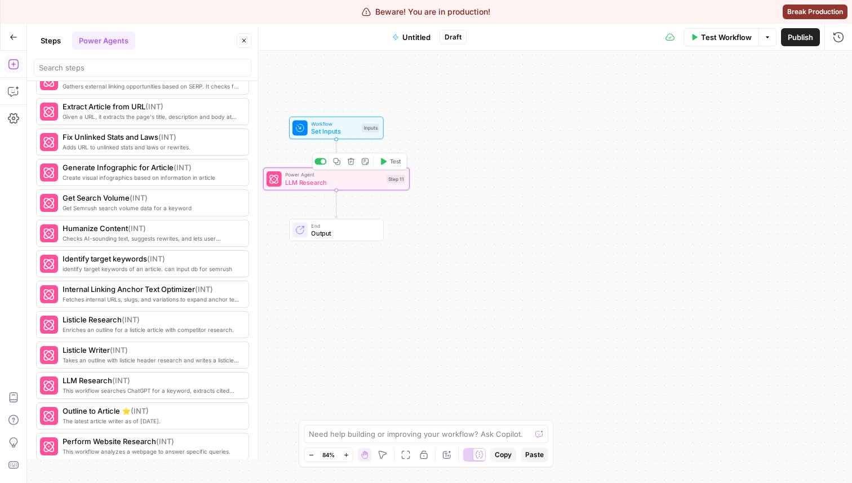
click at [354, 181] on span "LLM Research" at bounding box center [333, 183] width 97 height 10
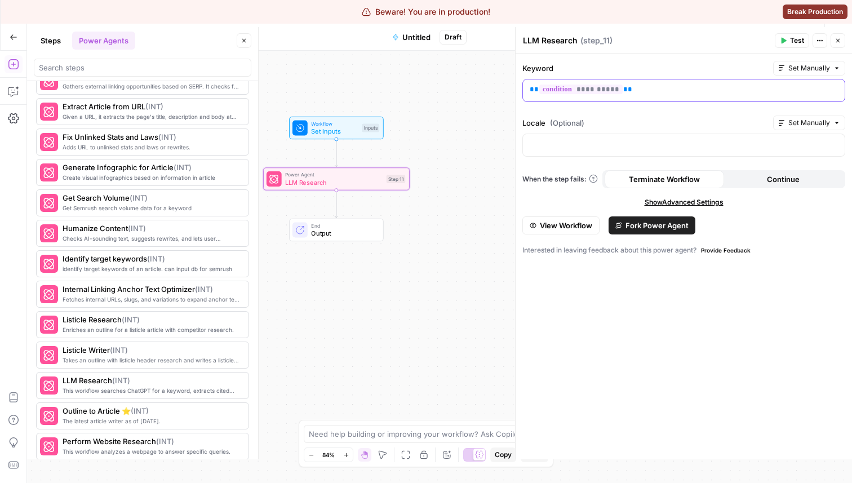
click at [647, 85] on p "**********" at bounding box center [684, 89] width 308 height 11
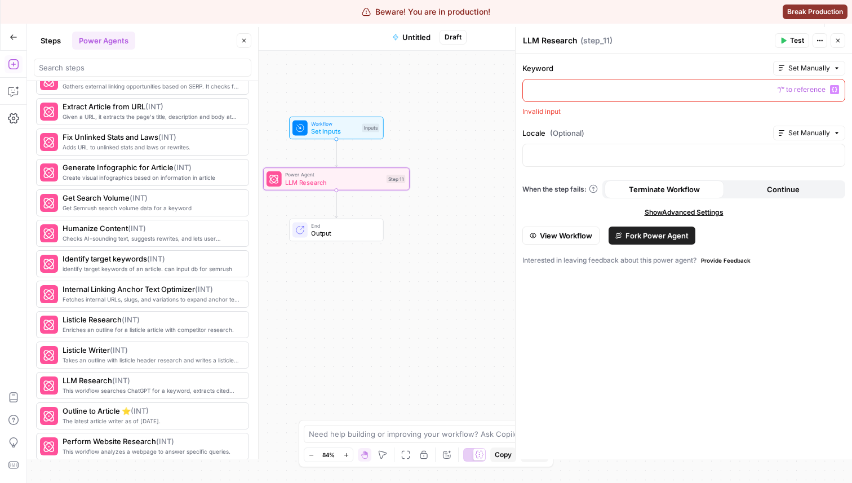
click at [623, 126] on div "Locale (Optional) Set Manually" at bounding box center [683, 133] width 323 height 15
click at [598, 117] on div "Keyword Set Manually “/” to reference Variables Menu Invalid input Locale (Opti…" at bounding box center [684, 256] width 336 height 405
click at [329, 140] on div "Workflow Set Inputs Inputs Test Step Power Agent LLM Research Step 11 End Output" at bounding box center [439, 267] width 825 height 432
click at [322, 134] on span "Set Inputs" at bounding box center [334, 131] width 47 height 10
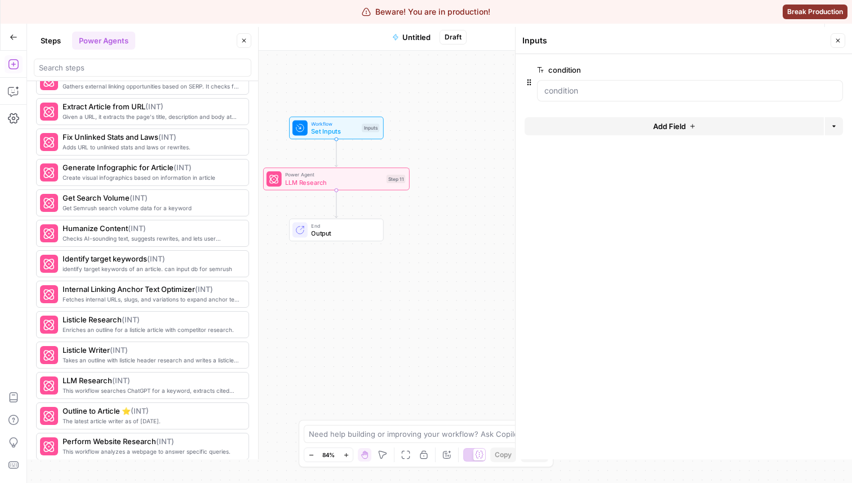
click at [311, 180] on span "LLM Research" at bounding box center [333, 183] width 97 height 10
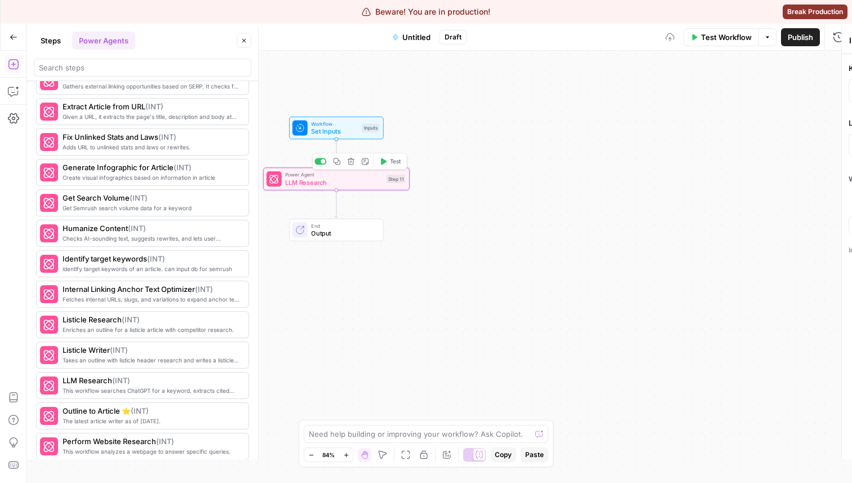
type textarea "LLM Research"
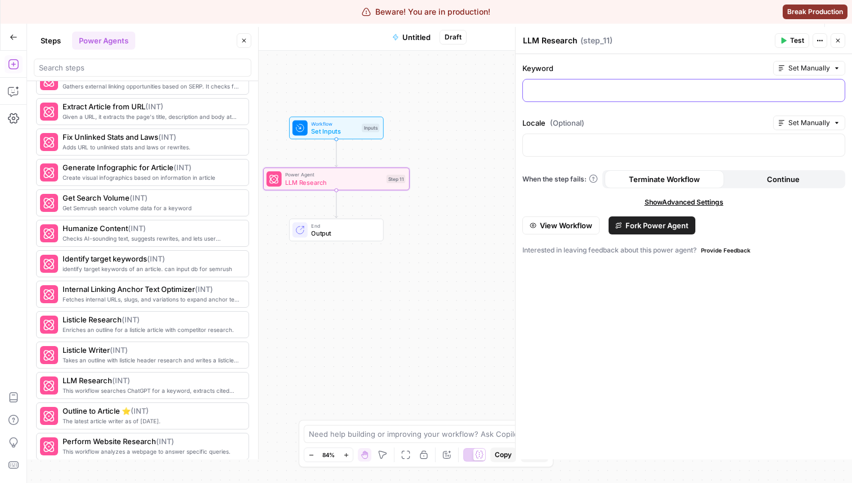
click at [543, 94] on p at bounding box center [684, 89] width 308 height 11
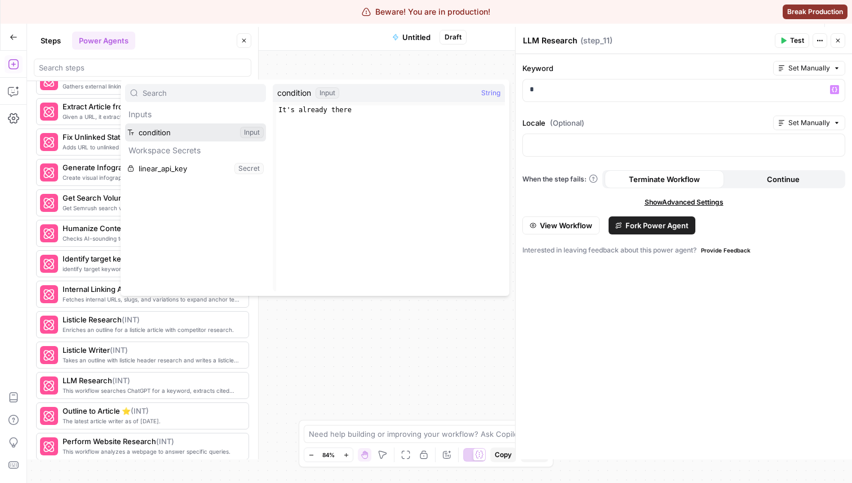
click at [185, 138] on button "Select variable condition" at bounding box center [195, 132] width 141 height 18
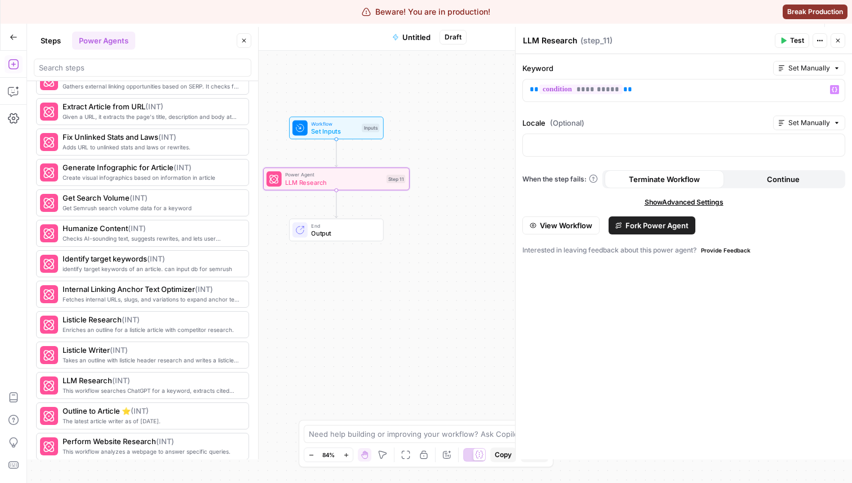
click at [841, 41] on span "Close" at bounding box center [841, 41] width 1 height 1
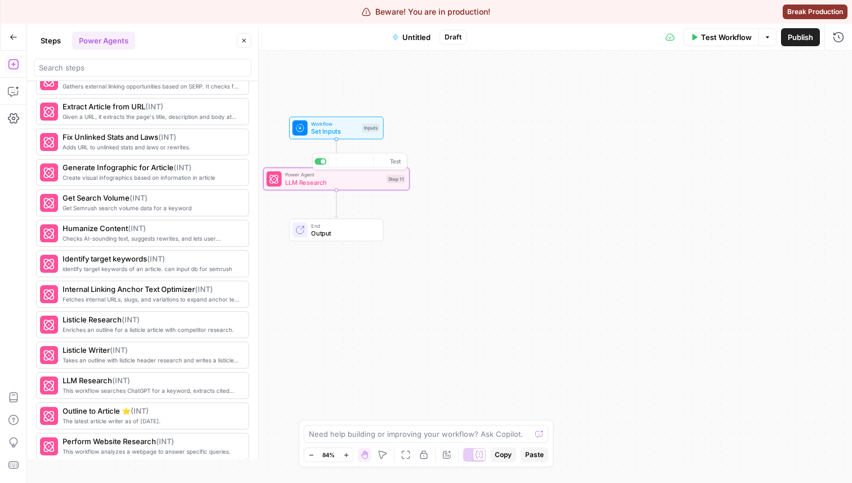
click at [328, 184] on span "LLM Research" at bounding box center [333, 183] width 97 height 10
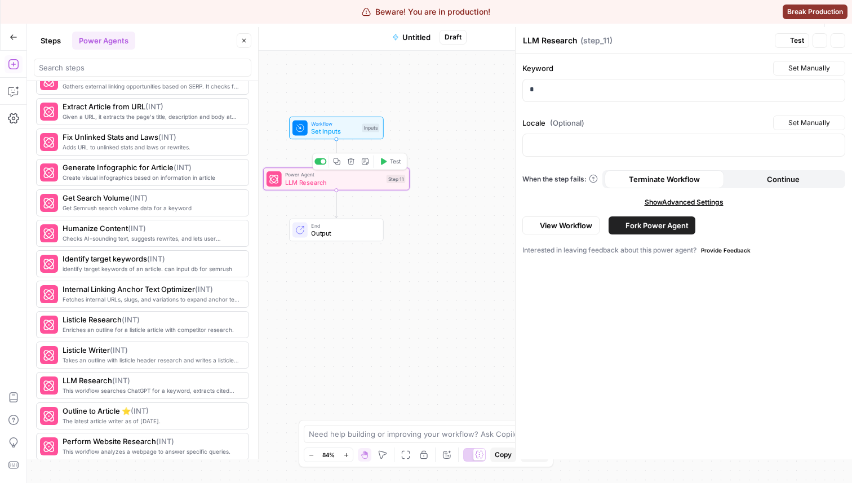
click at [328, 184] on span "LLM Research" at bounding box center [333, 183] width 97 height 10
click at [573, 85] on p "*" at bounding box center [684, 89] width 308 height 11
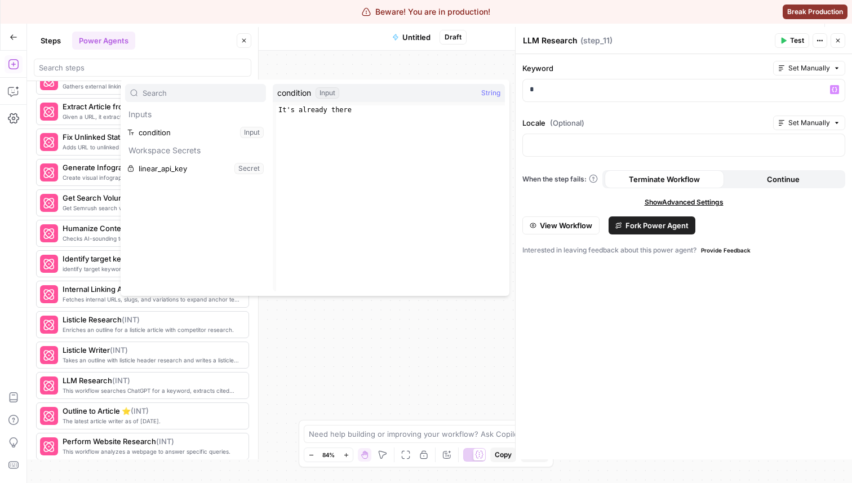
click at [183, 141] on p "Workspace Secrets" at bounding box center [195, 150] width 141 height 18
click at [181, 137] on button "Select variable condition" at bounding box center [195, 132] width 141 height 18
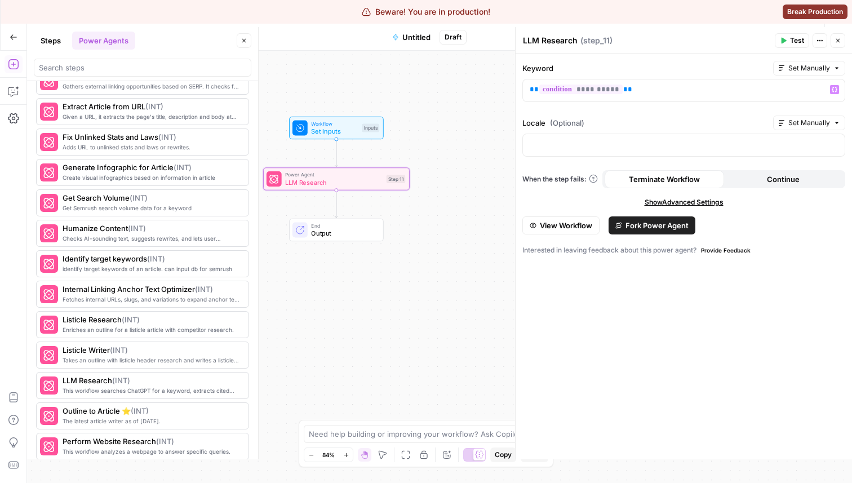
click at [843, 43] on button "Close" at bounding box center [838, 40] width 15 height 15
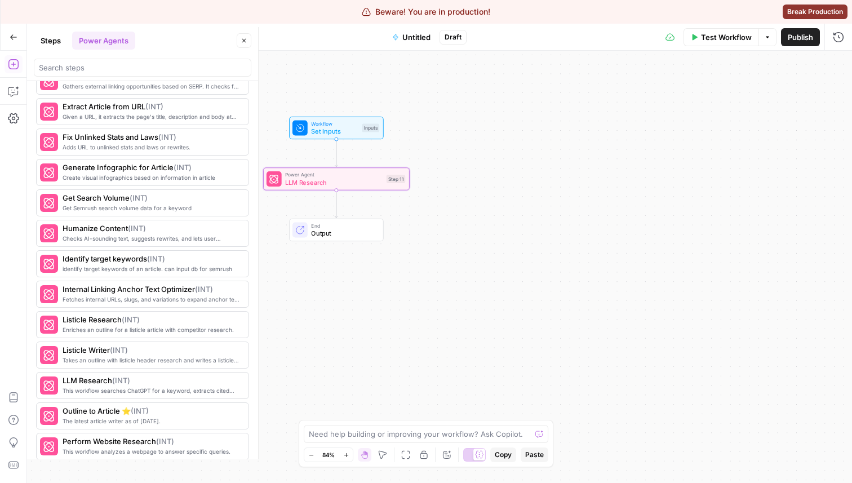
click at [311, 180] on span "LLM Research" at bounding box center [333, 183] width 97 height 10
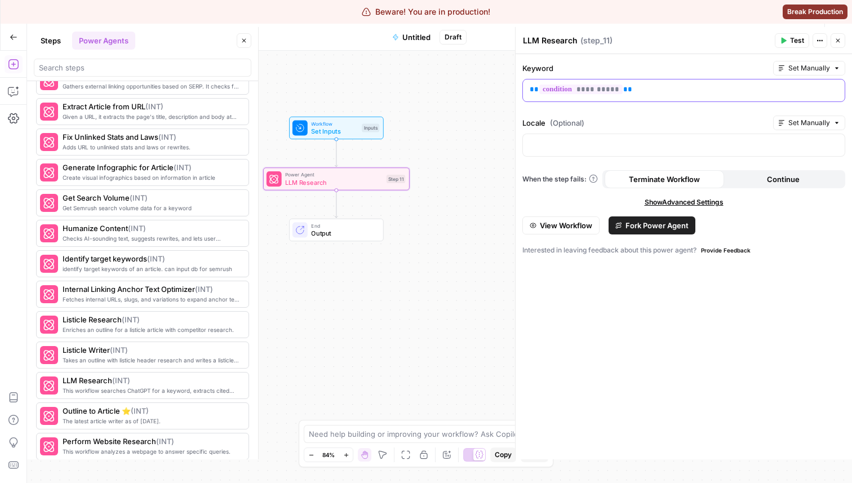
click at [645, 88] on p "**********" at bounding box center [684, 89] width 308 height 11
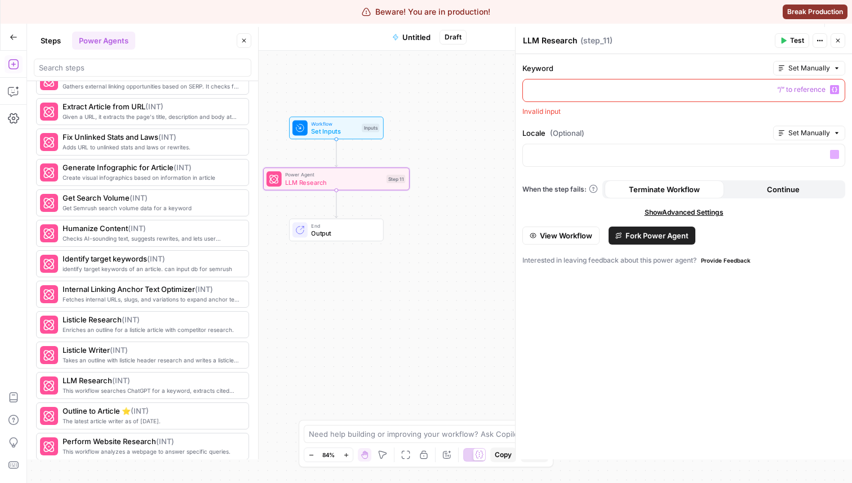
click at [610, 118] on div "Keyword Set Manually “/” to reference Variables Menu Invalid input Locale (Opti…" at bounding box center [684, 256] width 336 height 405
click at [841, 43] on icon "button" at bounding box center [838, 40] width 7 height 7
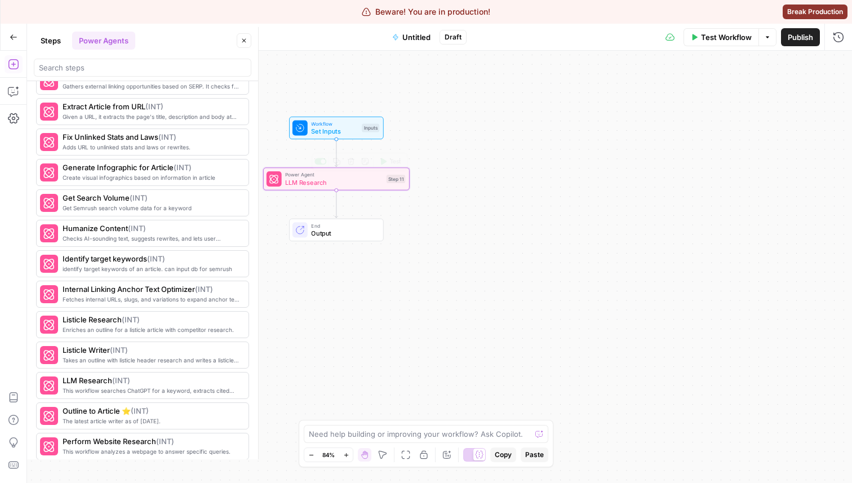
click at [338, 187] on div "Power Agent LLM Research Step 11 Copy step Delete step Add Note Test" at bounding box center [336, 178] width 147 height 23
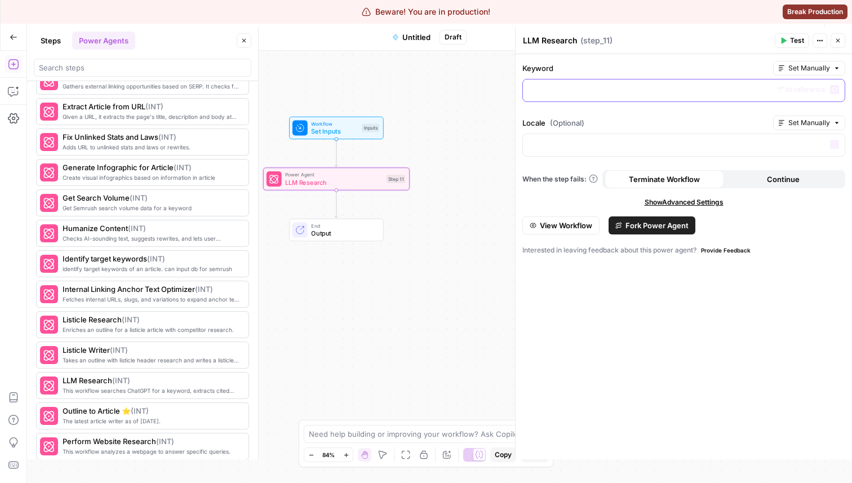
click at [554, 93] on p at bounding box center [684, 89] width 308 height 11
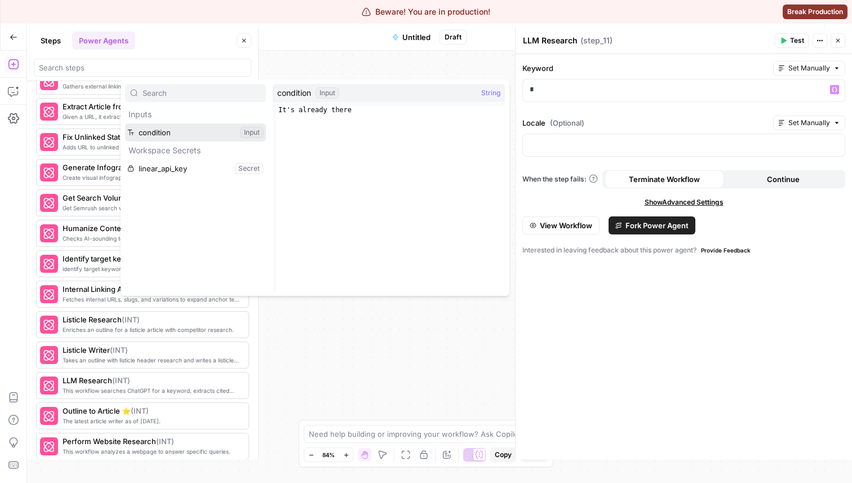
click at [158, 134] on button "Select variable condition" at bounding box center [195, 132] width 141 height 18
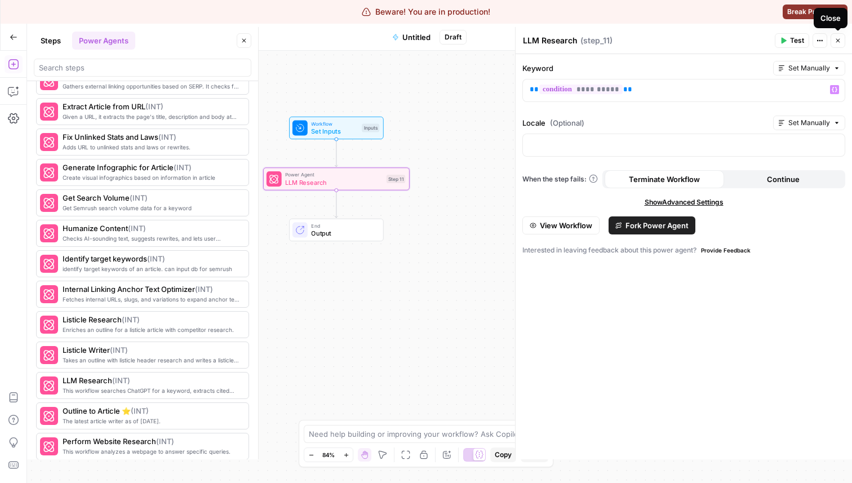
click at [845, 37] on button "Close" at bounding box center [838, 40] width 15 height 15
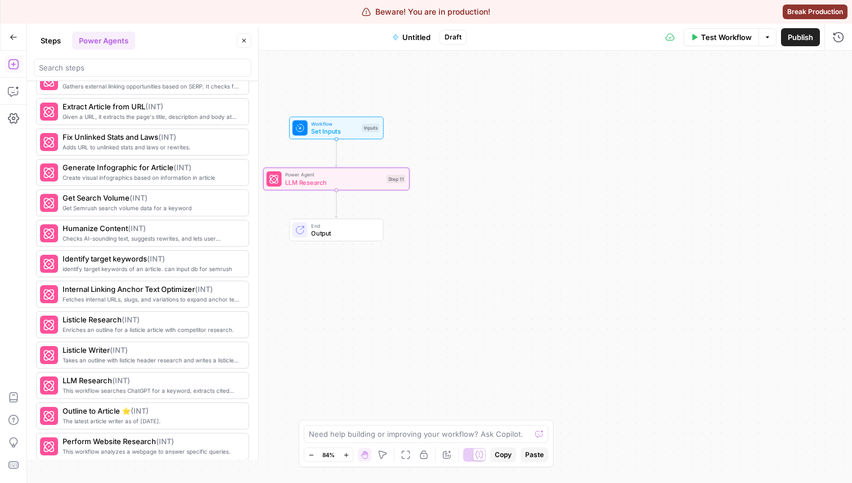
click at [311, 187] on div "Power Agent LLM Research Step 11 Copy step Delete step Add Note Test" at bounding box center [336, 178] width 147 height 23
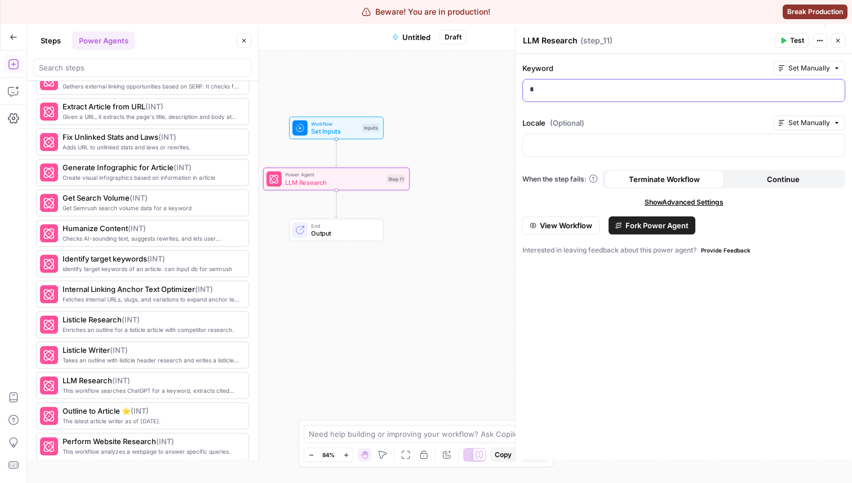
click at [561, 87] on p "*" at bounding box center [684, 89] width 308 height 11
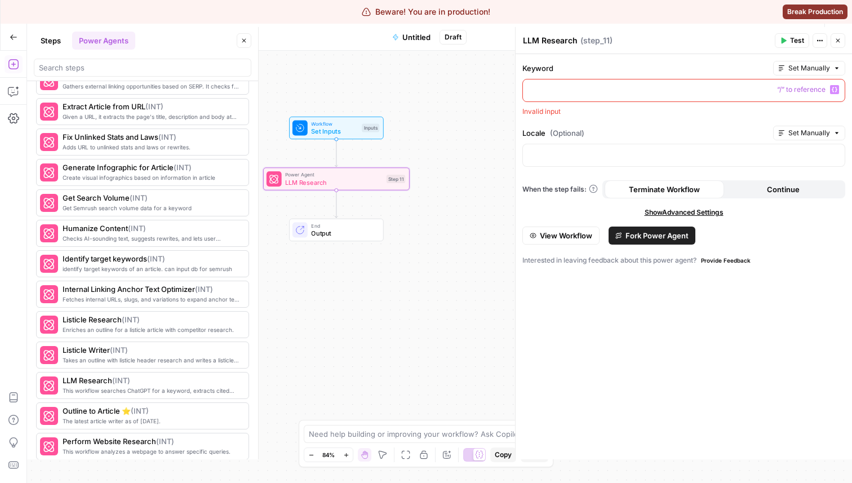
click at [835, 41] on icon "button" at bounding box center [838, 40] width 7 height 7
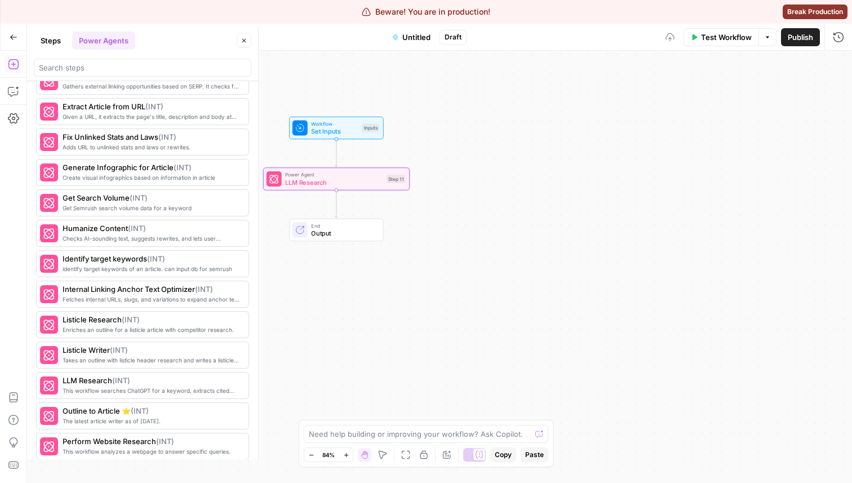
click at [331, 185] on span "LLM Research" at bounding box center [333, 183] width 97 height 10
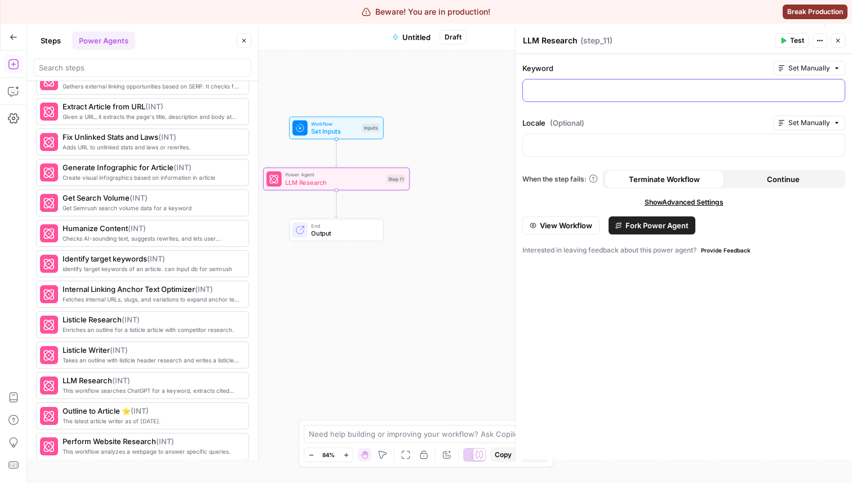
click at [581, 91] on p at bounding box center [684, 89] width 308 height 11
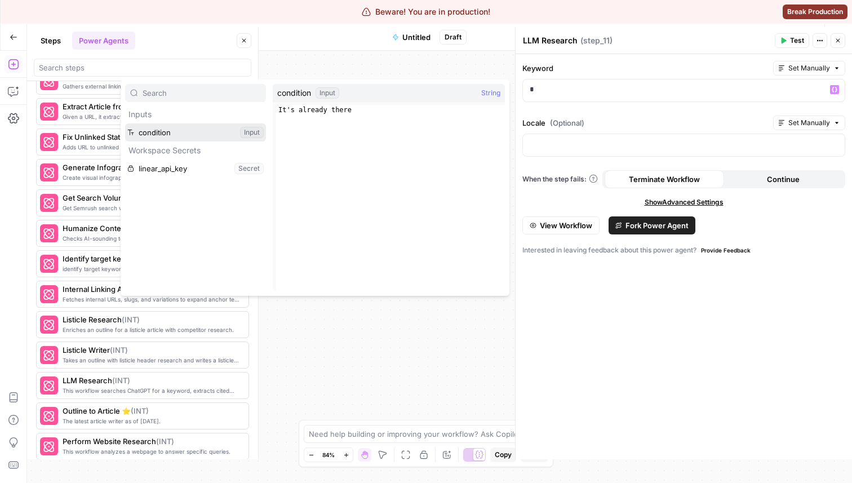
click at [180, 130] on button "Select variable condition" at bounding box center [195, 132] width 141 height 18
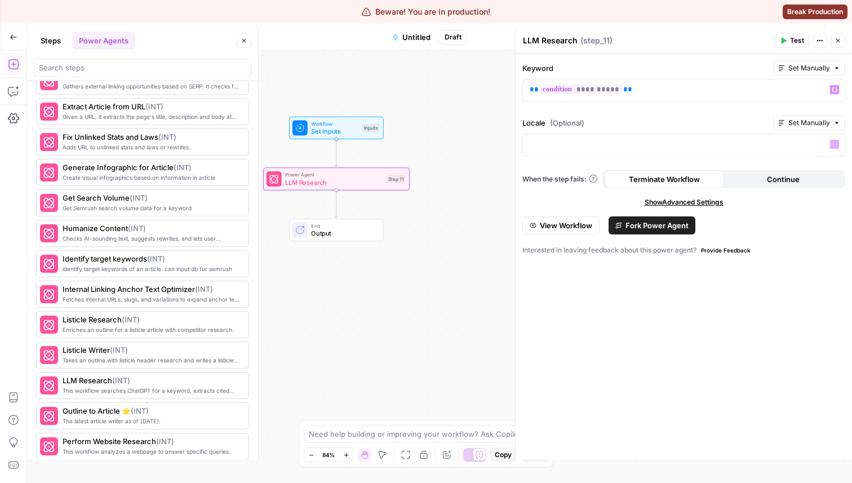
click at [702, 123] on label "Locale (Optional)" at bounding box center [645, 122] width 246 height 11
click at [840, 43] on icon "button" at bounding box center [838, 40] width 7 height 7
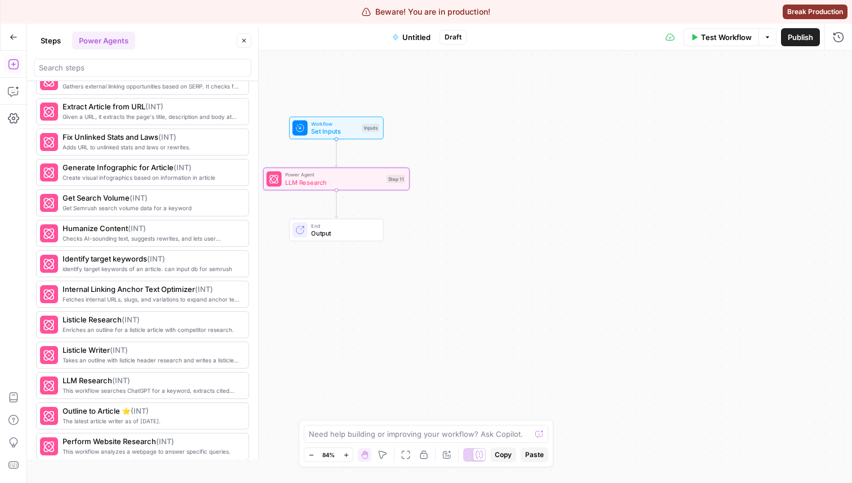
click at [283, 170] on div "Power Agent LLM Research Step 11 Copy step Delete step Add Note Test" at bounding box center [336, 178] width 147 height 23
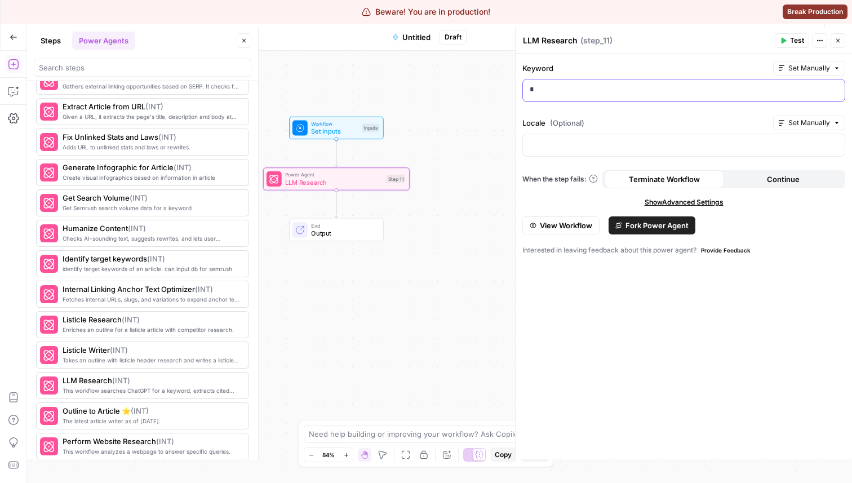
click at [545, 82] on div "*" at bounding box center [684, 90] width 322 height 22
click at [557, 91] on p "*" at bounding box center [684, 89] width 308 height 11
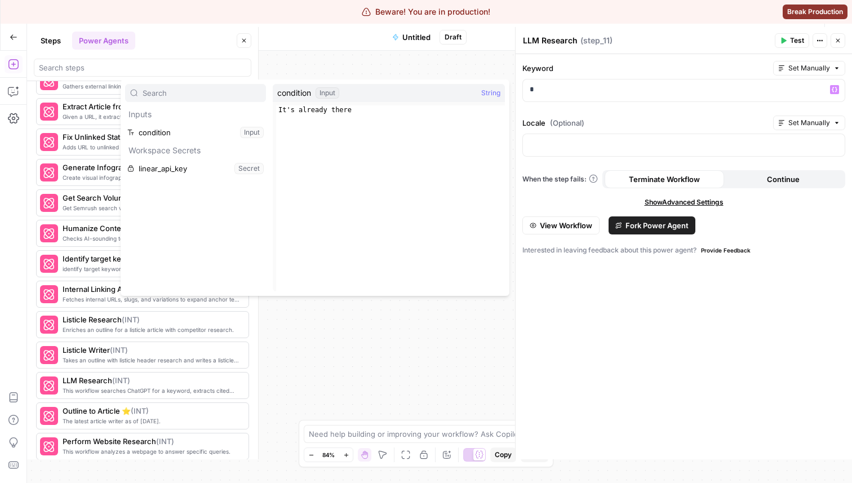
click at [139, 145] on p "Workspace Secrets" at bounding box center [195, 150] width 141 height 18
click at [150, 139] on button "Select variable condition" at bounding box center [195, 132] width 141 height 18
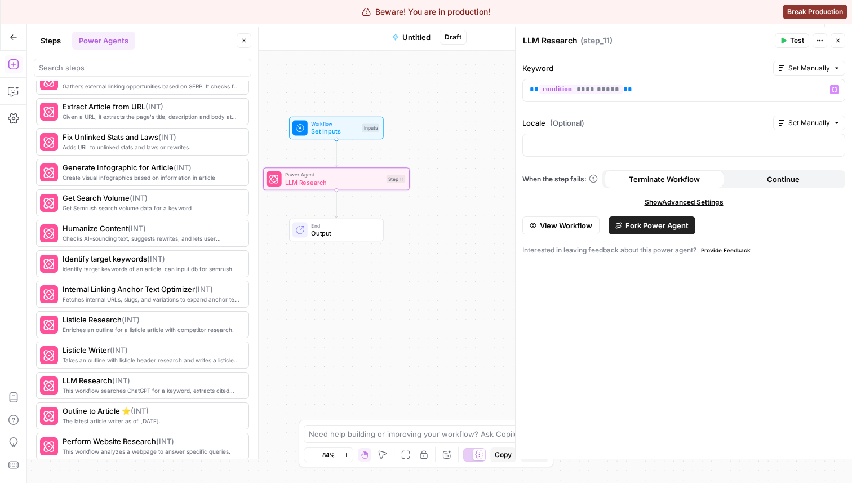
click at [836, 39] on icon "button" at bounding box center [838, 41] width 4 height 4
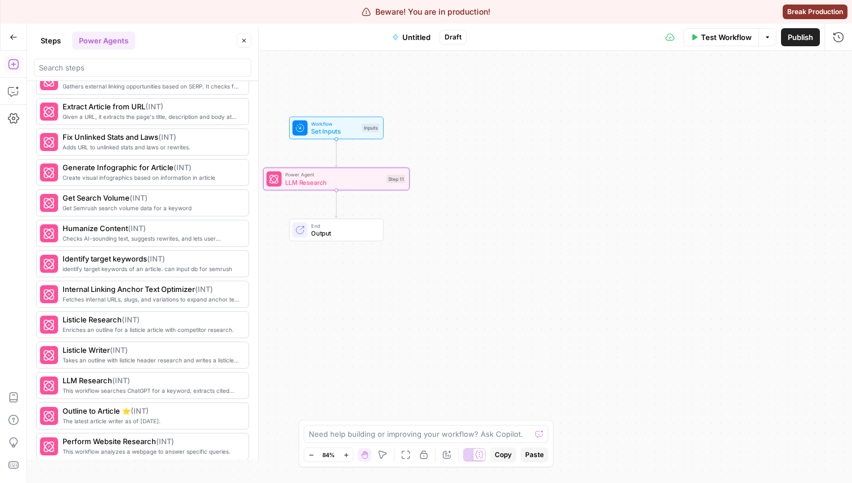
click at [330, 183] on span "LLM Research" at bounding box center [333, 183] width 97 height 10
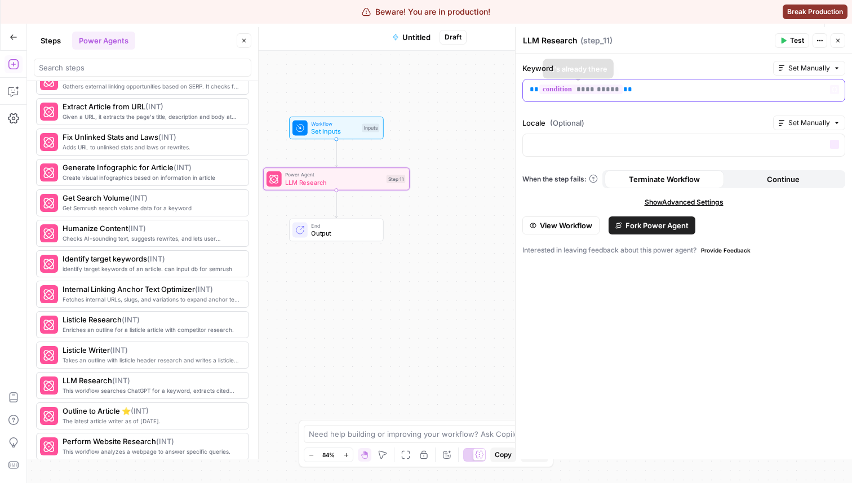
click at [633, 87] on p "**********" at bounding box center [684, 89] width 308 height 11
click at [654, 95] on p "**********" at bounding box center [684, 89] width 308 height 11
click at [636, 117] on label "Locale (Optional)" at bounding box center [645, 122] width 246 height 11
click at [602, 148] on p at bounding box center [684, 144] width 308 height 11
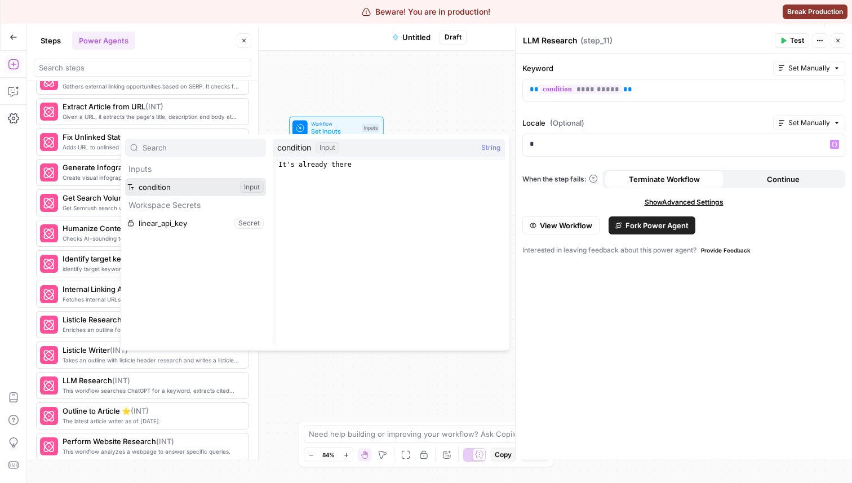
click at [180, 184] on button "Select variable condition" at bounding box center [195, 187] width 141 height 18
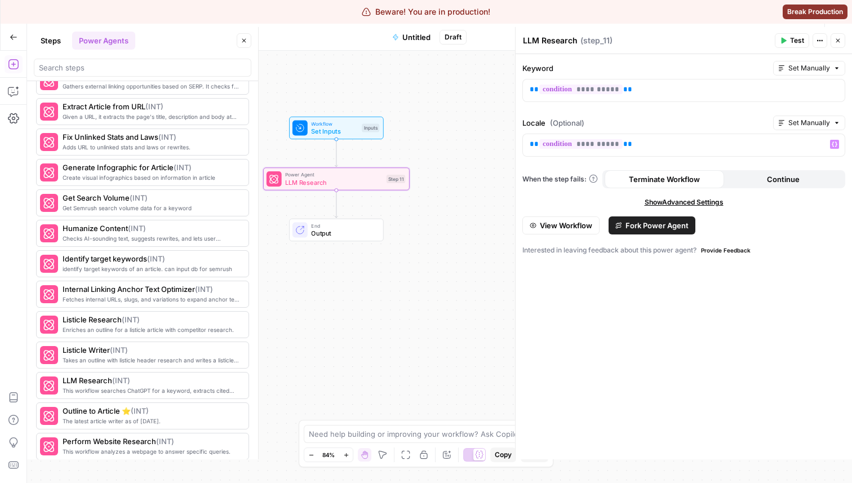
click at [841, 47] on button "Close" at bounding box center [838, 40] width 15 height 15
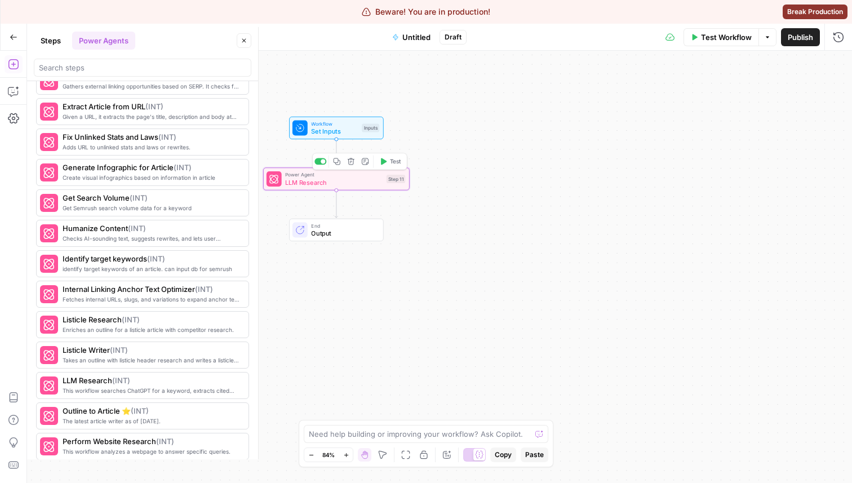
click at [334, 188] on div "Power Agent LLM Research Step 11 Copy step Delete step Add Note Test" at bounding box center [336, 178] width 147 height 23
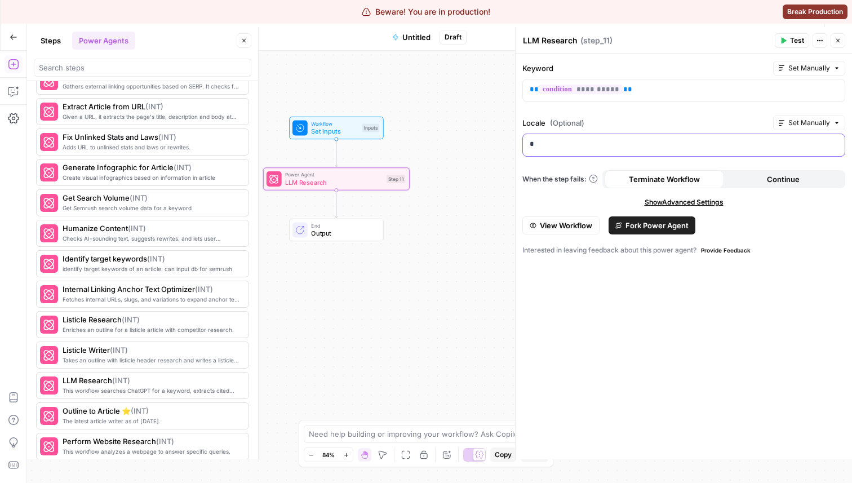
click at [582, 143] on p "*" at bounding box center [684, 144] width 308 height 11
click at [833, 143] on icon "button" at bounding box center [835, 144] width 6 height 6
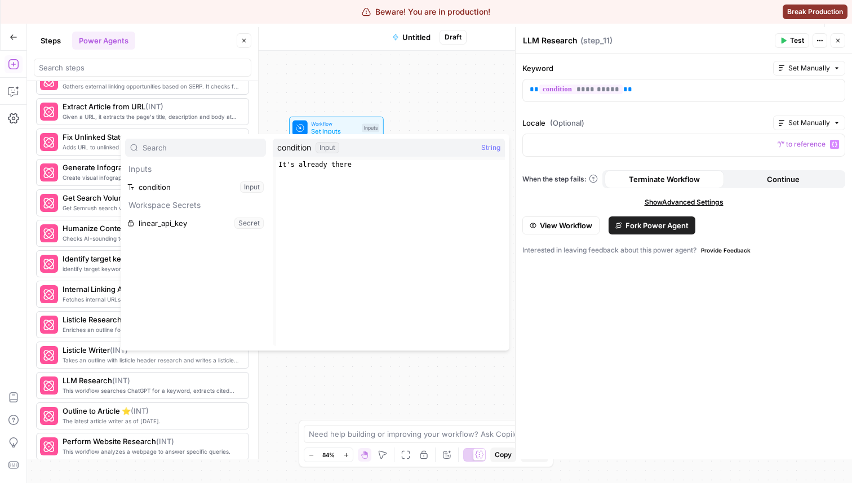
click at [636, 115] on div "**********" at bounding box center [684, 256] width 336 height 405
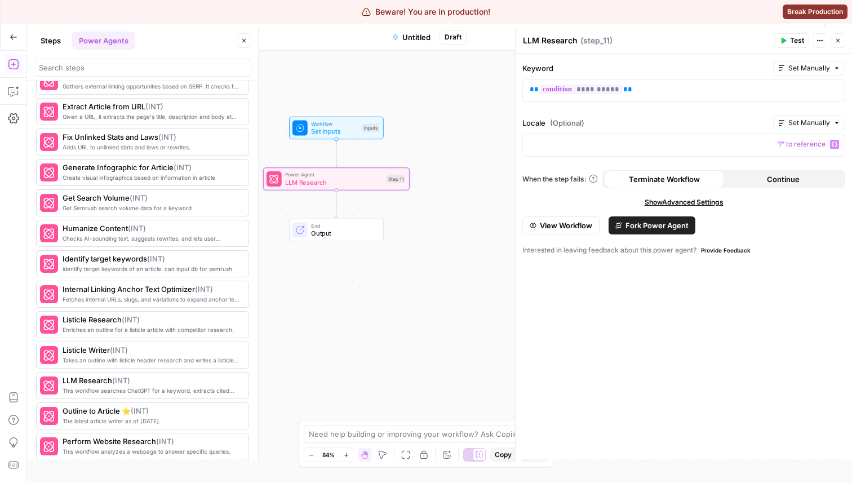
click at [836, 45] on button "Close" at bounding box center [838, 40] width 15 height 15
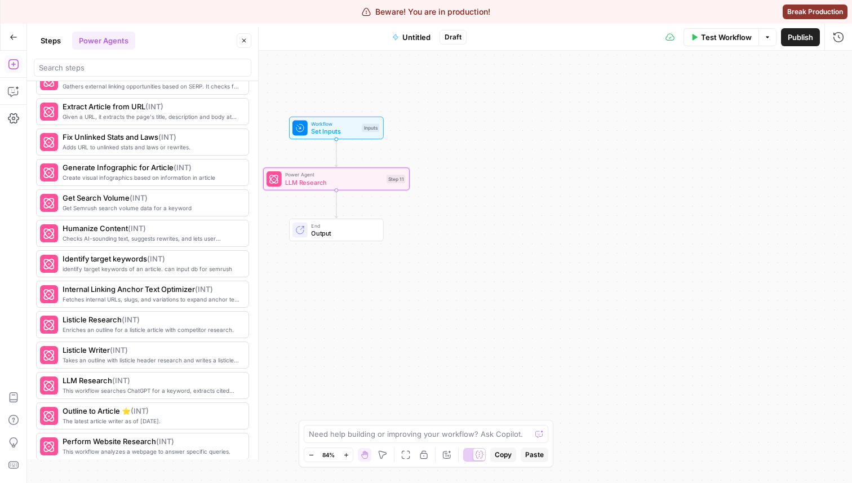
click at [313, 182] on span "LLM Research" at bounding box center [333, 183] width 97 height 10
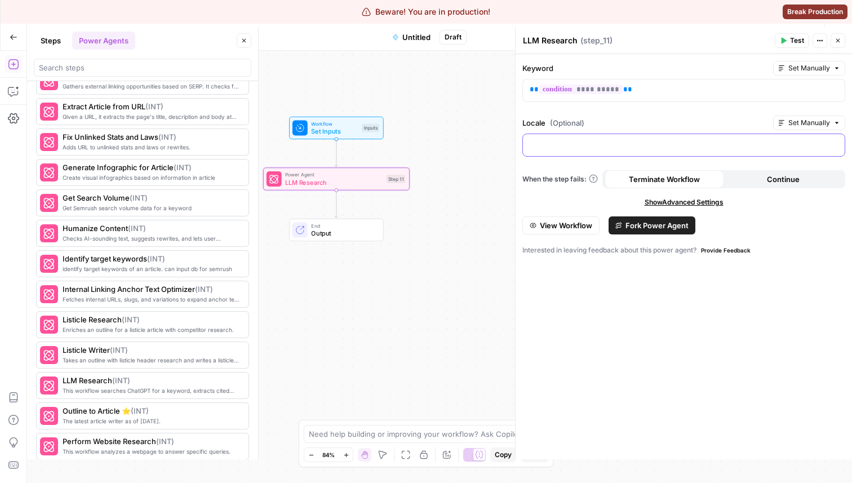
click at [655, 150] on div at bounding box center [684, 145] width 322 height 22
click at [835, 144] on icon "button" at bounding box center [835, 144] width 6 height 6
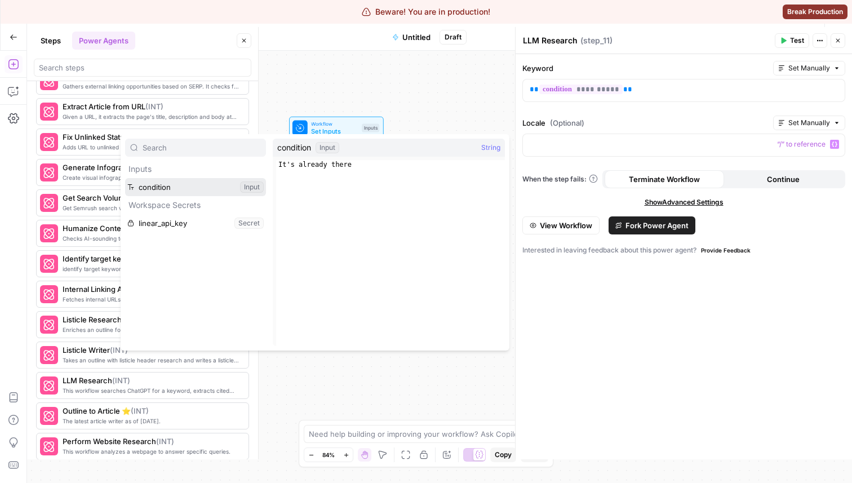
click at [215, 187] on button "Select variable condition" at bounding box center [195, 187] width 141 height 18
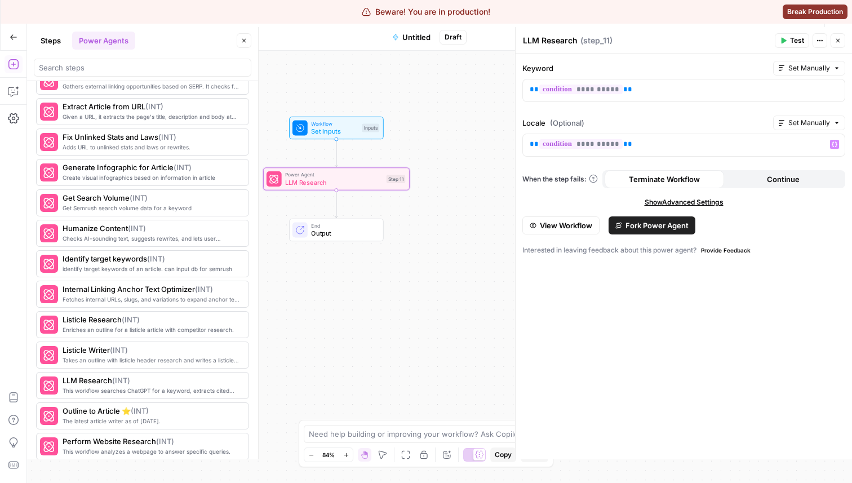
click at [838, 43] on icon "button" at bounding box center [838, 40] width 7 height 7
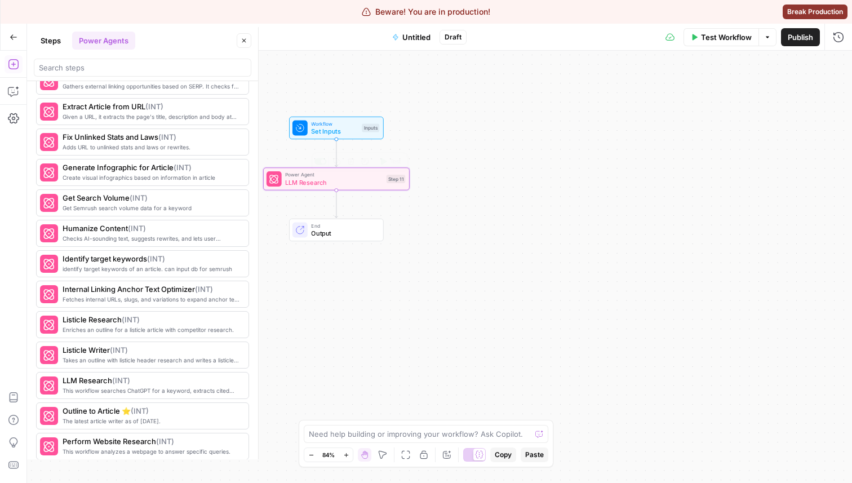
click at [338, 180] on span "LLM Research" at bounding box center [333, 183] width 97 height 10
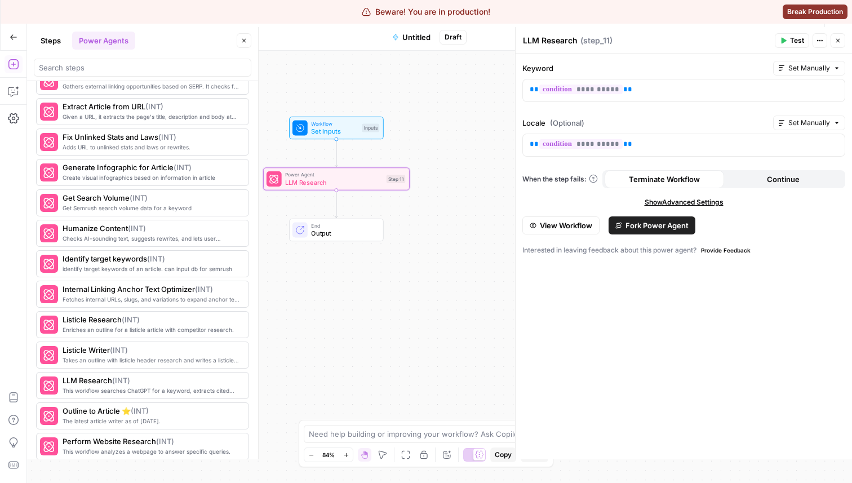
click at [839, 44] on button "Close" at bounding box center [838, 40] width 15 height 15
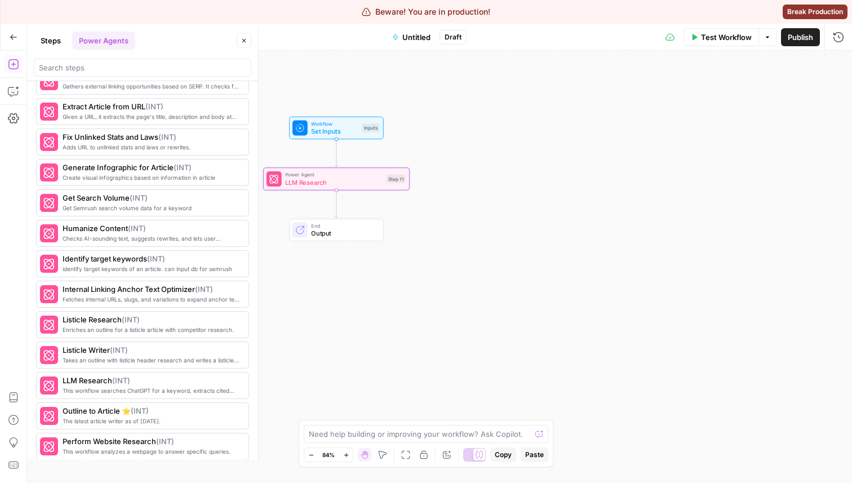
click at [364, 163] on icon "button" at bounding box center [364, 161] width 7 height 7
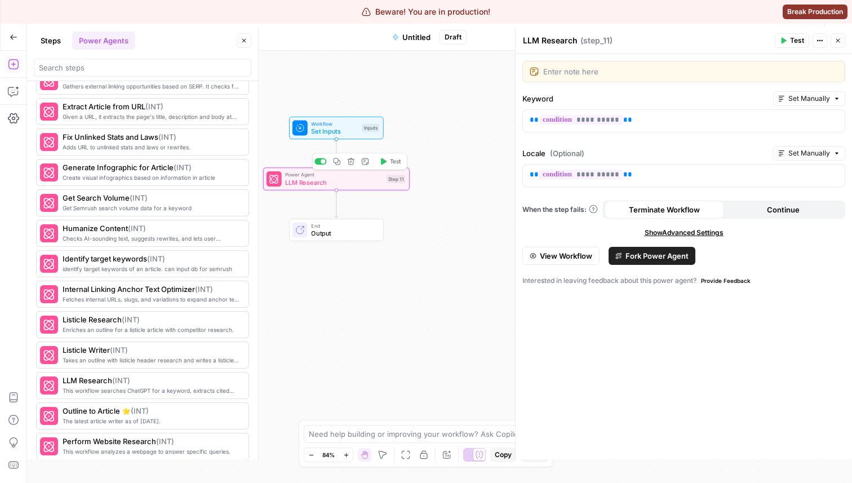
click at [345, 160] on button "Delete step" at bounding box center [351, 162] width 12 height 12
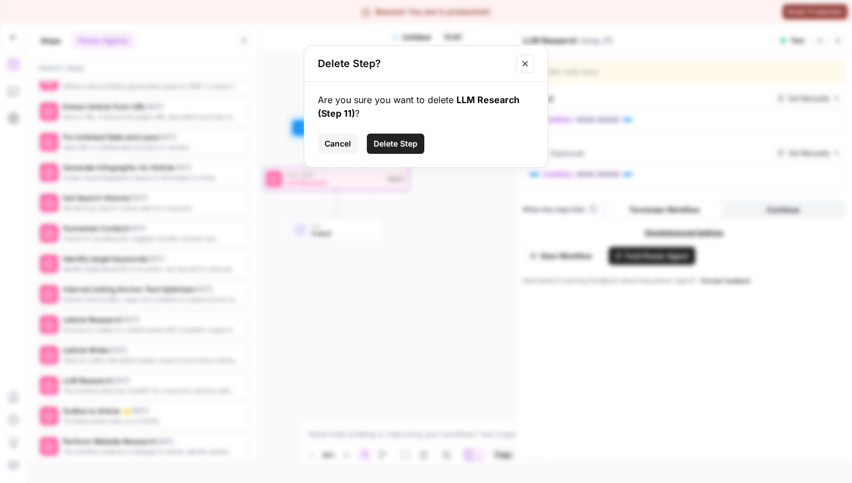
click button "Delete Step" at bounding box center [395, 144] width 57 height 20
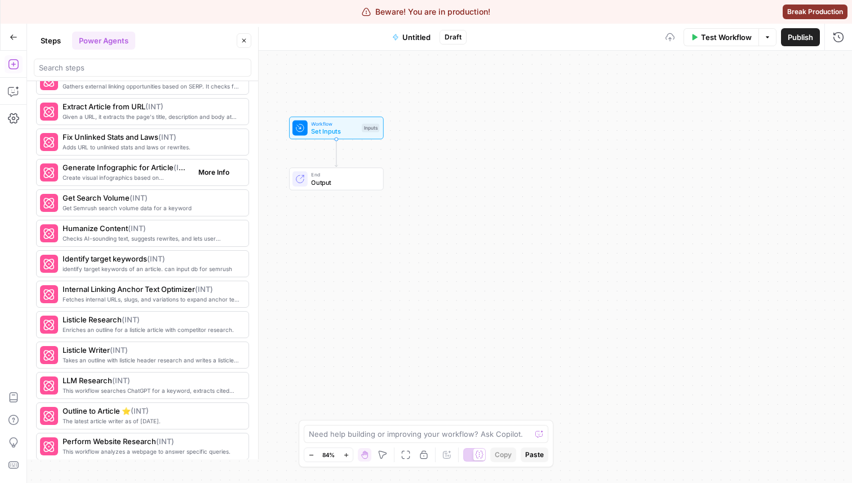
click at [186, 159] on div "Create visual infographics based on information in article Generate Infographic…" at bounding box center [142, 172] width 213 height 27
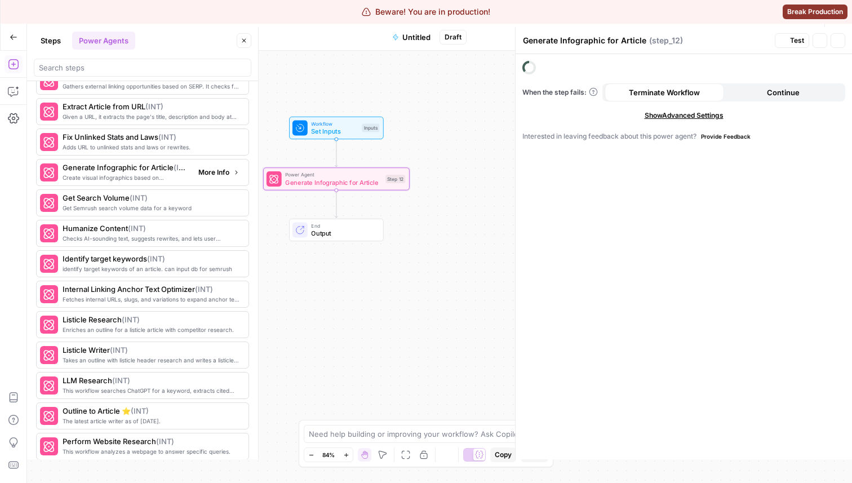
scroll to position [1298, 0]
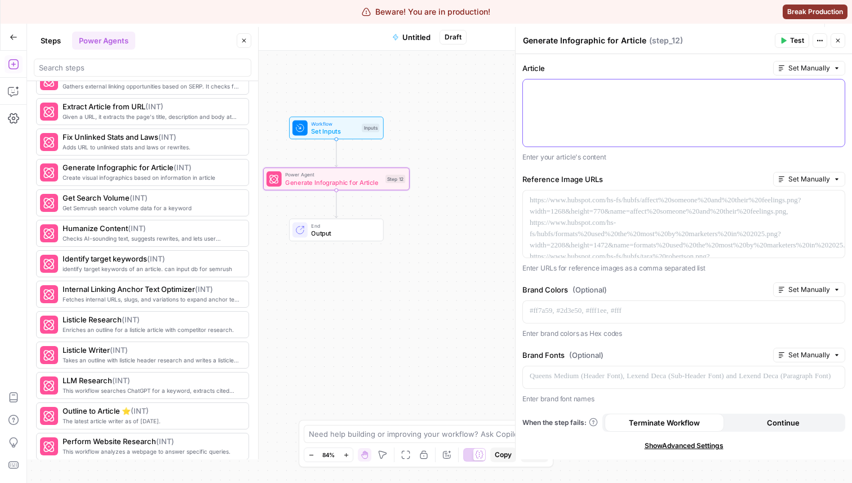
click at [584, 119] on div at bounding box center [684, 112] width 322 height 67
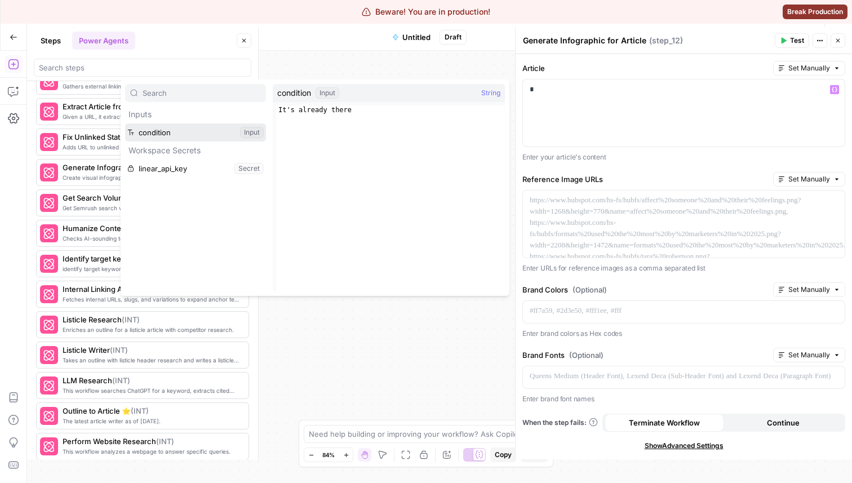
click at [172, 127] on button "Select variable condition" at bounding box center [195, 132] width 141 height 18
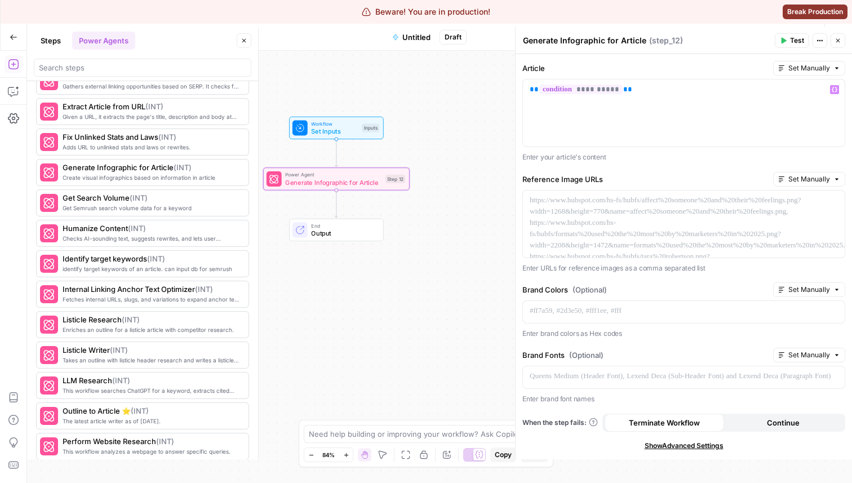
click at [633, 176] on label "Reference Image URLs" at bounding box center [645, 179] width 246 height 11
click at [832, 35] on button "Close" at bounding box center [838, 40] width 15 height 15
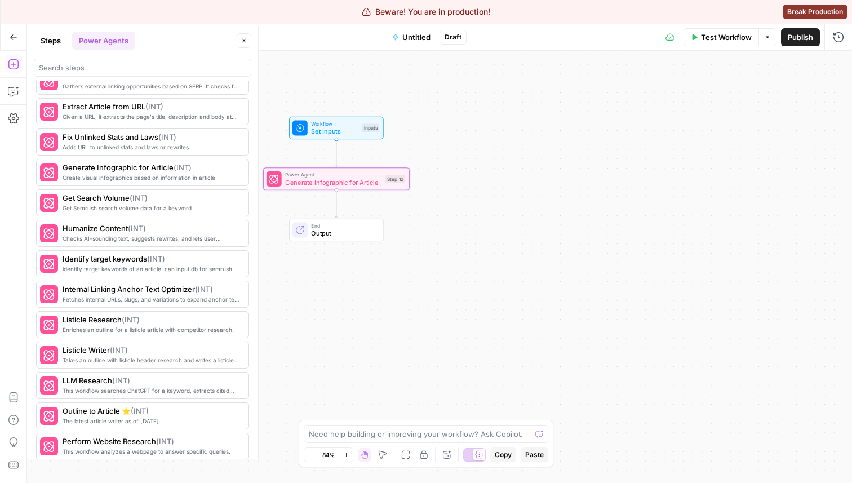
click at [280, 180] on div at bounding box center [274, 178] width 15 height 15
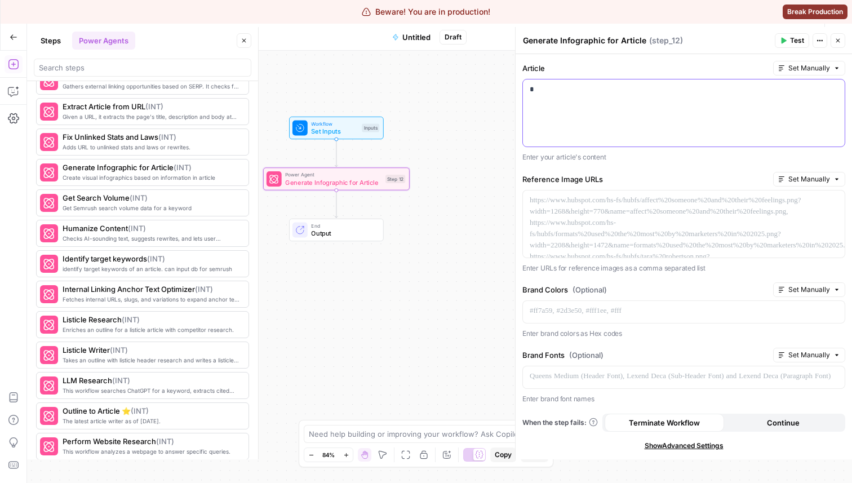
click at [562, 129] on div "*" at bounding box center [684, 112] width 322 height 67
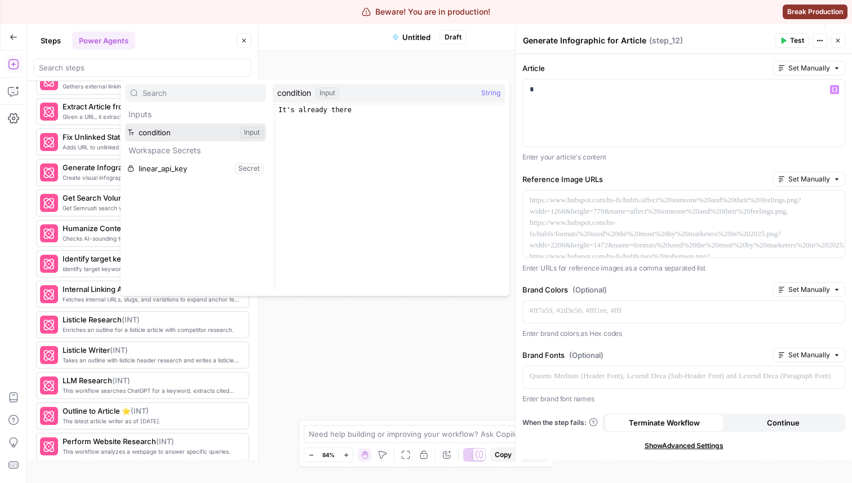
click at [156, 135] on button "Select variable condition" at bounding box center [195, 132] width 141 height 18
click at [139, 136] on button "Select variable condition" at bounding box center [195, 132] width 141 height 18
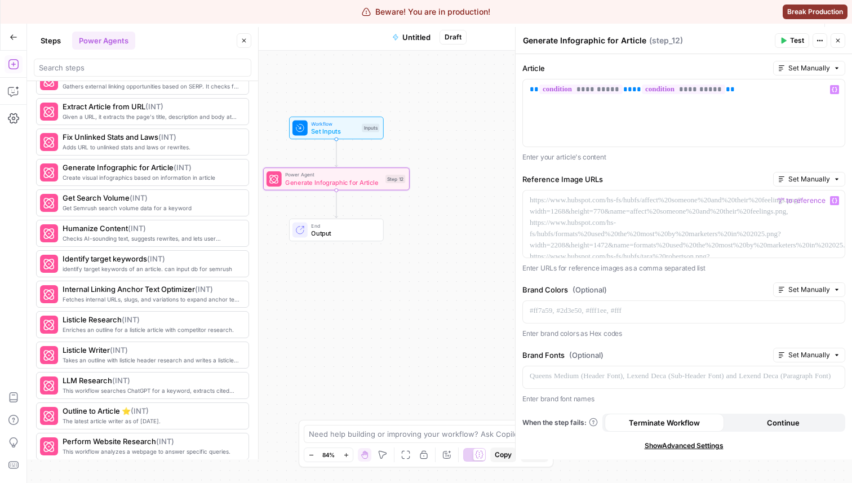
click at [715, 175] on label "Reference Image URLs" at bounding box center [645, 179] width 246 height 11
click at [836, 39] on icon "button" at bounding box center [838, 40] width 7 height 7
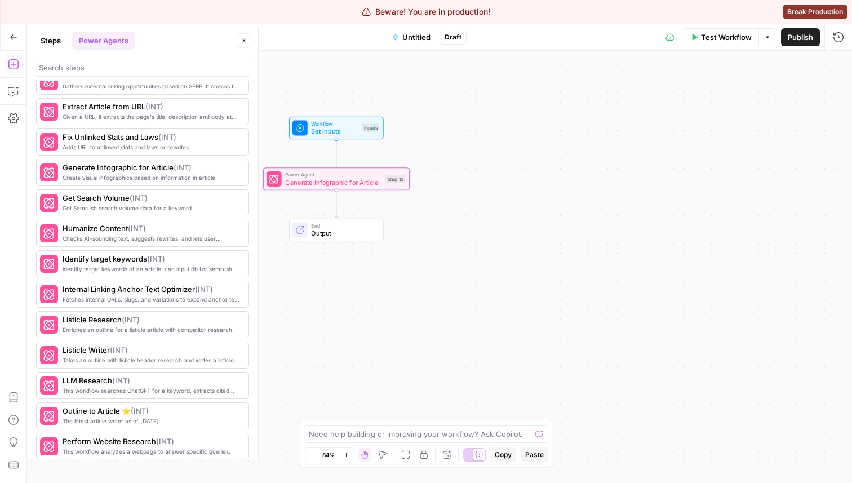
click at [321, 181] on span "Generate Infographic for Article" at bounding box center [333, 183] width 96 height 10
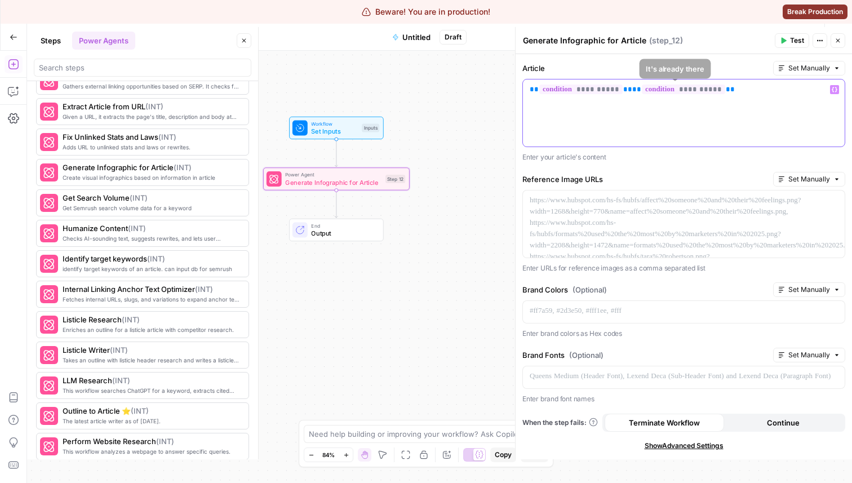
click at [656, 105] on div "**********" at bounding box center [684, 112] width 322 height 67
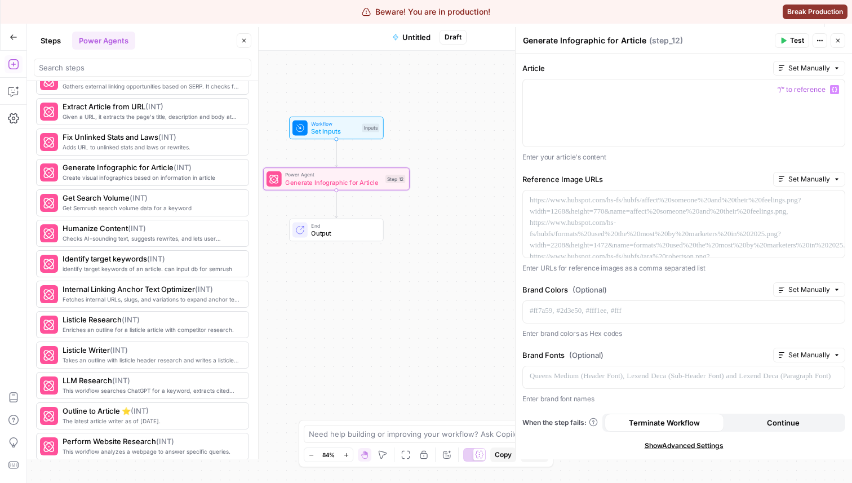
click at [668, 162] on p "Enter your article's content" at bounding box center [683, 157] width 323 height 11
click at [573, 266] on p "Enter URLs for reference images as a comma separated list" at bounding box center [683, 268] width 323 height 11
click at [563, 125] on div at bounding box center [684, 112] width 322 height 67
click at [840, 39] on icon "button" at bounding box center [838, 40] width 7 height 7
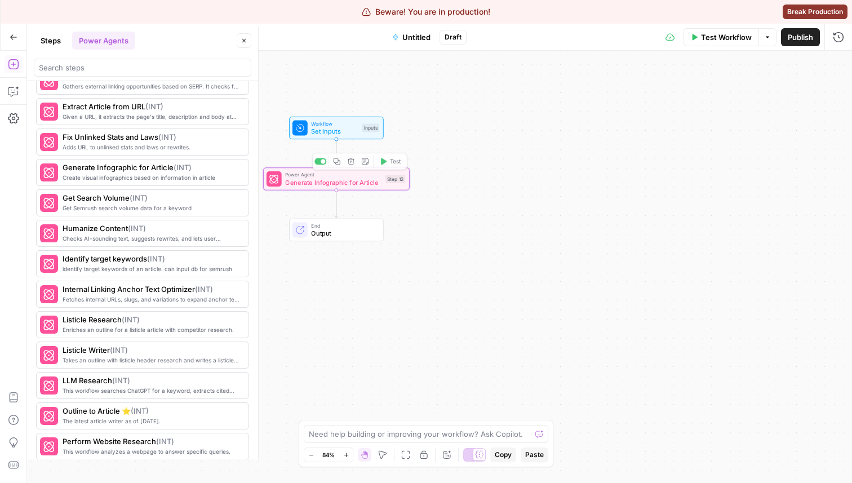
click at [328, 192] on div "Workflow Set Inputs Inputs Power Agent Generate Infographic for Article Step 12…" at bounding box center [439, 267] width 825 height 432
click at [324, 185] on span "Generate Infographic for Article" at bounding box center [333, 183] width 96 height 10
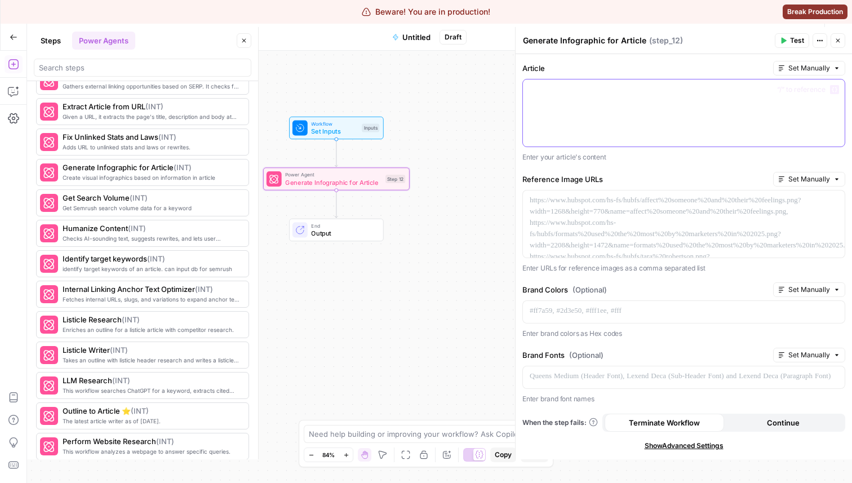
click at [539, 106] on div at bounding box center [684, 112] width 322 height 67
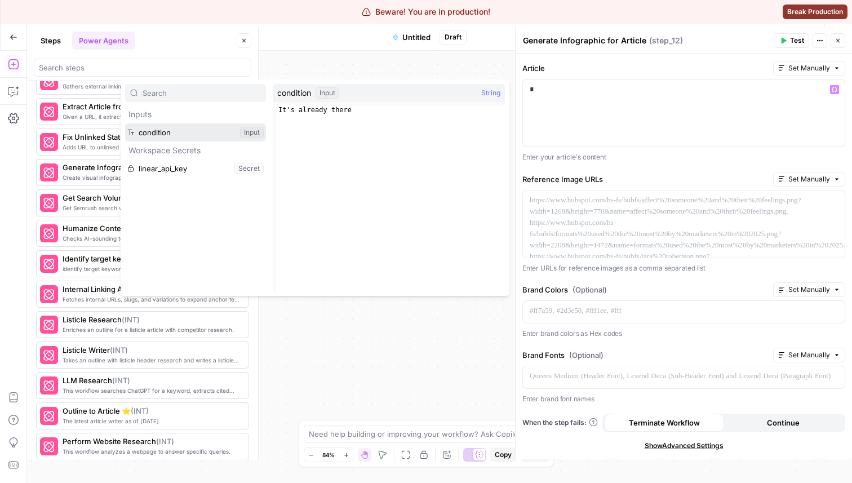
click at [193, 141] on button "Select variable condition" at bounding box center [195, 132] width 141 height 18
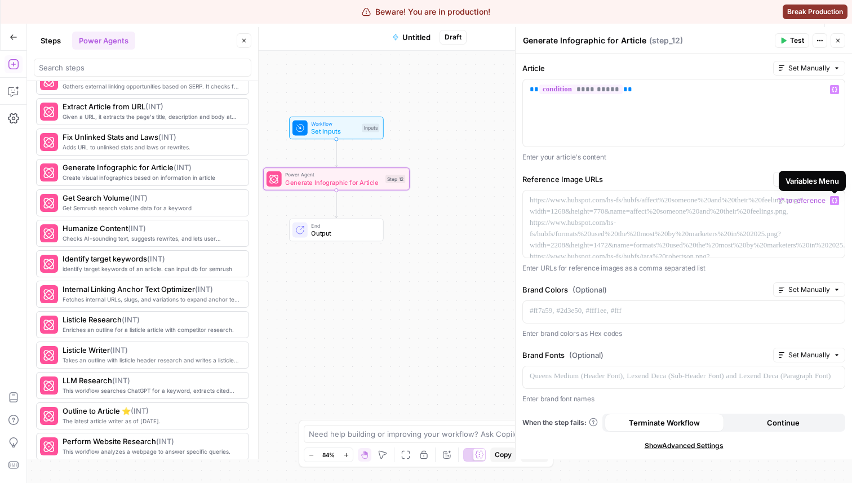
click at [838, 197] on button "Variables Menu" at bounding box center [834, 200] width 9 height 9
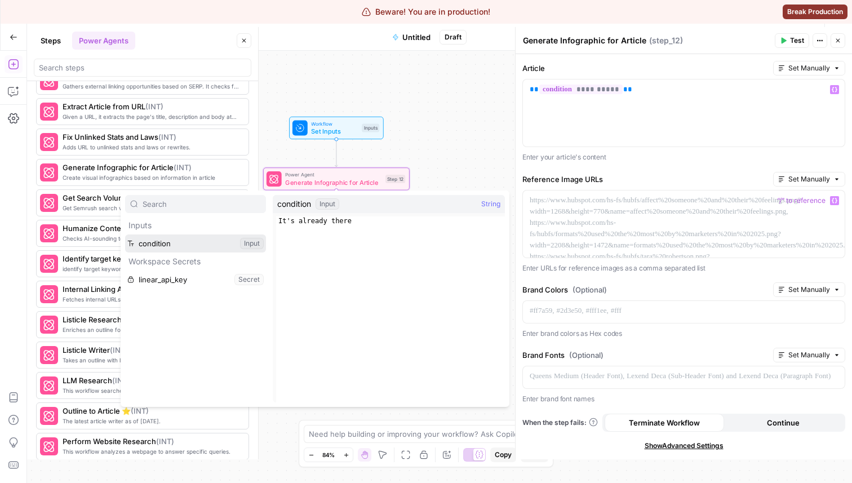
click at [151, 249] on button "Select variable condition" at bounding box center [195, 243] width 141 height 18
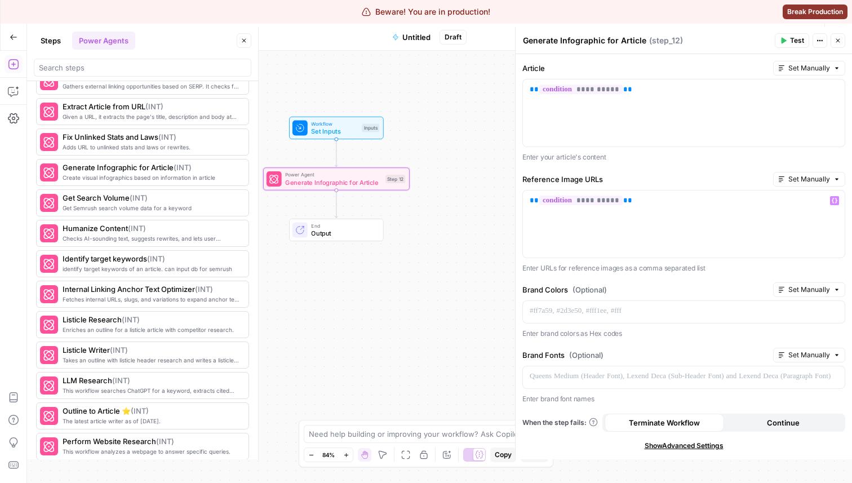
click at [836, 42] on icon "button" at bounding box center [838, 41] width 4 height 4
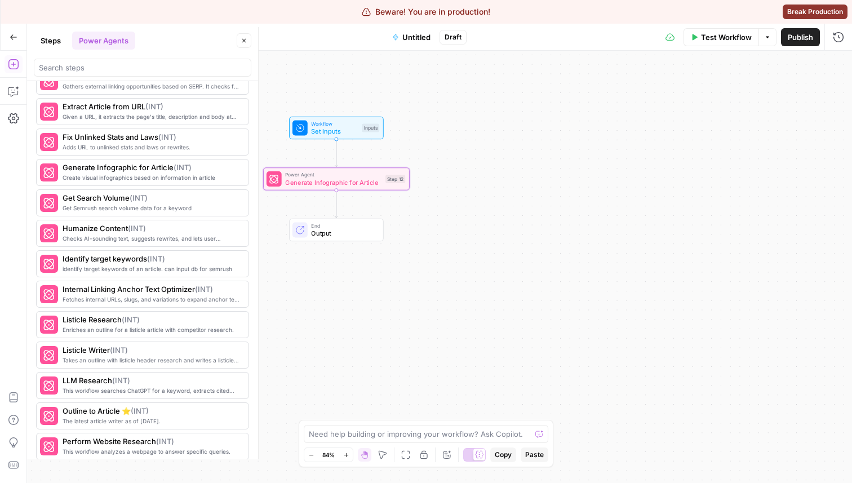
click at [338, 187] on div "Power Agent Generate Infographic for Article Step 12 Copy step Delete step Add …" at bounding box center [336, 178] width 147 height 23
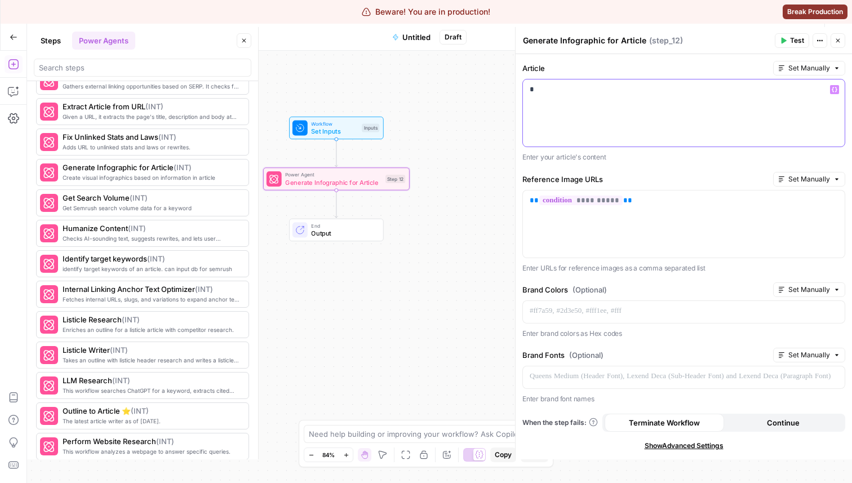
click at [563, 100] on div "*" at bounding box center [684, 112] width 322 height 67
click at [843, 42] on button "Close" at bounding box center [838, 40] width 15 height 15
